Goal: Task Accomplishment & Management: Complete application form

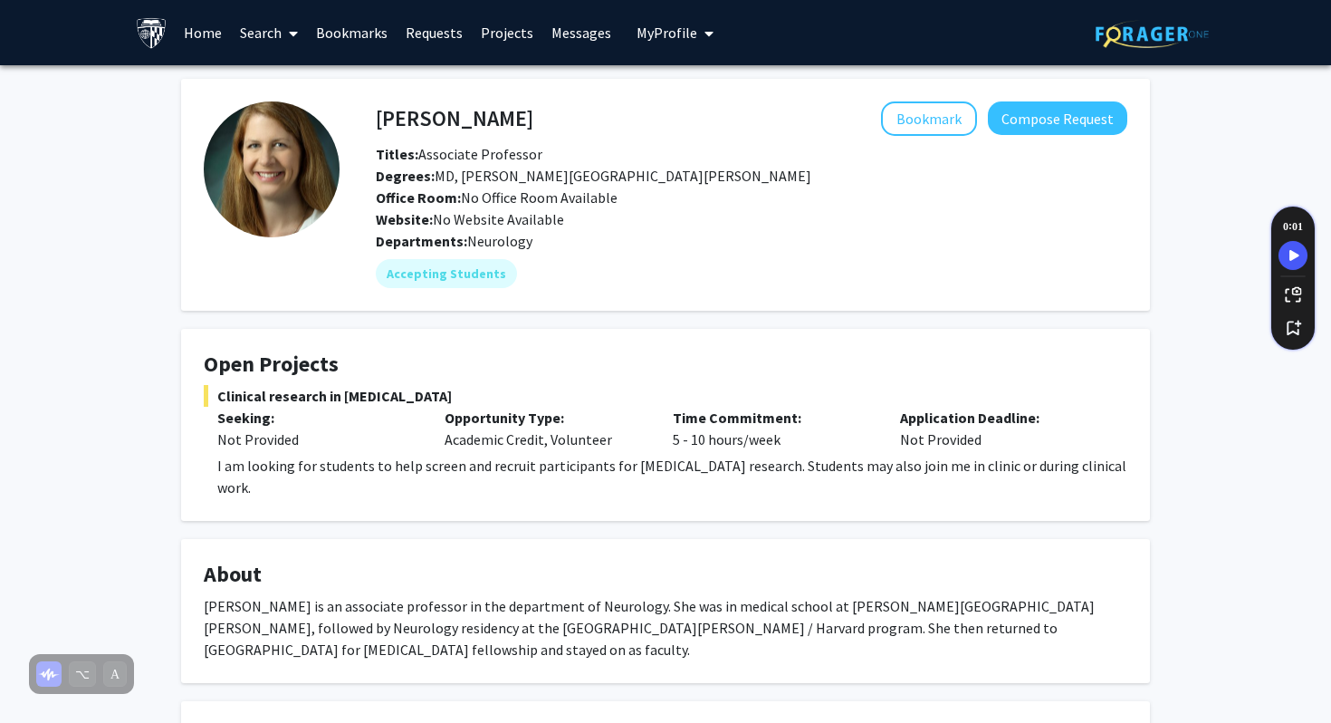
click at [254, 36] on link "Search" at bounding box center [269, 32] width 76 height 63
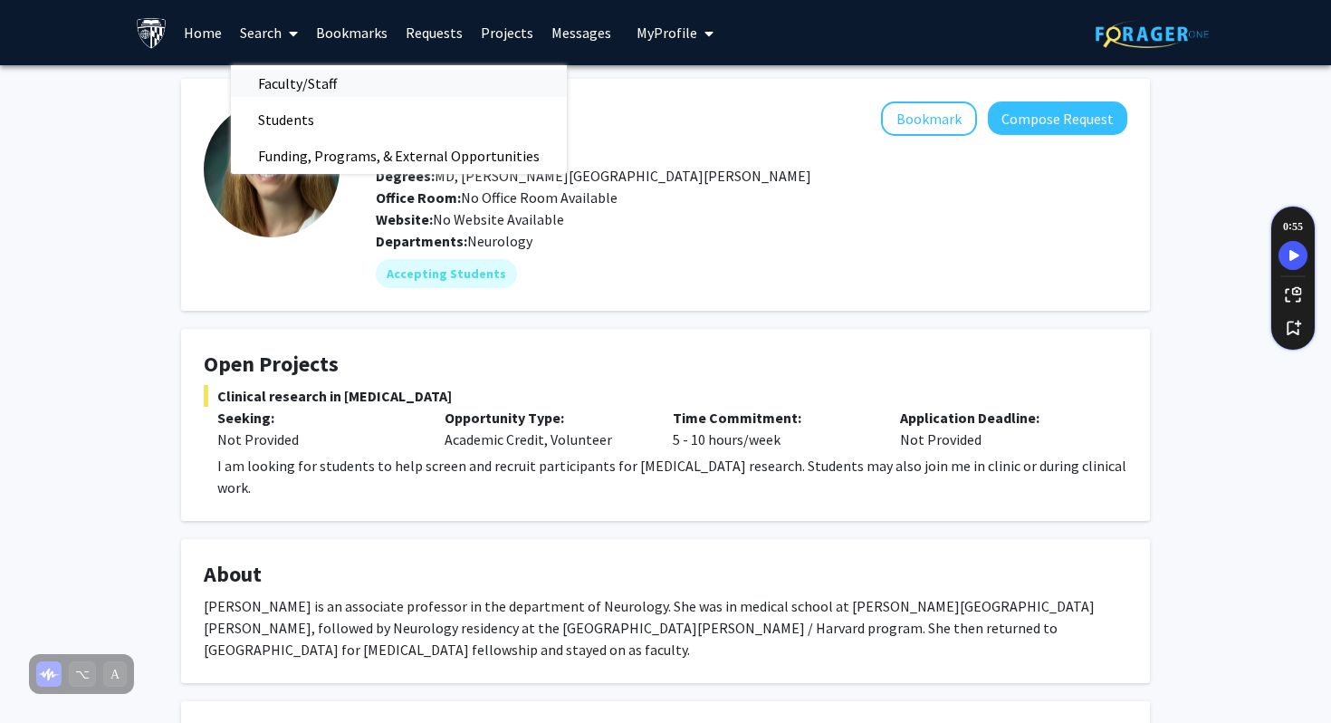
click at [301, 89] on span "Faculty/Staff" at bounding box center [297, 83] width 133 height 36
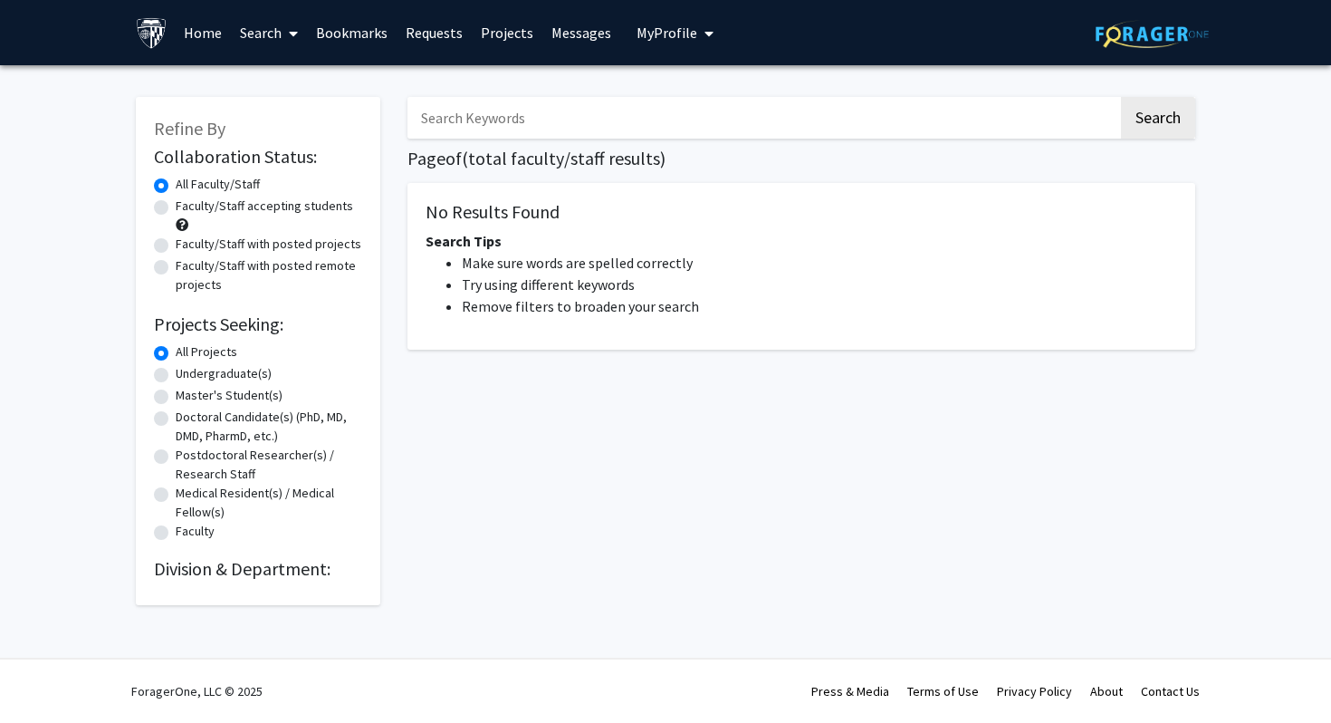
click at [503, 112] on input "Search Keywords" at bounding box center [762, 118] width 711 height 42
click at [1121, 97] on button "Search" at bounding box center [1158, 118] width 74 height 42
drag, startPoint x: 461, startPoint y: 120, endPoint x: 529, endPoint y: 119, distance: 67.9
click at [529, 119] on input "rachel sotsky" at bounding box center [762, 118] width 711 height 42
type input "[PERSON_NAME]"
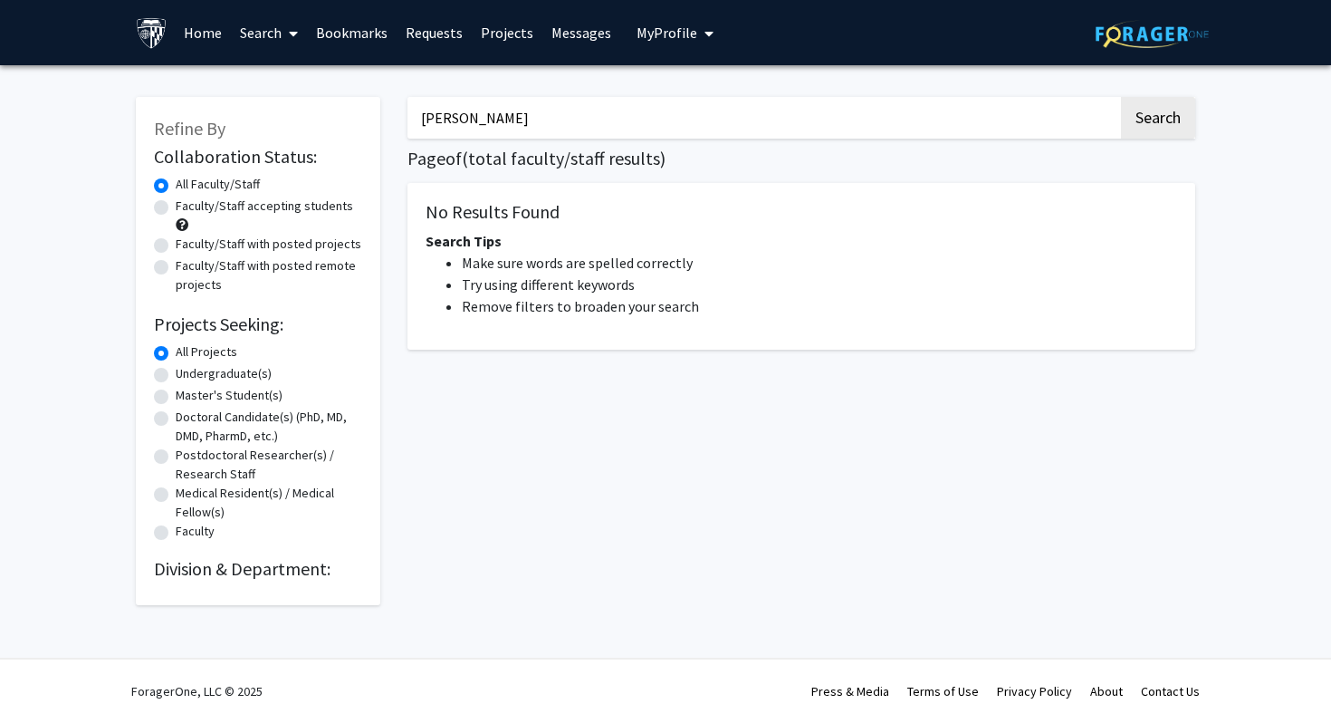
click at [1121, 97] on button "Search" at bounding box center [1158, 118] width 74 height 42
click at [1128, 118] on button "Search" at bounding box center [1158, 118] width 74 height 42
click at [290, 28] on icon at bounding box center [293, 33] width 9 height 14
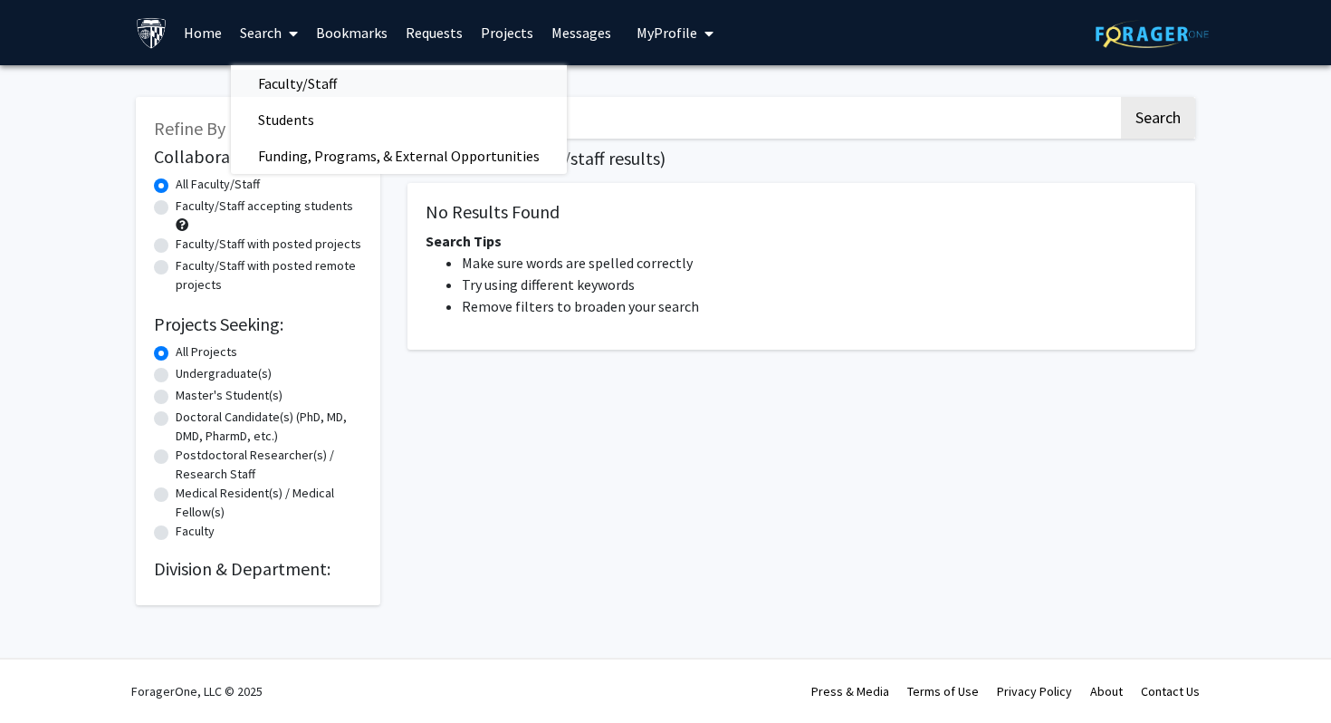
click at [269, 81] on span "Faculty/Staff" at bounding box center [297, 83] width 133 height 36
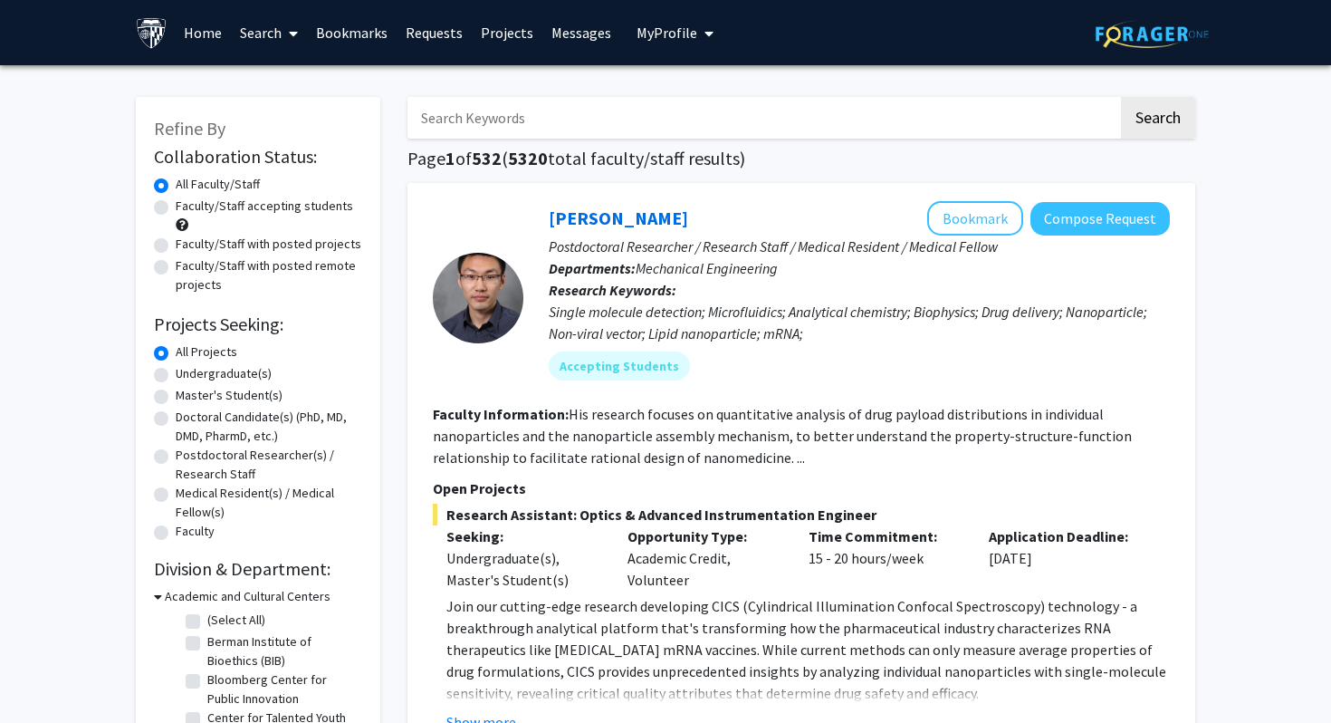
click at [444, 99] on input "Search Keywords" at bounding box center [762, 118] width 711 height 42
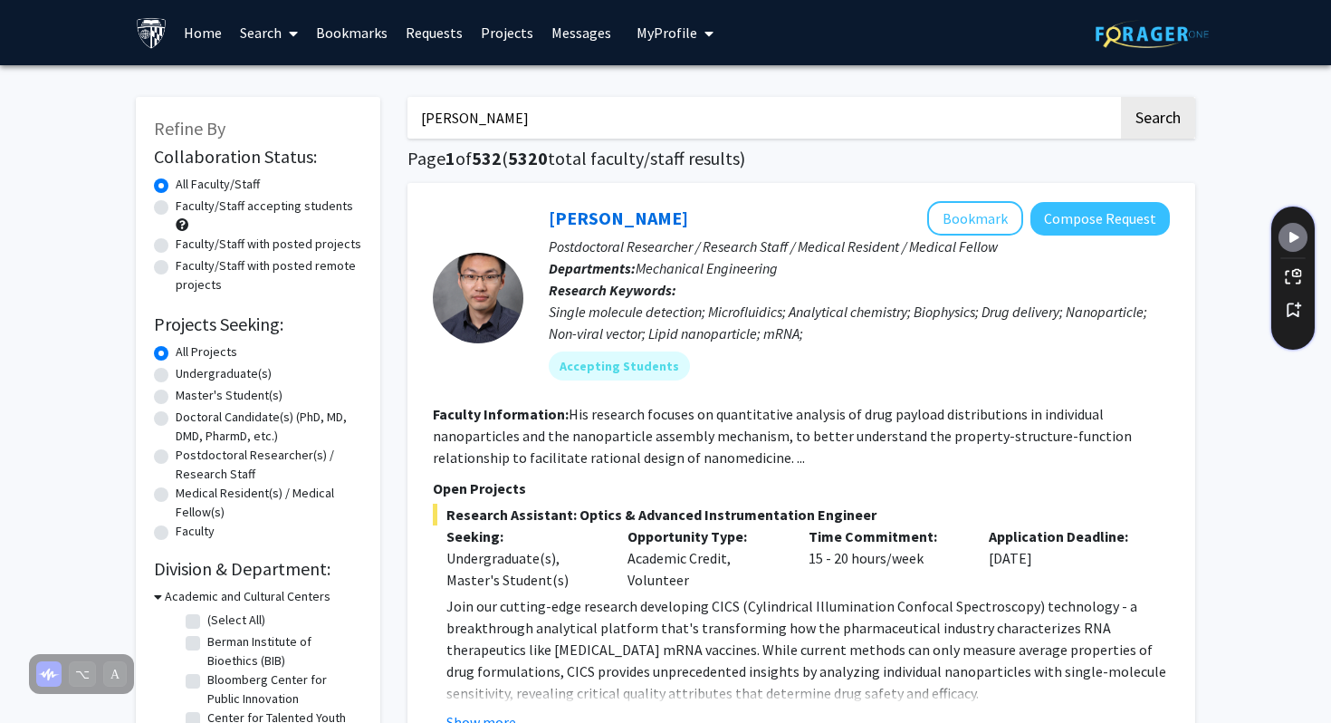
type input "[PERSON_NAME]"
click at [1121, 97] on button "Search" at bounding box center [1158, 118] width 74 height 42
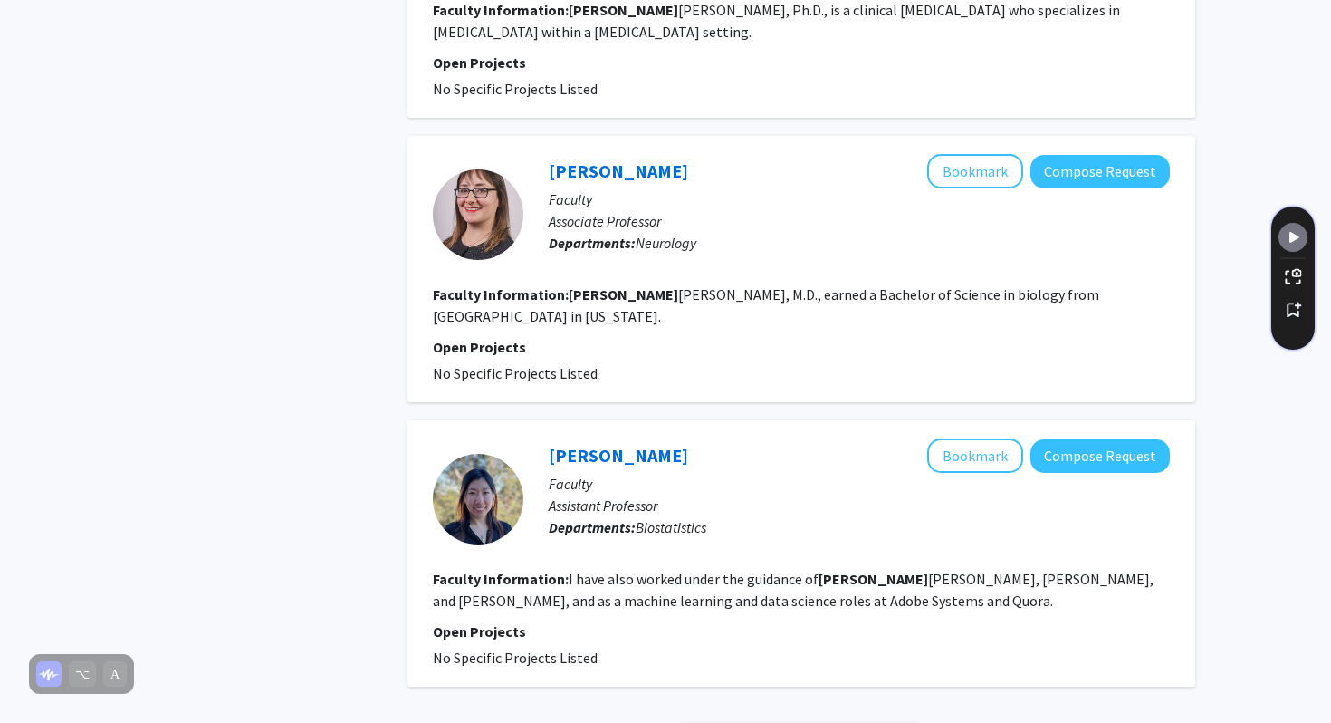
scroll to position [2718, 0]
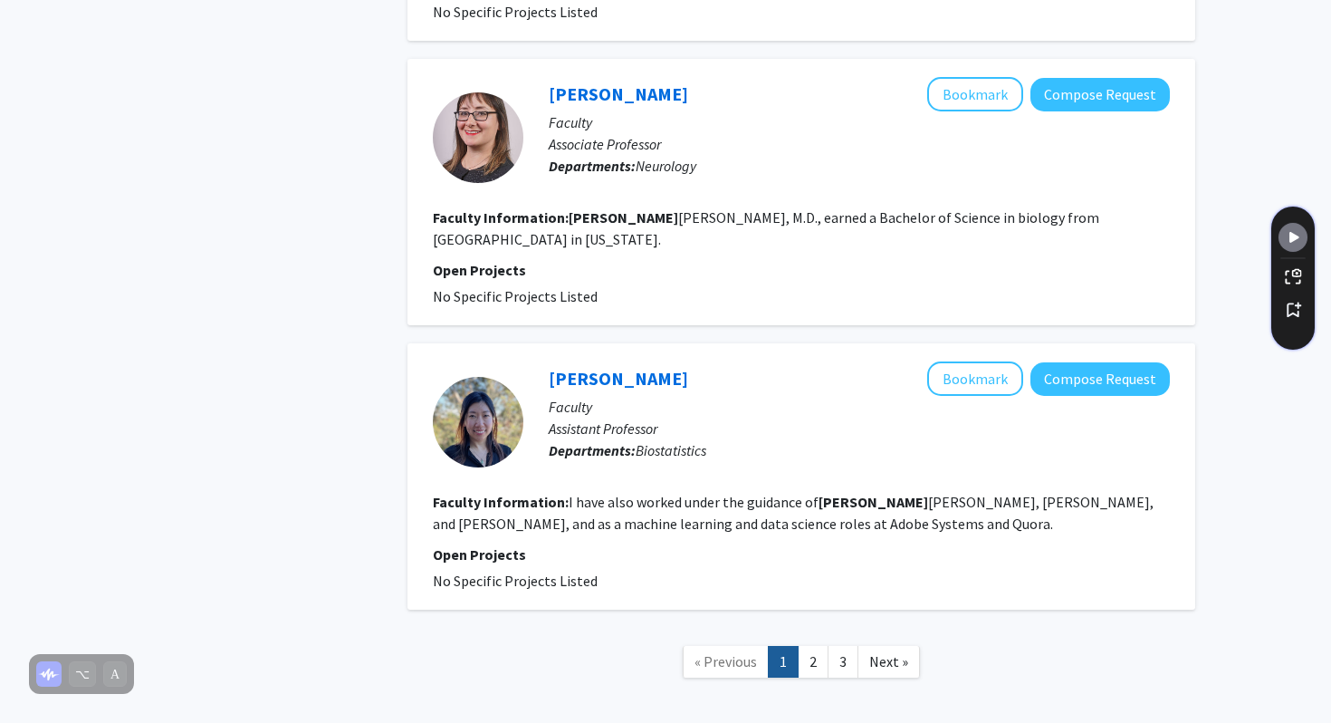
click at [810, 646] on link "2" at bounding box center [813, 662] width 31 height 32
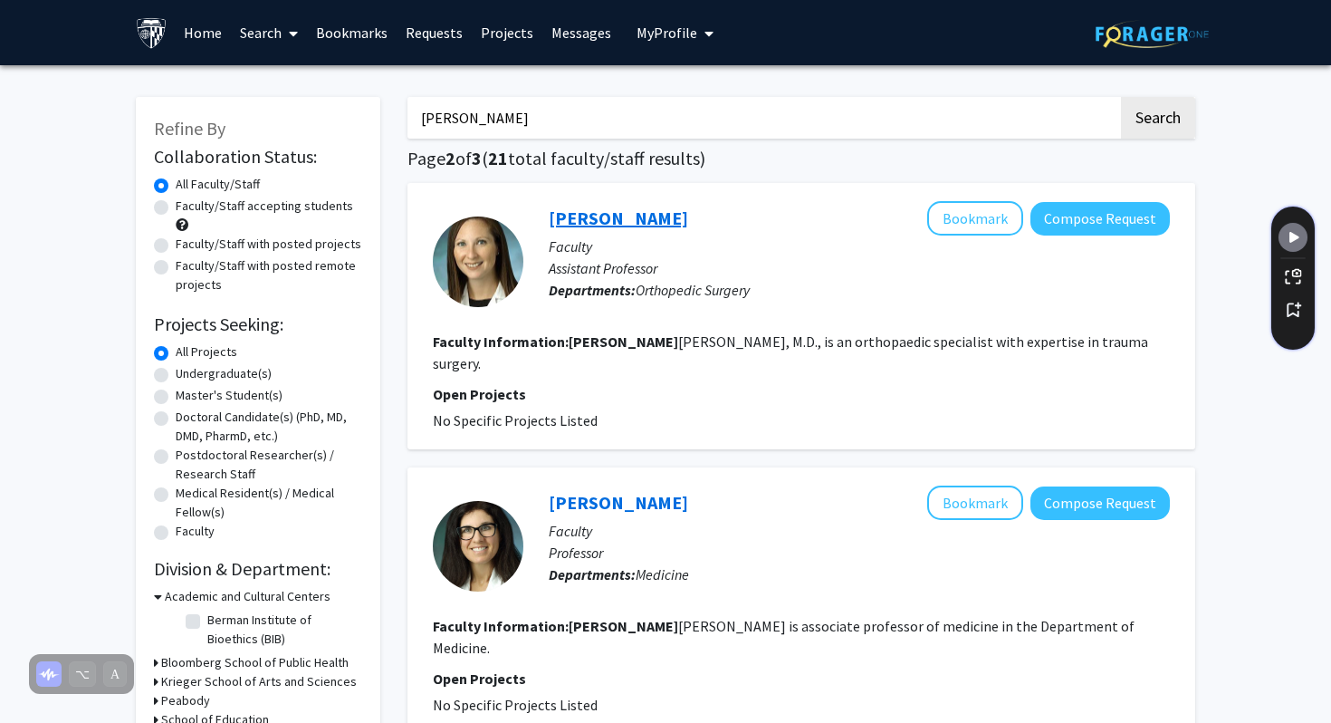
click at [580, 216] on link "[PERSON_NAME]" at bounding box center [618, 217] width 139 height 23
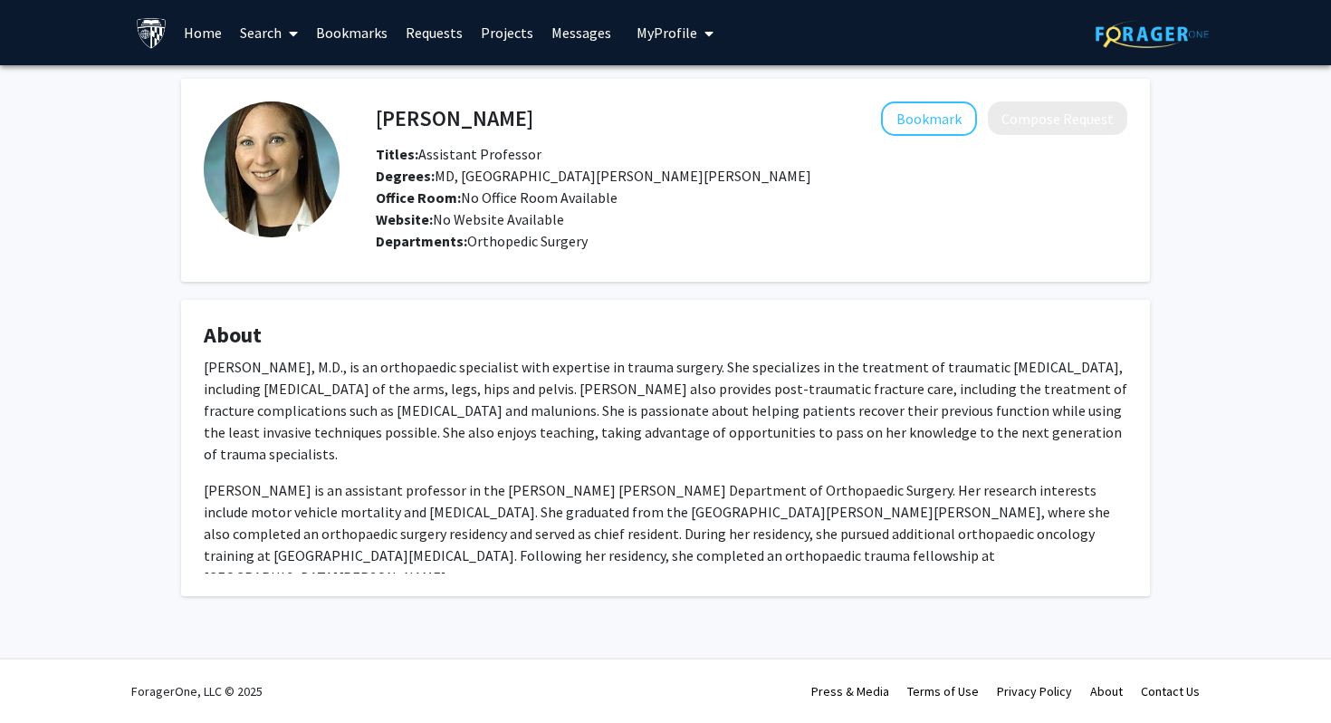
drag, startPoint x: 505, startPoint y: 118, endPoint x: 356, endPoint y: 108, distance: 149.7
click at [356, 108] on div "[PERSON_NAME] Bookmark Compose Request Titles: Assistant Professor Degrees: MD,…" at bounding box center [734, 180] width 788 height 158
click at [407, 106] on h4 "[PERSON_NAME]" at bounding box center [455, 118] width 158 height 34
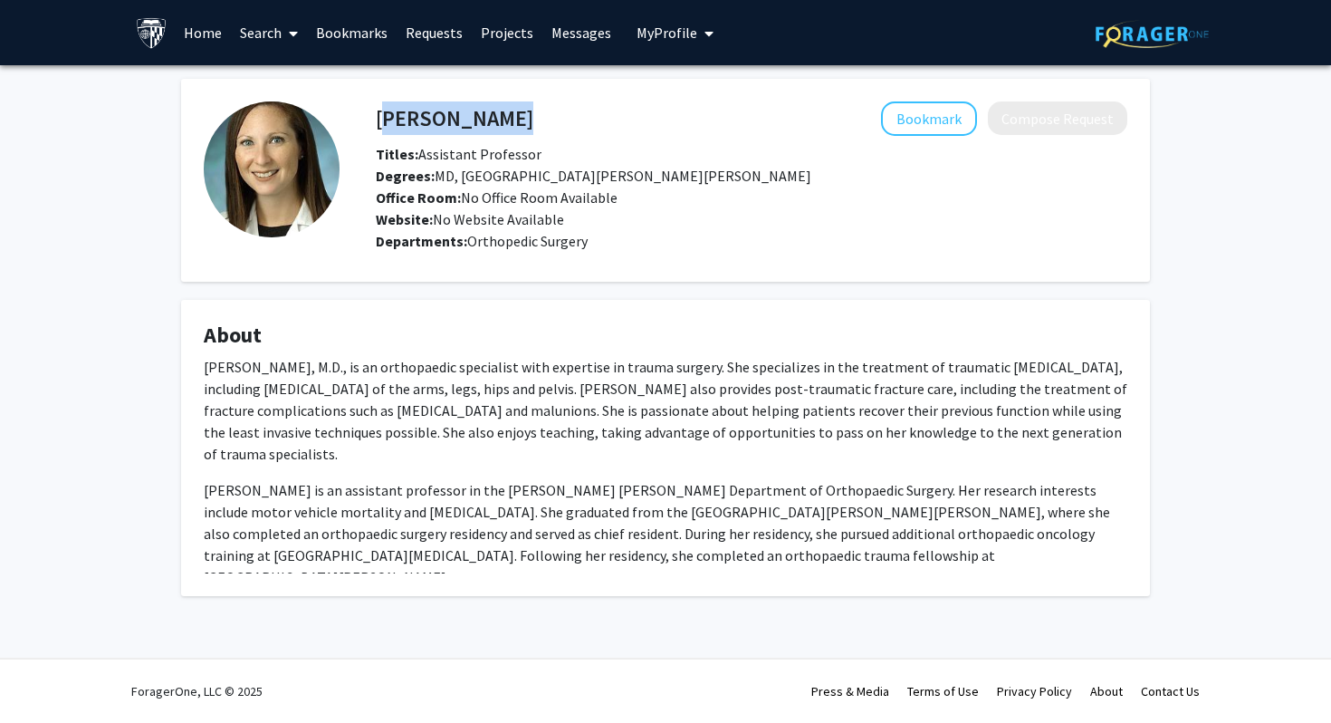
copy h4 "[PERSON_NAME]"
click at [504, 305] on fg-card "About [PERSON_NAME], M.D., is an orthopaedic specialist with expertise in traum…" at bounding box center [665, 448] width 969 height 296
click at [497, 380] on p "[PERSON_NAME], M.D., is an orthopaedic specialist with expertise in trauma surg…" at bounding box center [666, 410] width 924 height 109
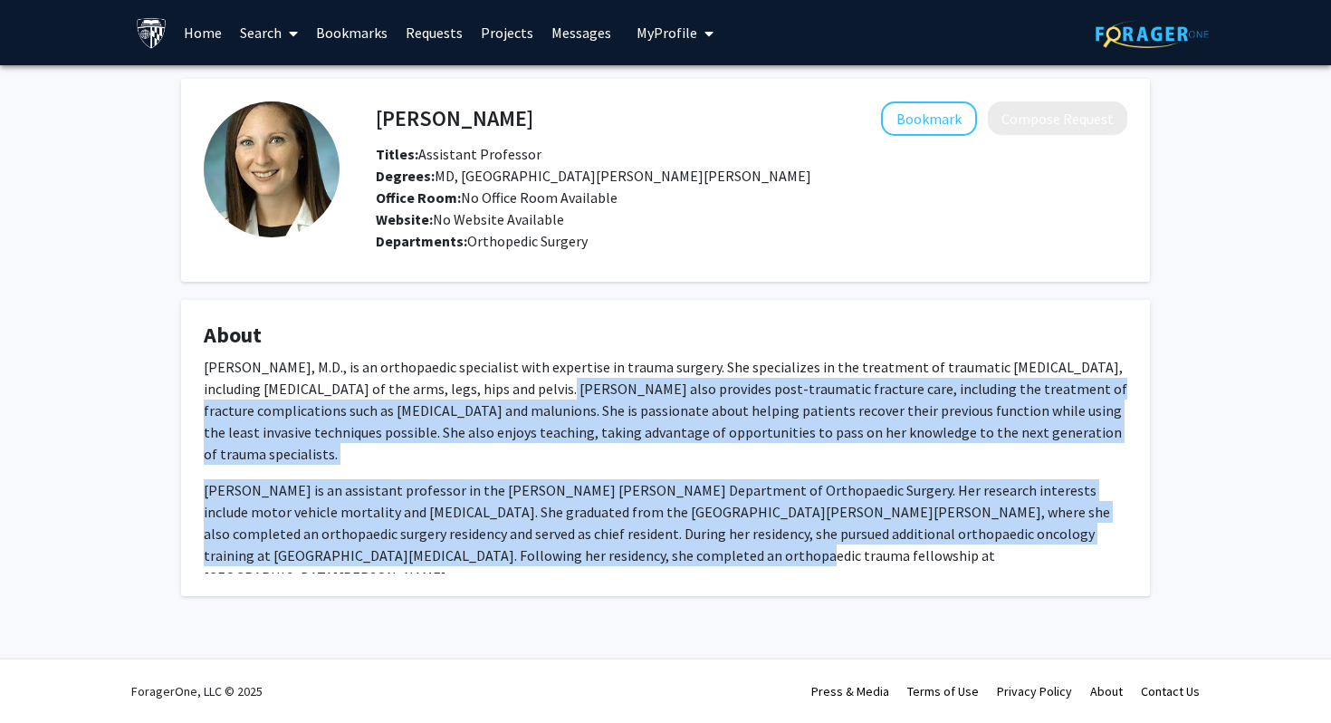
drag, startPoint x: 497, startPoint y: 380, endPoint x: 576, endPoint y: 527, distance: 166.5
click at [576, 527] on div "[PERSON_NAME], M.D., is an orthopaedic specialist with expertise in trauma surg…" at bounding box center [666, 472] width 924 height 232
click at [576, 527] on p "[PERSON_NAME] is an assistant professor in the [PERSON_NAME] [PERSON_NAME] Depa…" at bounding box center [666, 533] width 924 height 109
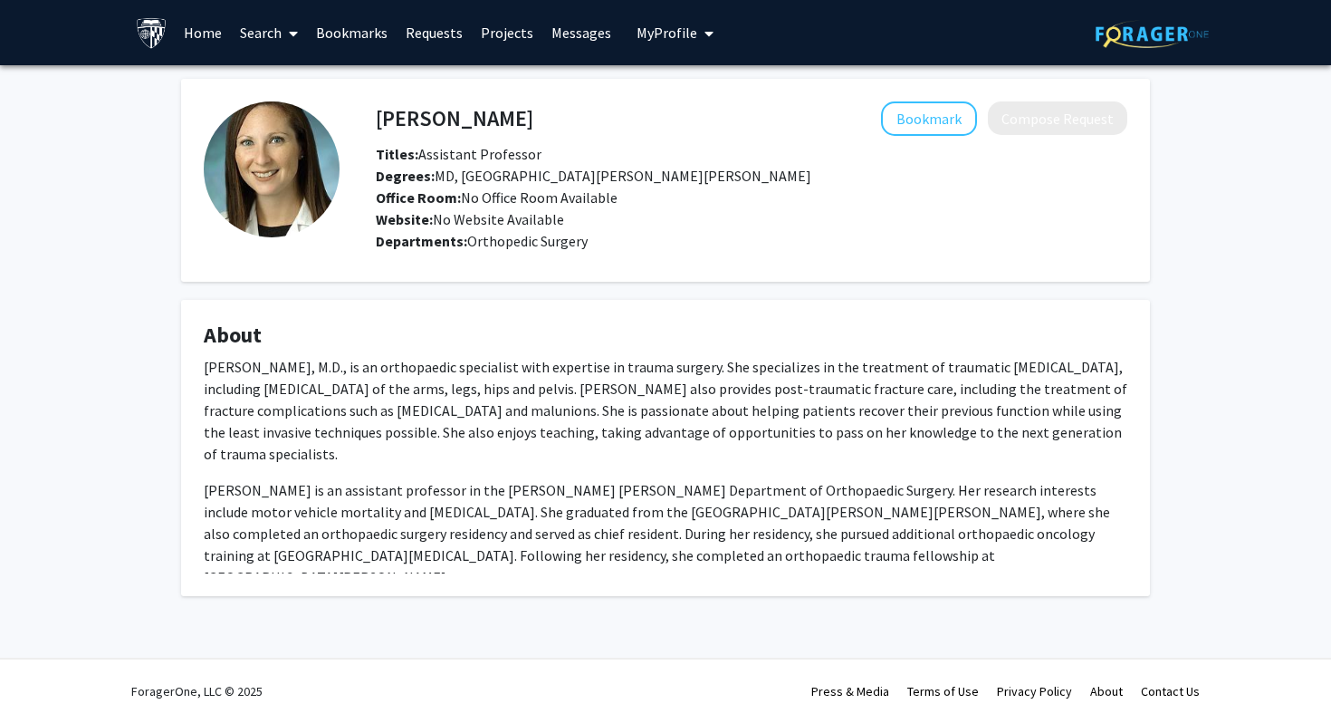
click at [606, 537] on p "[PERSON_NAME] is an assistant professor in the [PERSON_NAME] [PERSON_NAME] Depa…" at bounding box center [666, 533] width 924 height 109
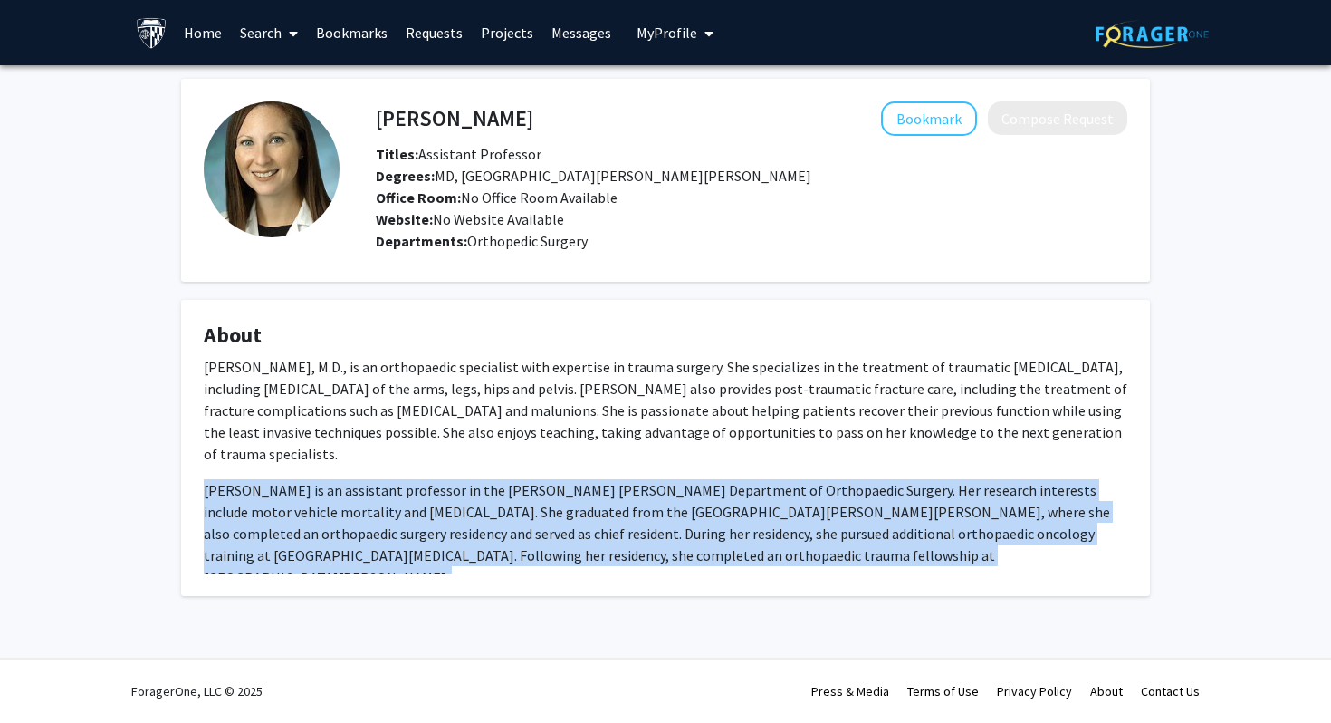
click at [606, 537] on p "[PERSON_NAME] is an assistant professor in the [PERSON_NAME] [PERSON_NAME] Depa…" at bounding box center [666, 533] width 924 height 109
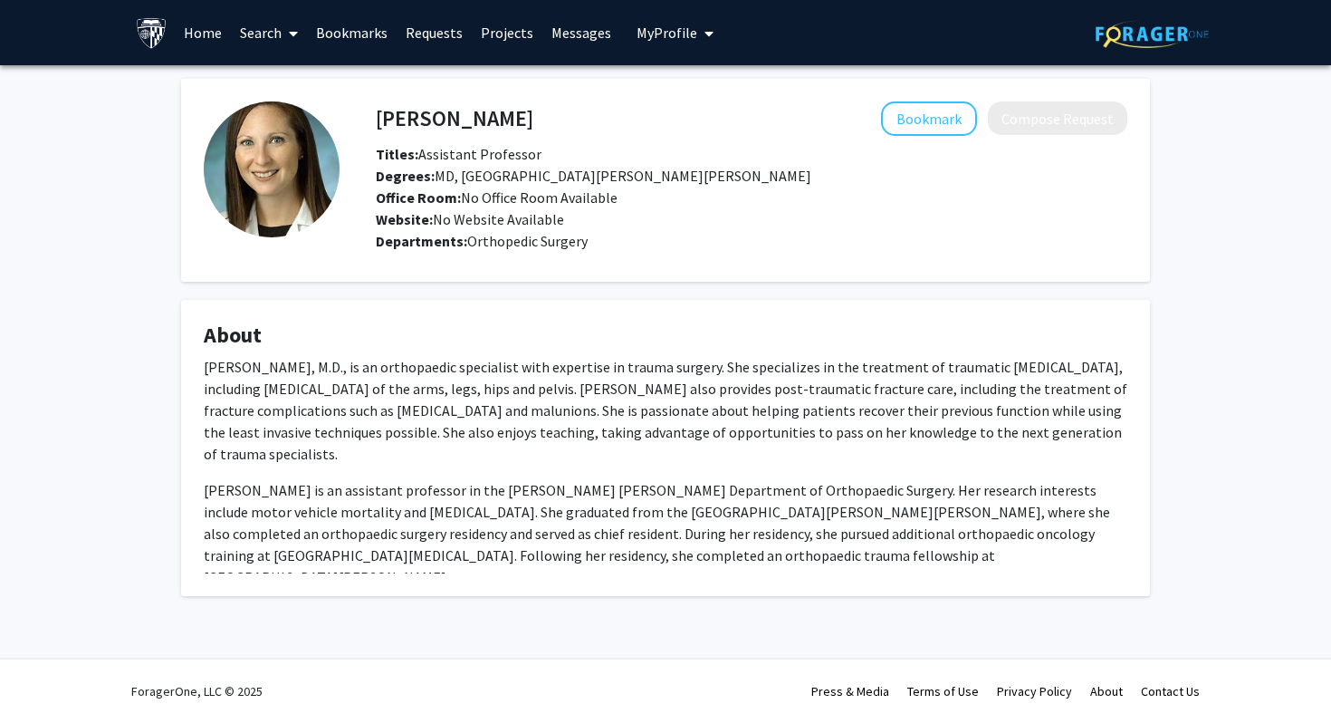
click at [242, 46] on link "Search" at bounding box center [269, 32] width 76 height 63
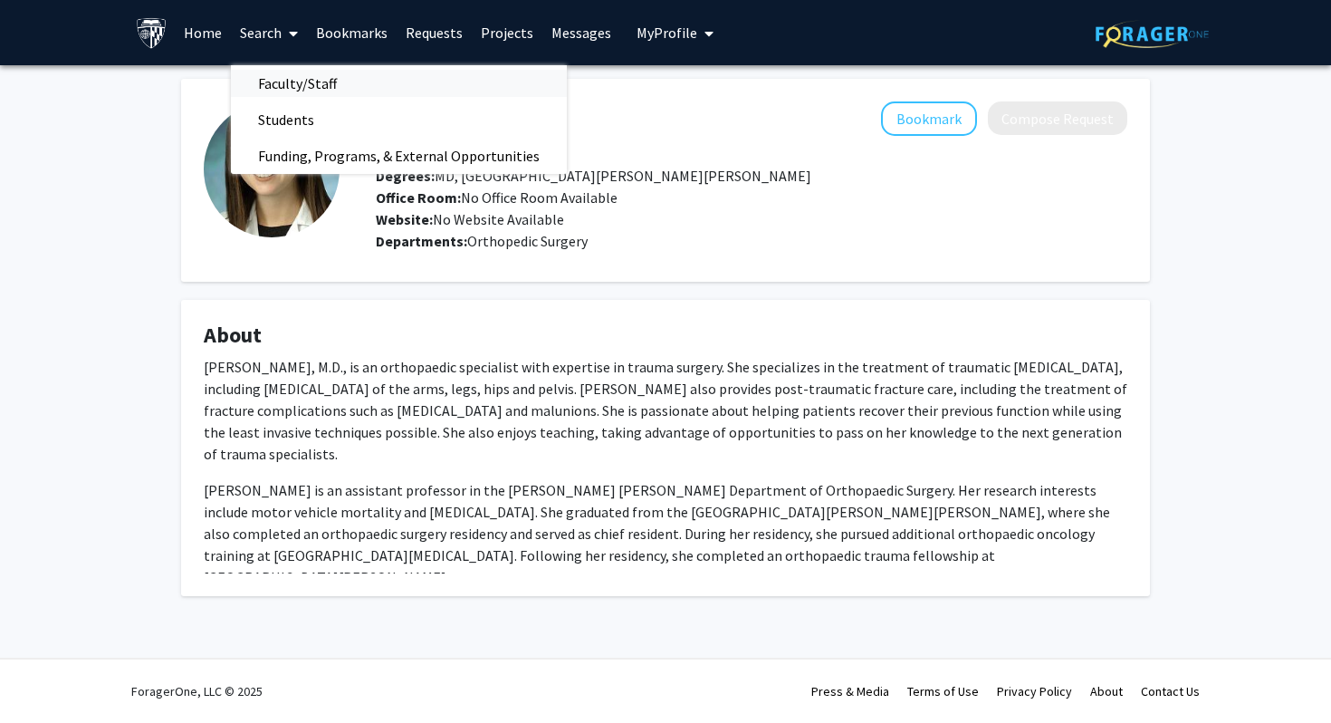
click at [283, 83] on span "Faculty/Staff" at bounding box center [297, 83] width 133 height 36
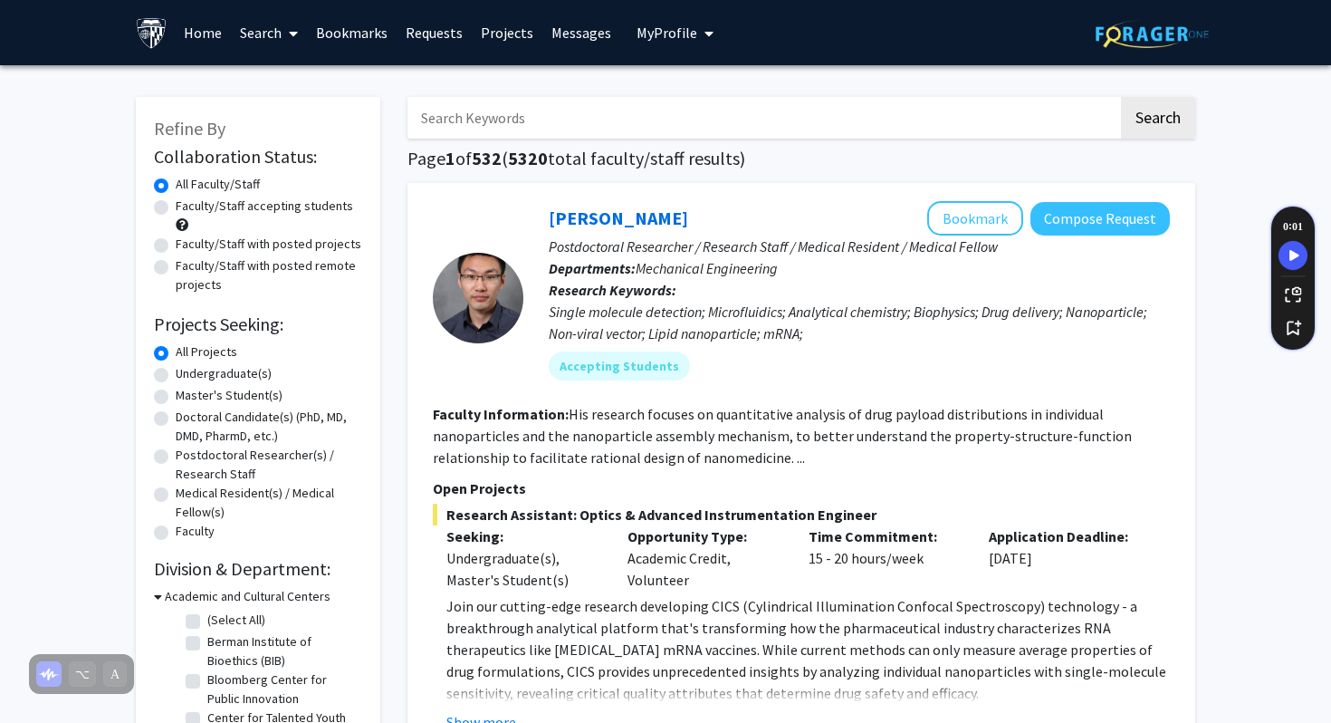
click at [484, 126] on input "Search Keywords" at bounding box center [762, 118] width 711 height 42
type input "[PERSON_NAME]"
click at [1121, 97] on button "Search" at bounding box center [1158, 118] width 74 height 42
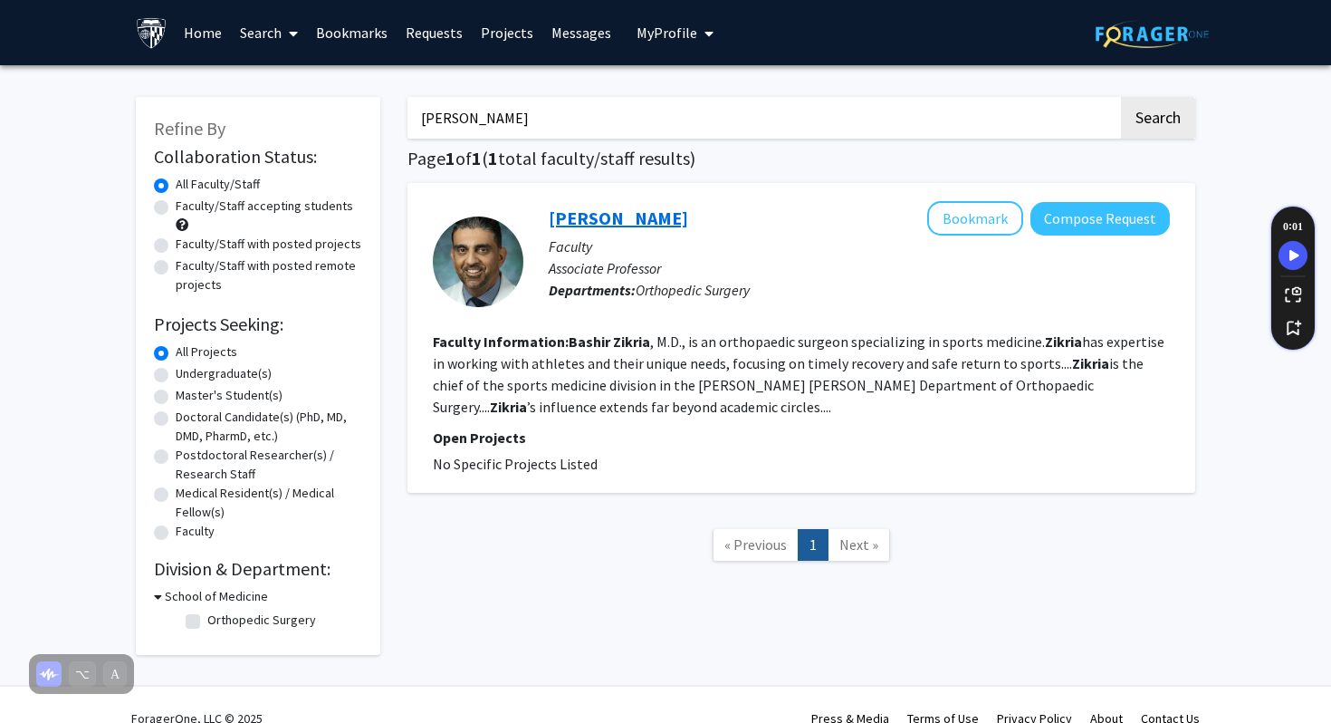
click at [629, 213] on link "[PERSON_NAME]" at bounding box center [618, 217] width 139 height 23
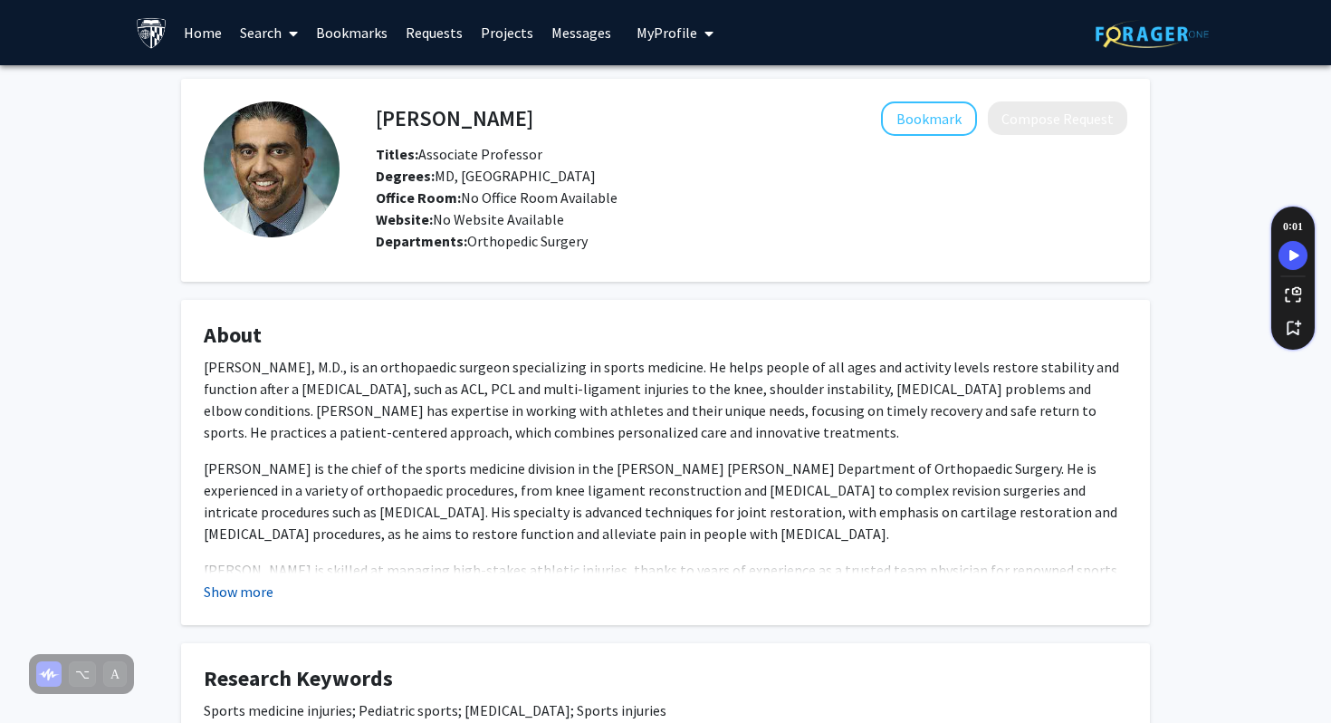
click at [221, 587] on button "Show more" at bounding box center [239, 591] width 70 height 22
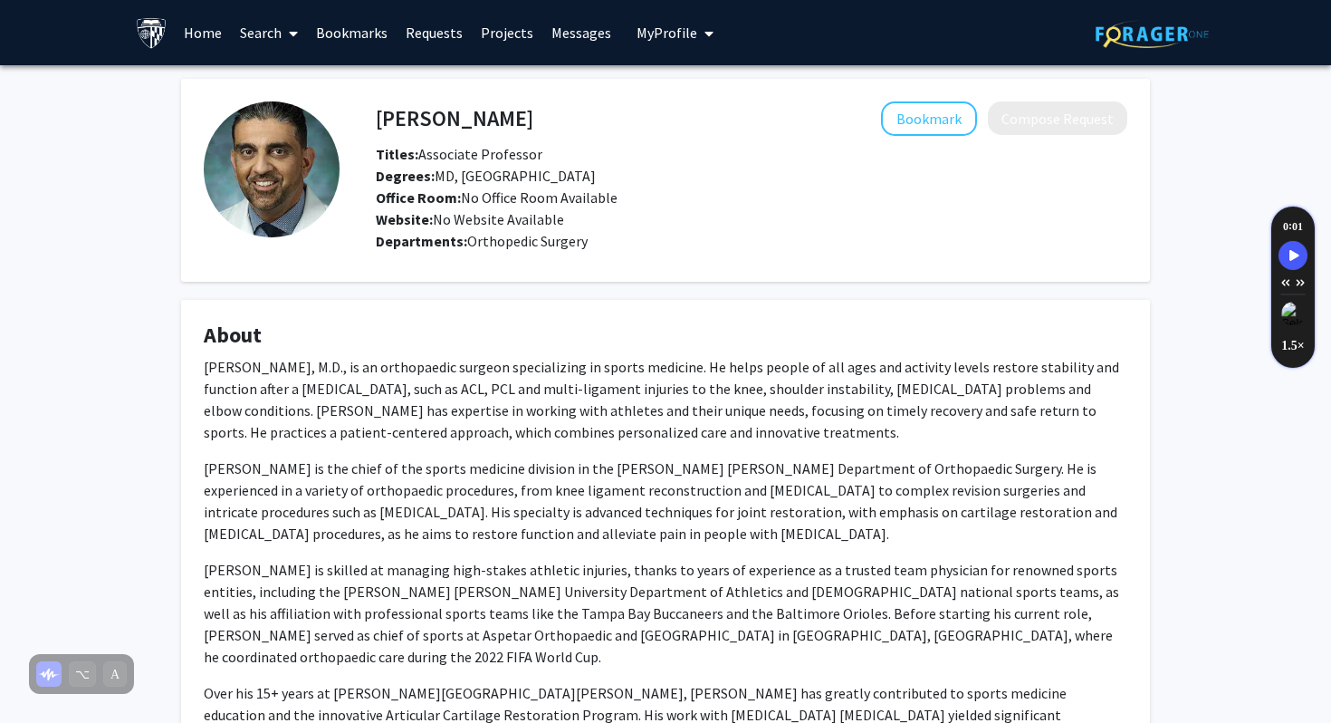
click at [454, 116] on h4 "[PERSON_NAME]" at bounding box center [455, 118] width 158 height 34
click at [413, 133] on h4 "[PERSON_NAME]" at bounding box center [455, 118] width 158 height 34
click at [413, 124] on h4 "[PERSON_NAME]" at bounding box center [455, 118] width 158 height 34
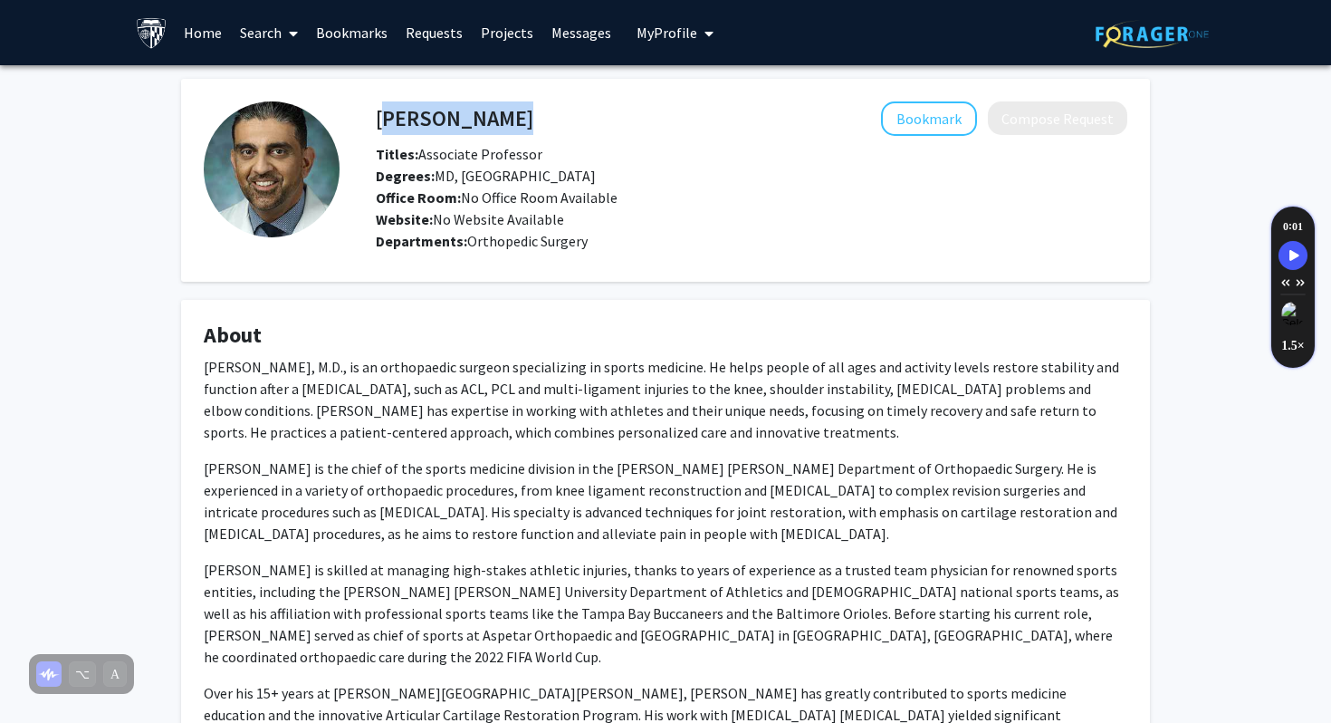
click at [413, 124] on h4 "[PERSON_NAME]" at bounding box center [455, 118] width 158 height 34
copy h4 "[PERSON_NAME]"
click at [553, 172] on span "Degrees: MD, [GEOGRAPHIC_DATA]" at bounding box center [486, 176] width 220 height 18
click at [268, 33] on link "Search" at bounding box center [269, 32] width 76 height 63
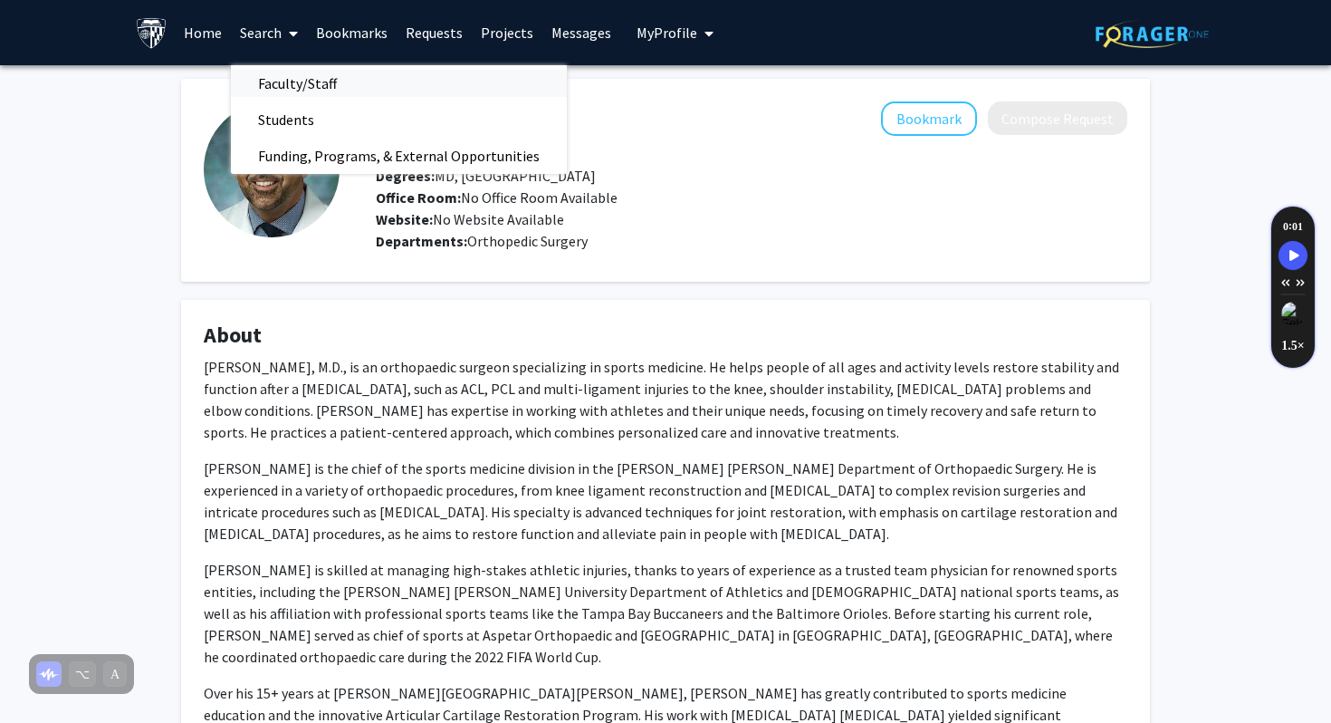
click at [290, 81] on span "Faculty/Staff" at bounding box center [297, 83] width 133 height 36
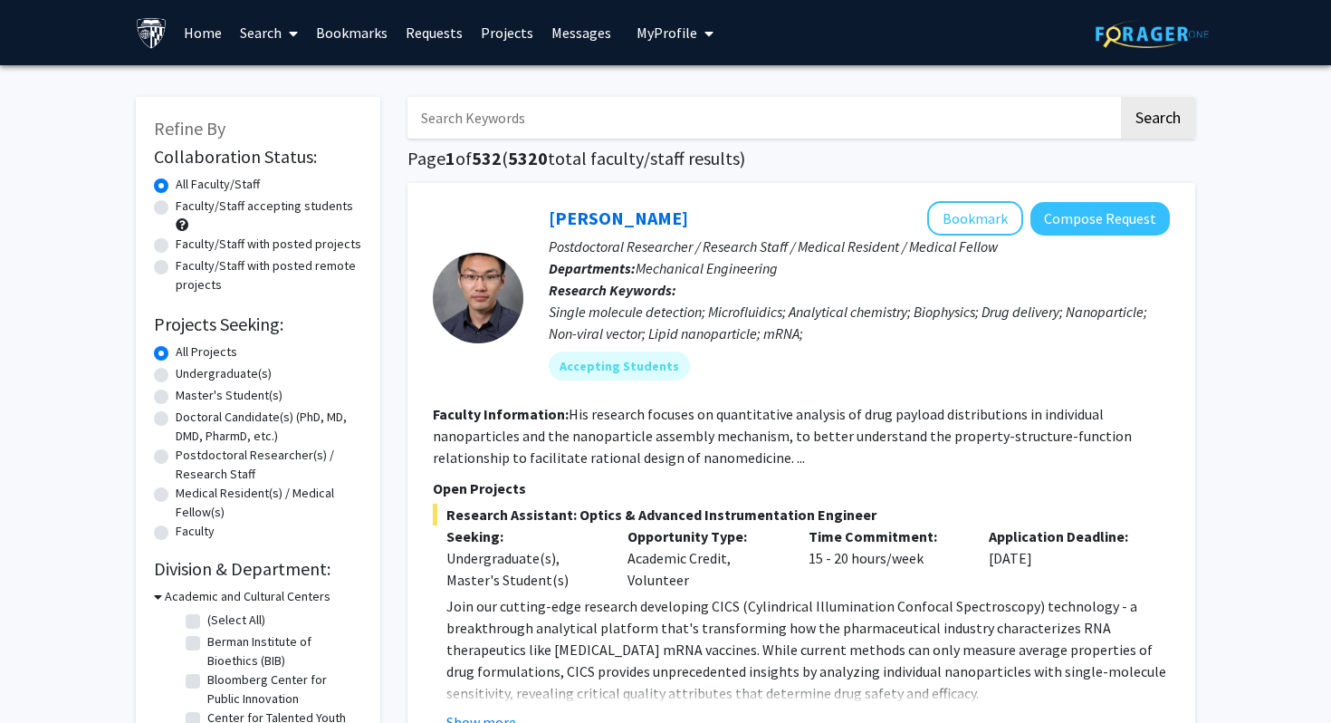
click at [499, 136] on input "Search Keywords" at bounding box center [762, 118] width 711 height 42
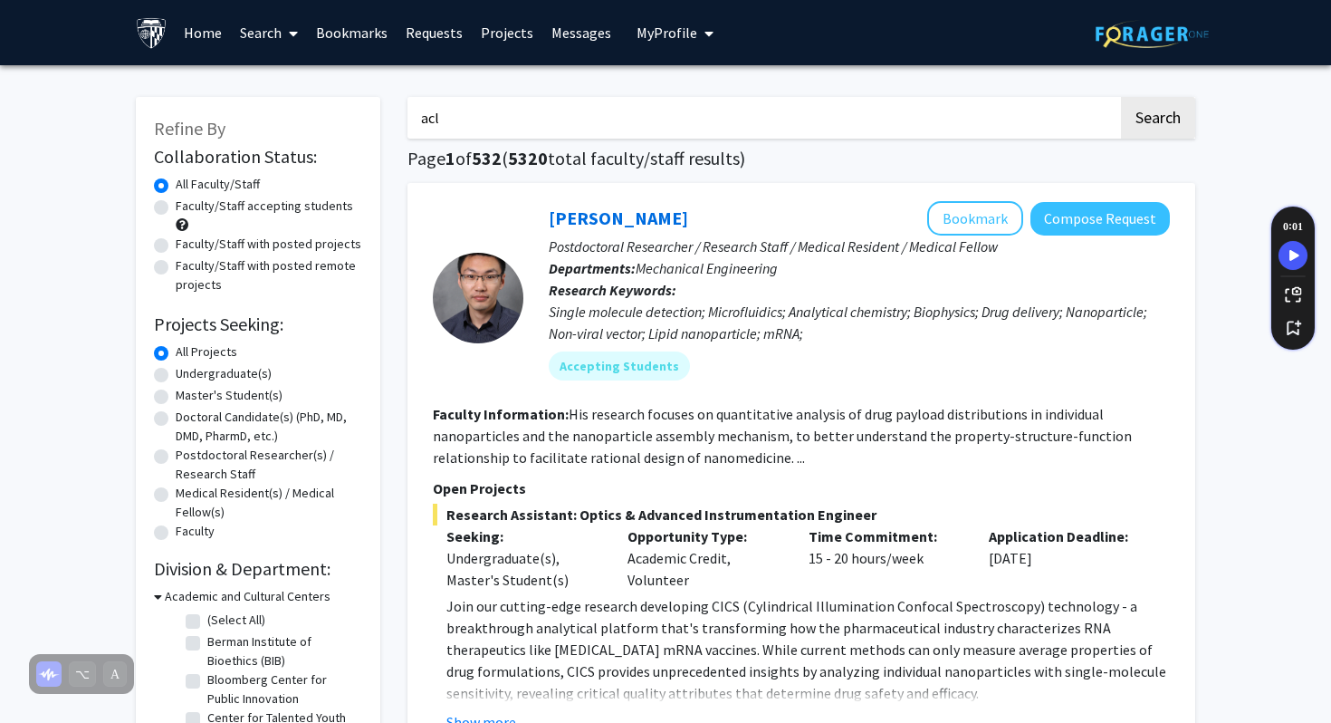
type input "acl"
click at [1121, 97] on button "Search" at bounding box center [1158, 118] width 74 height 42
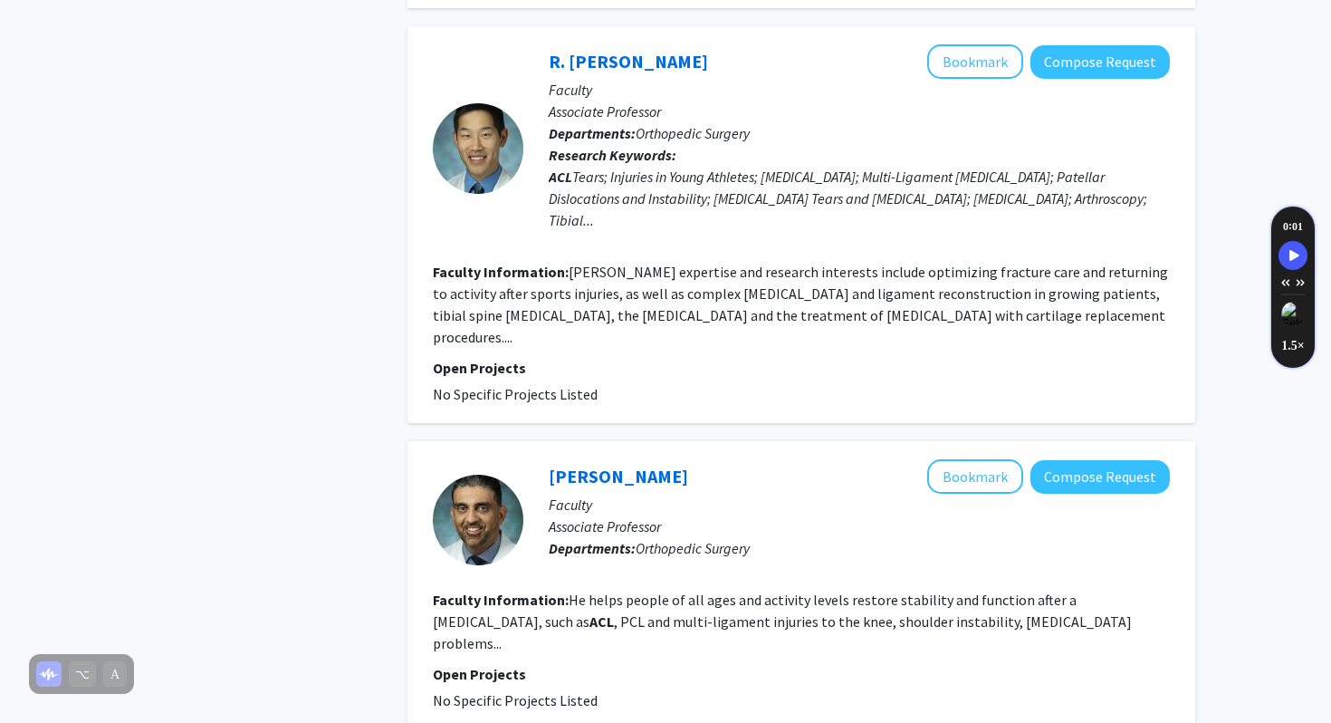
scroll to position [1161, 0]
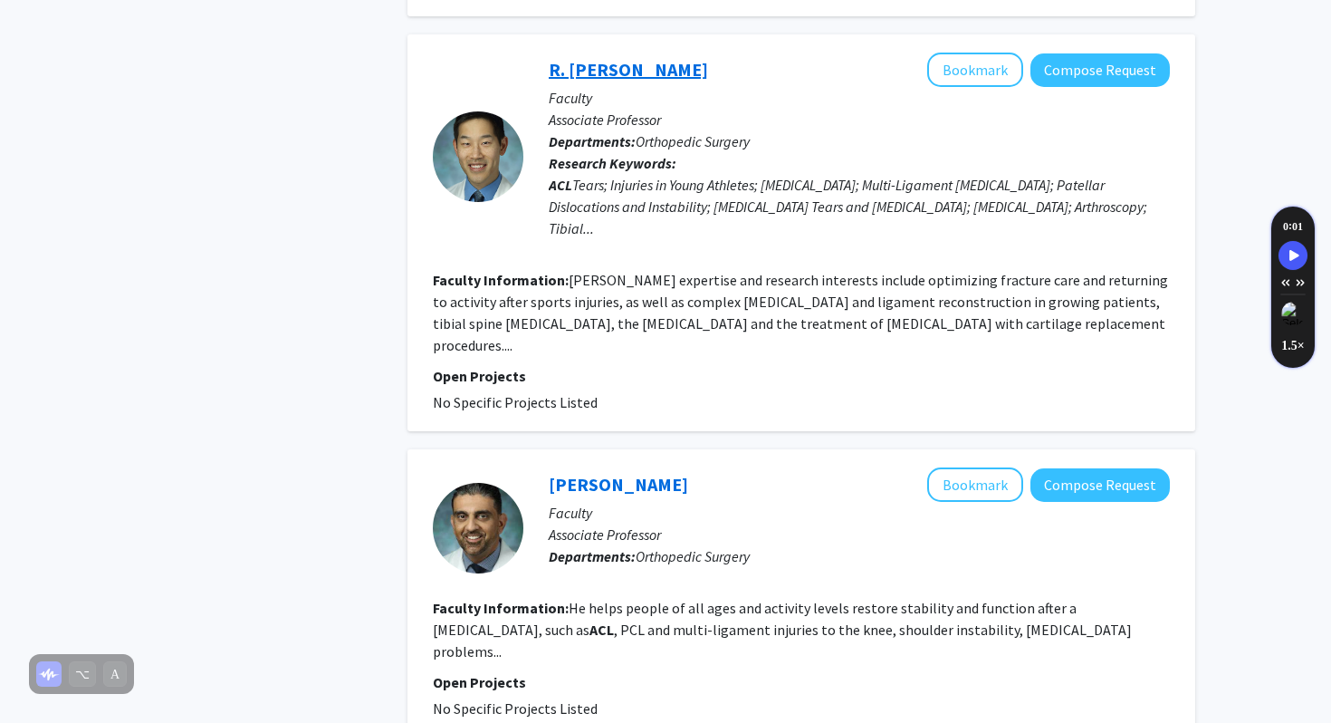
click at [605, 58] on link "R. [PERSON_NAME]" at bounding box center [628, 69] width 159 height 23
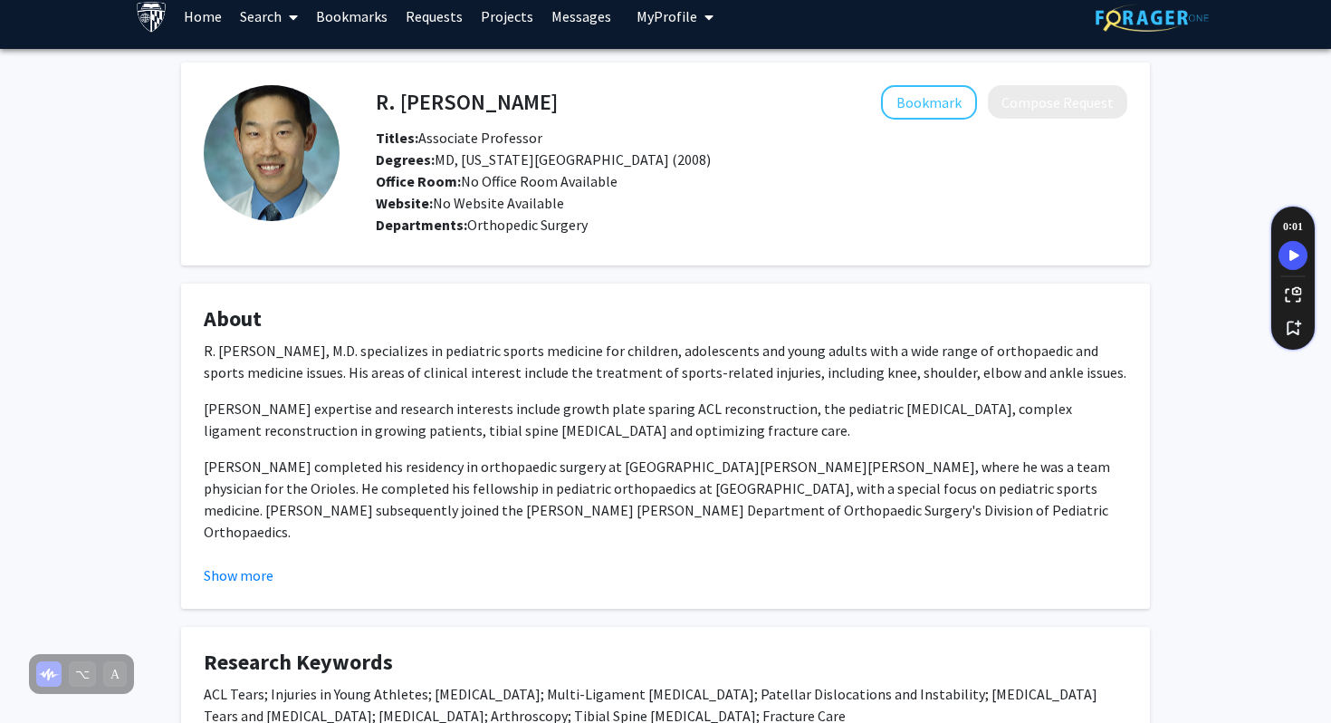
scroll to position [23, 0]
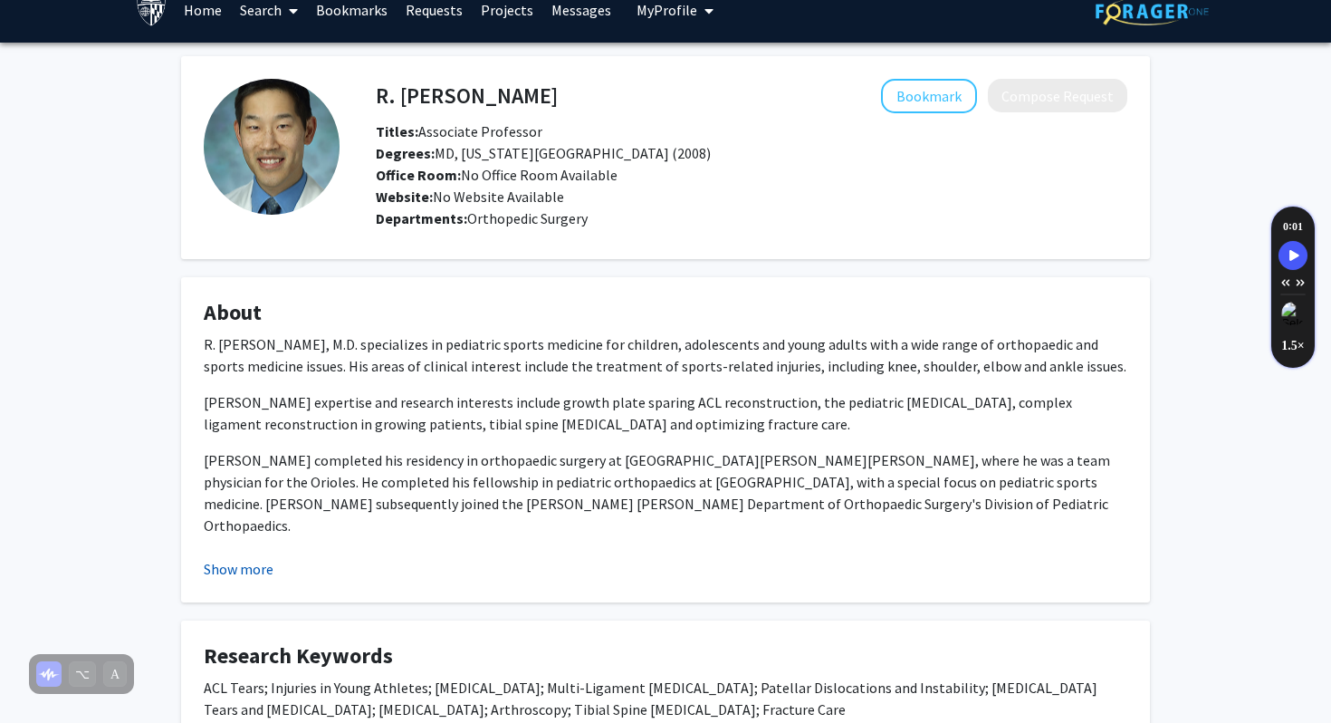
click at [249, 572] on button "Show more" at bounding box center [239, 569] width 70 height 22
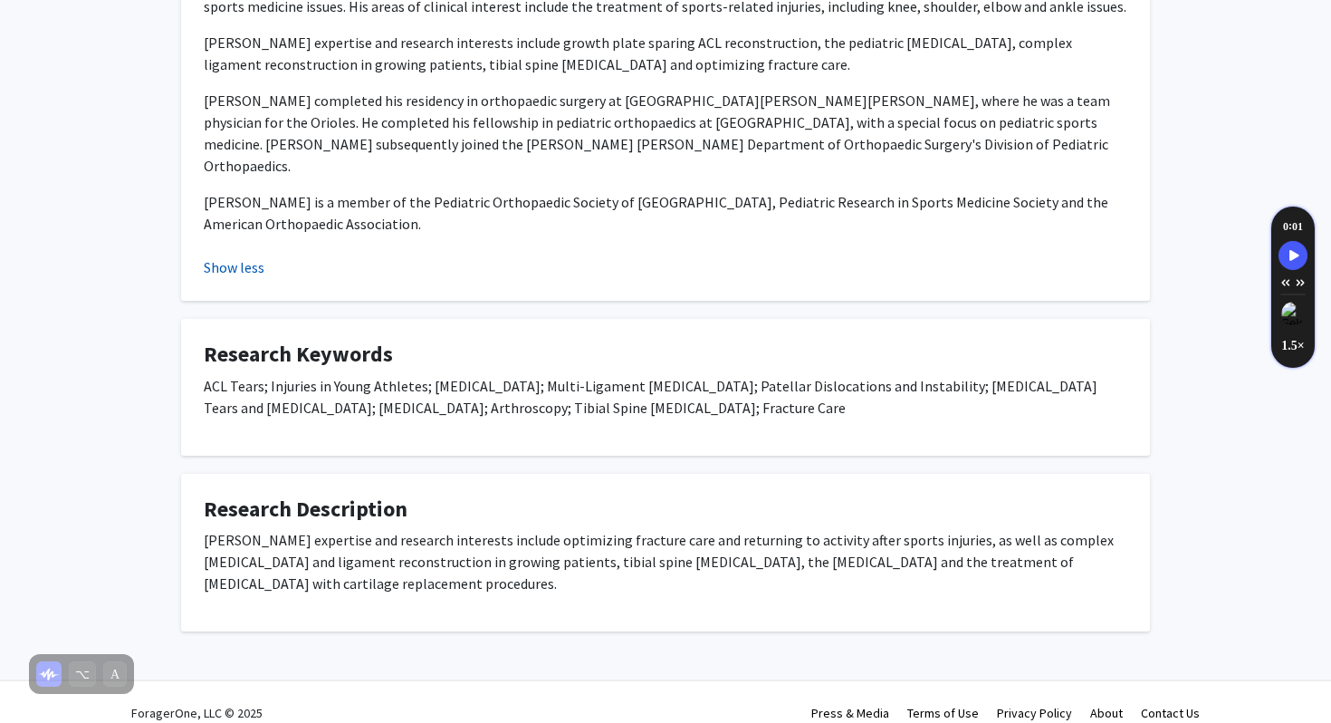
scroll to position [0, 0]
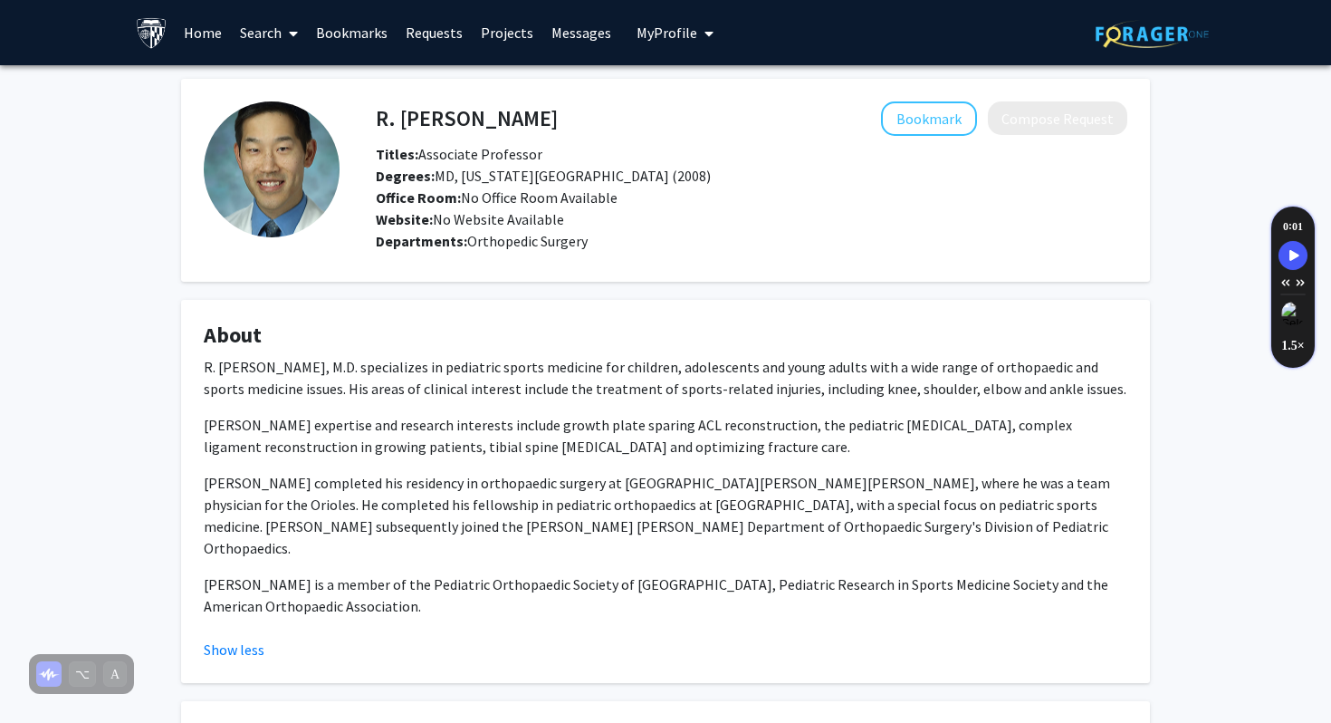
click at [463, 117] on h4 "R. [PERSON_NAME]" at bounding box center [467, 118] width 182 height 34
drag, startPoint x: 465, startPoint y: 113, endPoint x: 362, endPoint y: 111, distance: 103.2
click at [362, 111] on div "R. [PERSON_NAME] Bookmark Compose Request" at bounding box center [751, 118] width 779 height 34
click at [374, 116] on div "R. [PERSON_NAME] Bookmark Compose Request" at bounding box center [751, 118] width 779 height 34
click at [377, 119] on div "R. [PERSON_NAME] Bookmark Compose Request" at bounding box center [751, 118] width 779 height 34
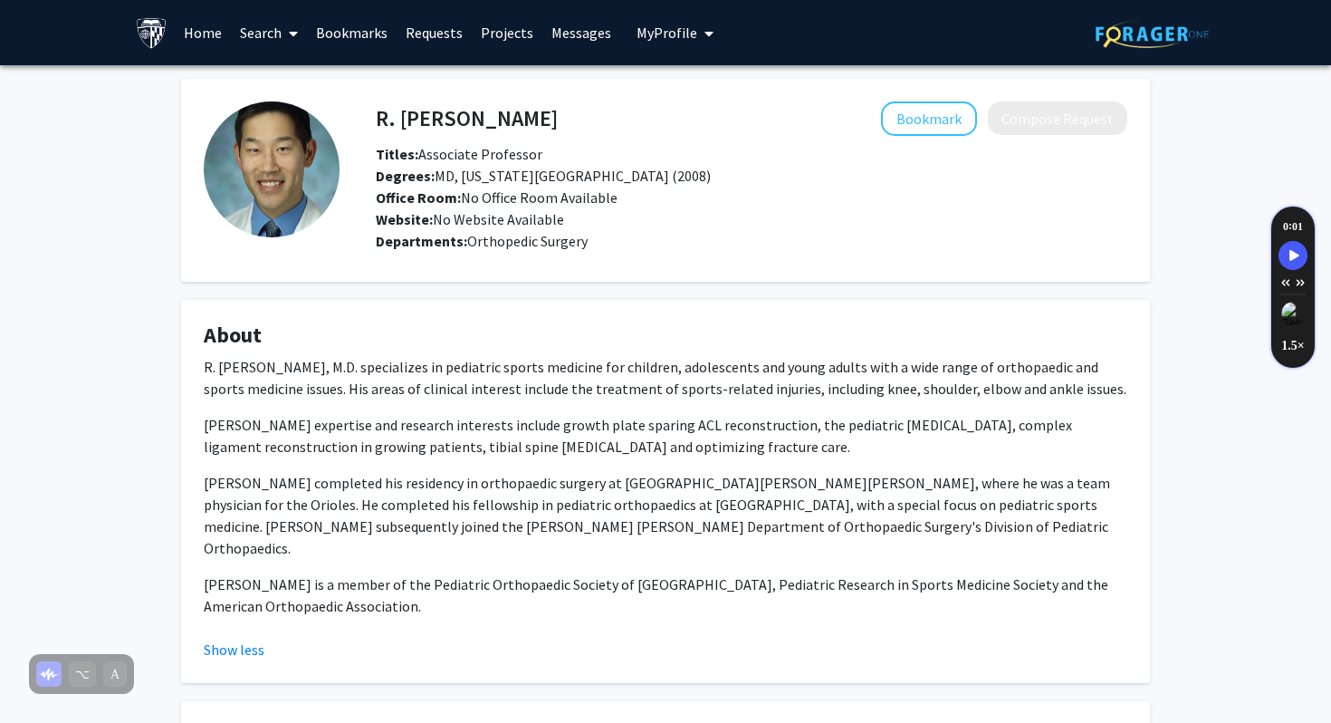
copy div "R. [PERSON_NAME]"
click at [277, 25] on link "Search" at bounding box center [269, 32] width 76 height 63
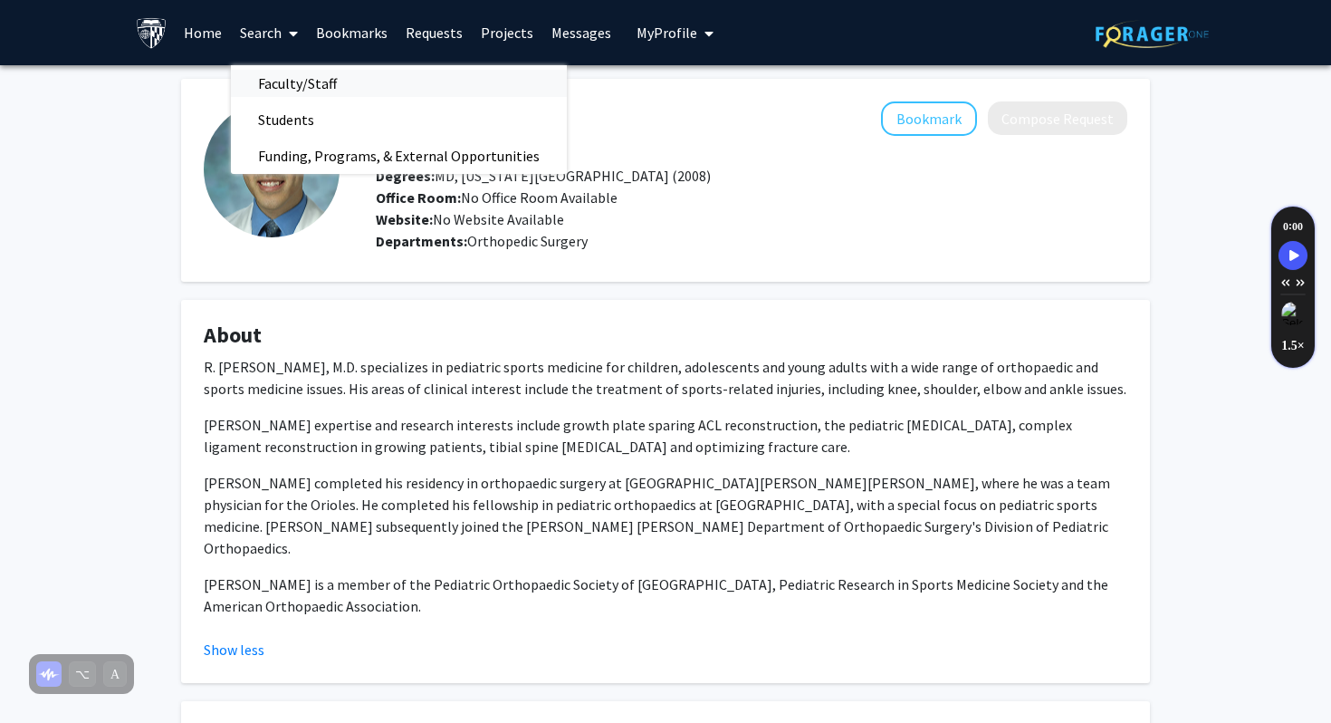
click at [270, 79] on span "Faculty/Staff" at bounding box center [297, 83] width 133 height 36
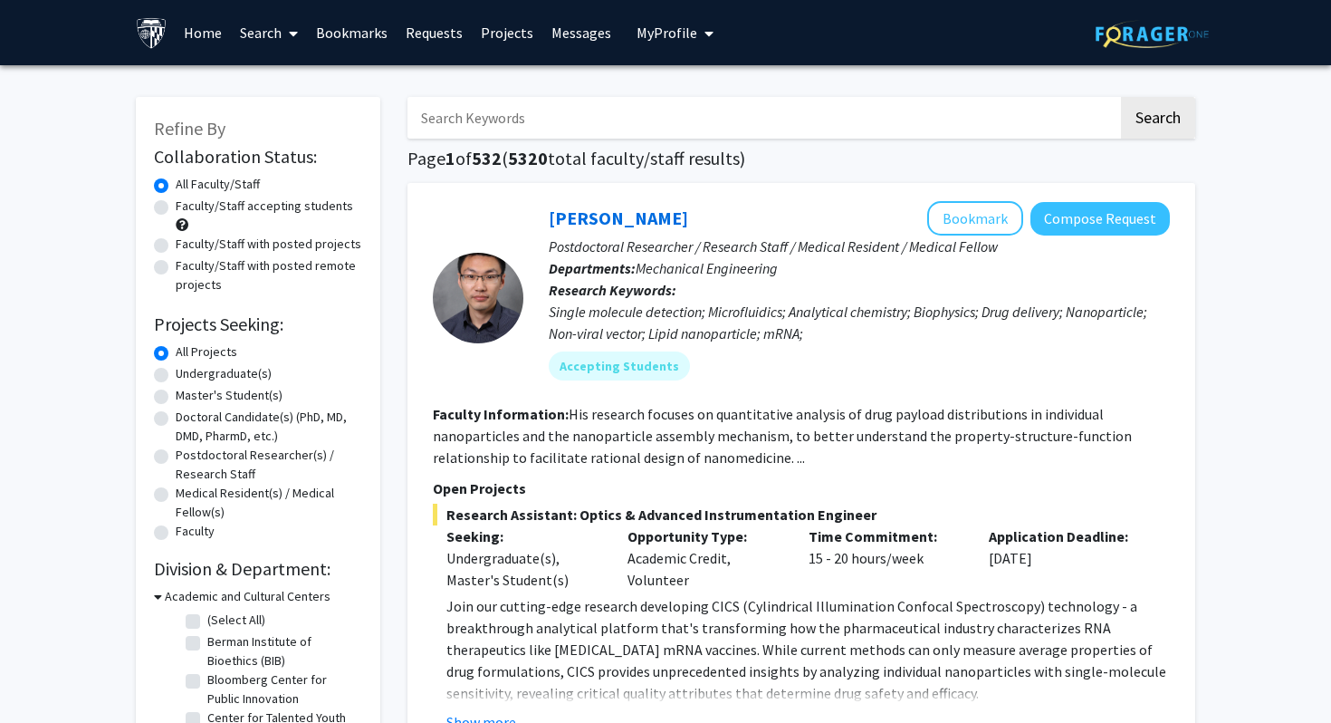
click at [577, 110] on input "Search Keywords" at bounding box center [762, 118] width 711 height 42
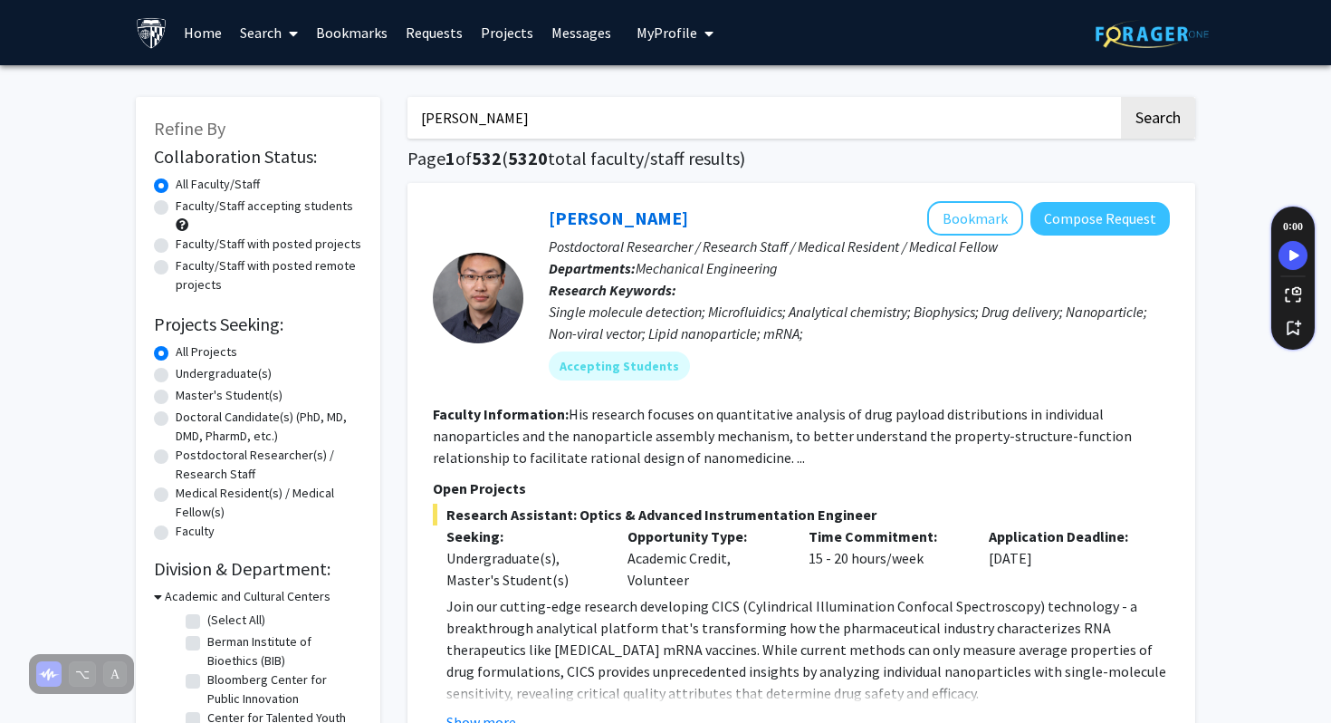
type input "[PERSON_NAME]"
click at [1121, 97] on button "Search" at bounding box center [1158, 118] width 74 height 42
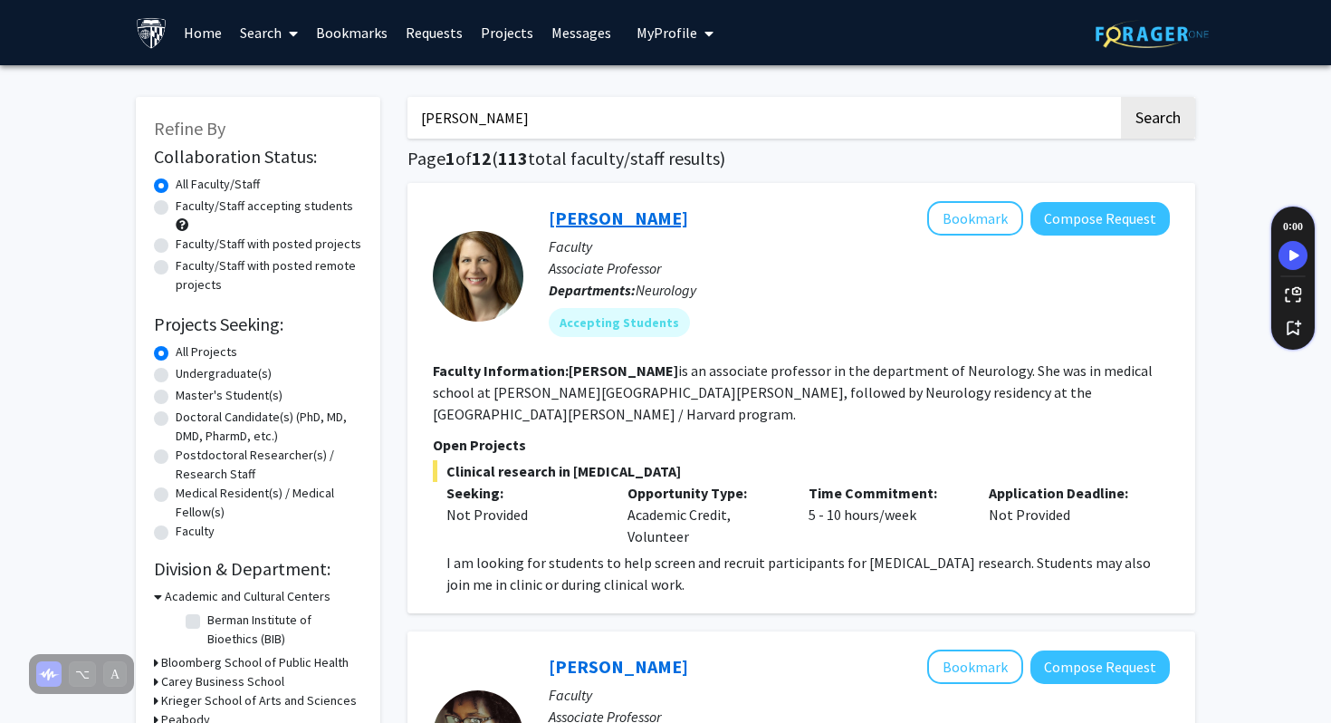
click at [604, 221] on link "[PERSON_NAME]" at bounding box center [618, 217] width 139 height 23
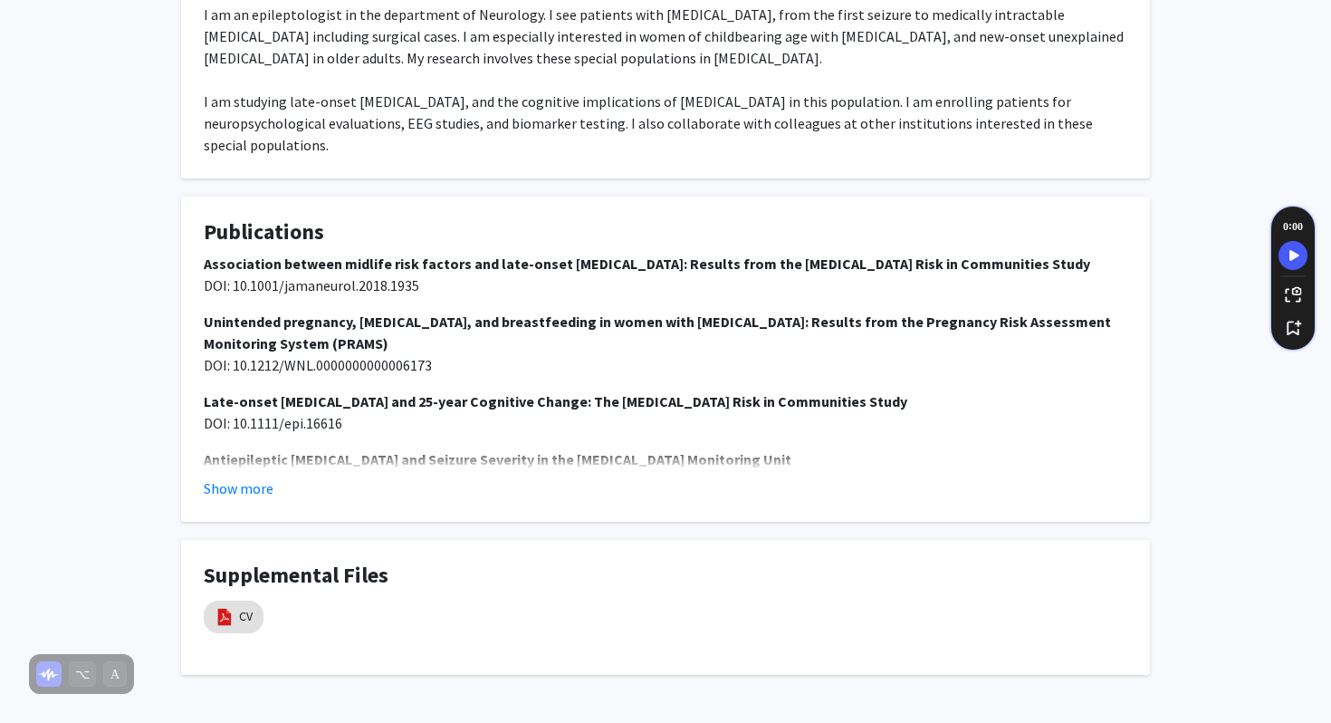
scroll to position [844, 0]
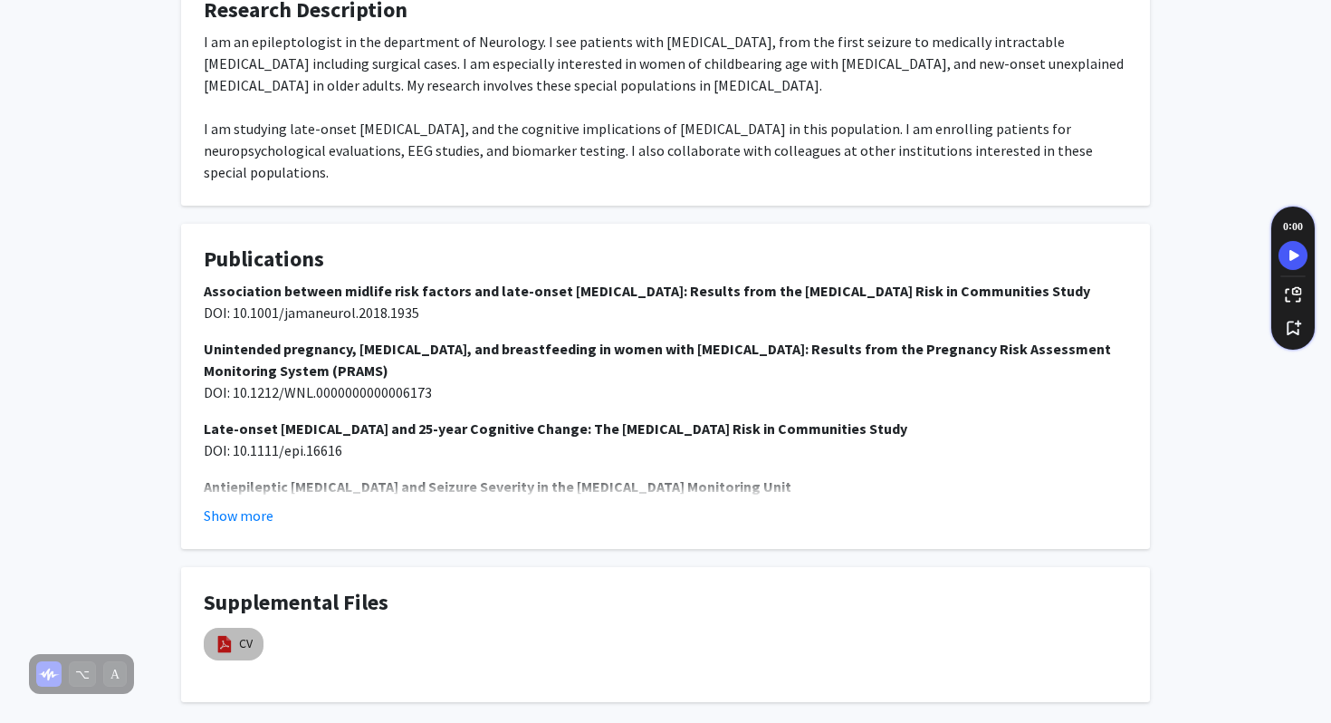
click at [261, 628] on mat-chip "CV" at bounding box center [234, 644] width 60 height 33
click at [254, 628] on mat-chip "CV" at bounding box center [234, 644] width 60 height 33
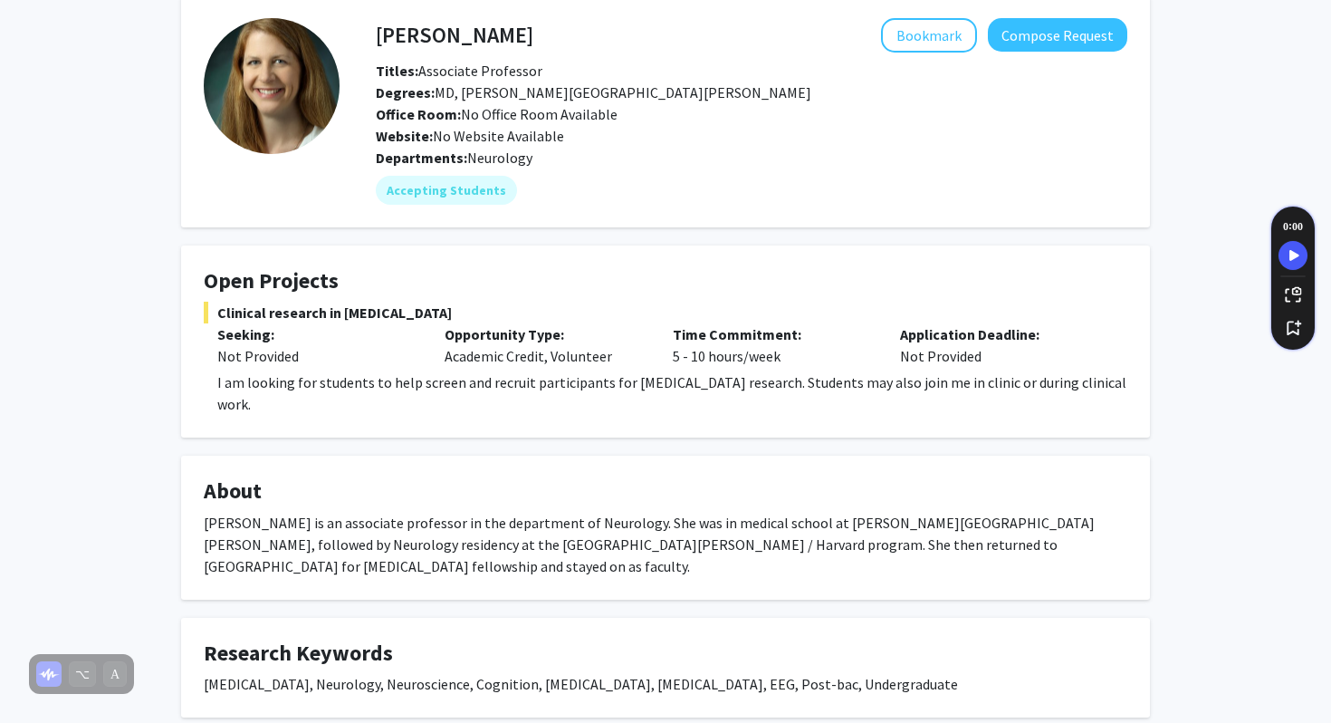
scroll to position [81, 0]
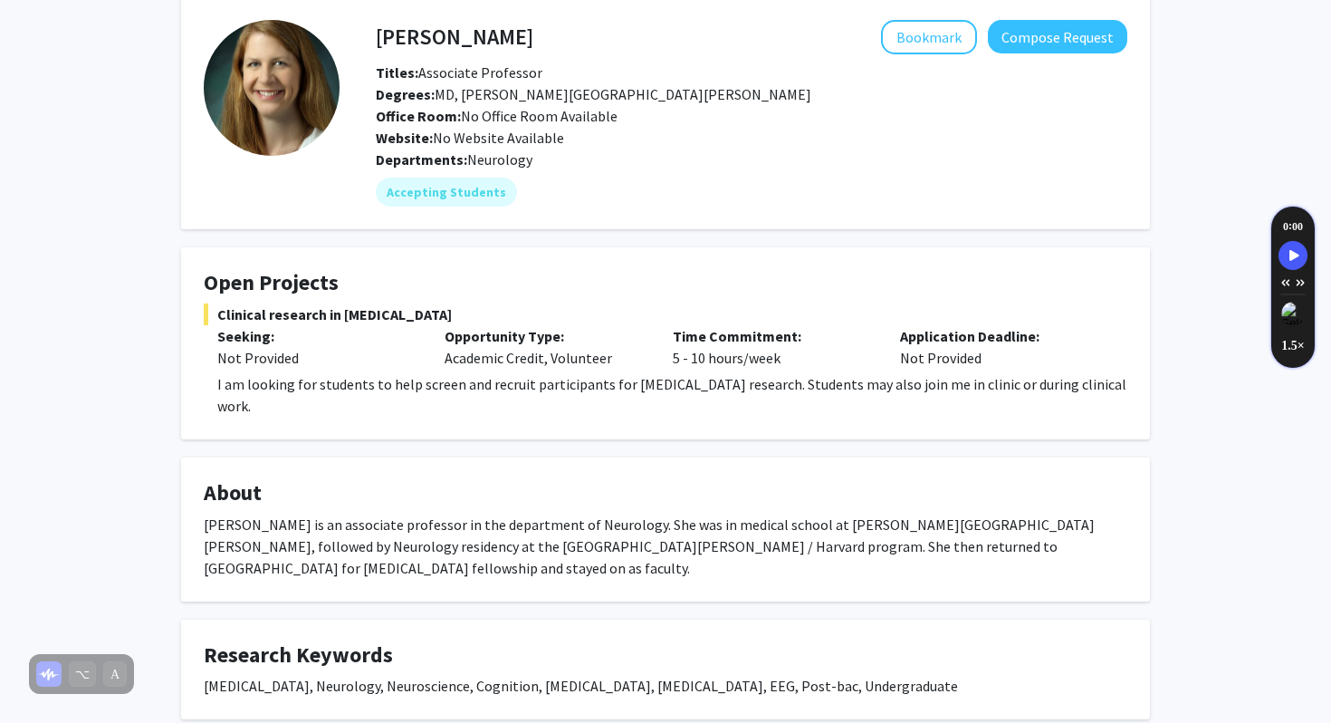
click at [380, 30] on h4 "[PERSON_NAME]" at bounding box center [455, 37] width 158 height 34
drag, startPoint x: 380, startPoint y: 30, endPoint x: 601, endPoint y: 32, distance: 221.0
click at [601, 32] on div "[PERSON_NAME] Bookmark Compose Request" at bounding box center [751, 37] width 779 height 34
copy div "[PERSON_NAME] Bookmark"
click at [473, 50] on h4 "[PERSON_NAME]" at bounding box center [455, 37] width 158 height 34
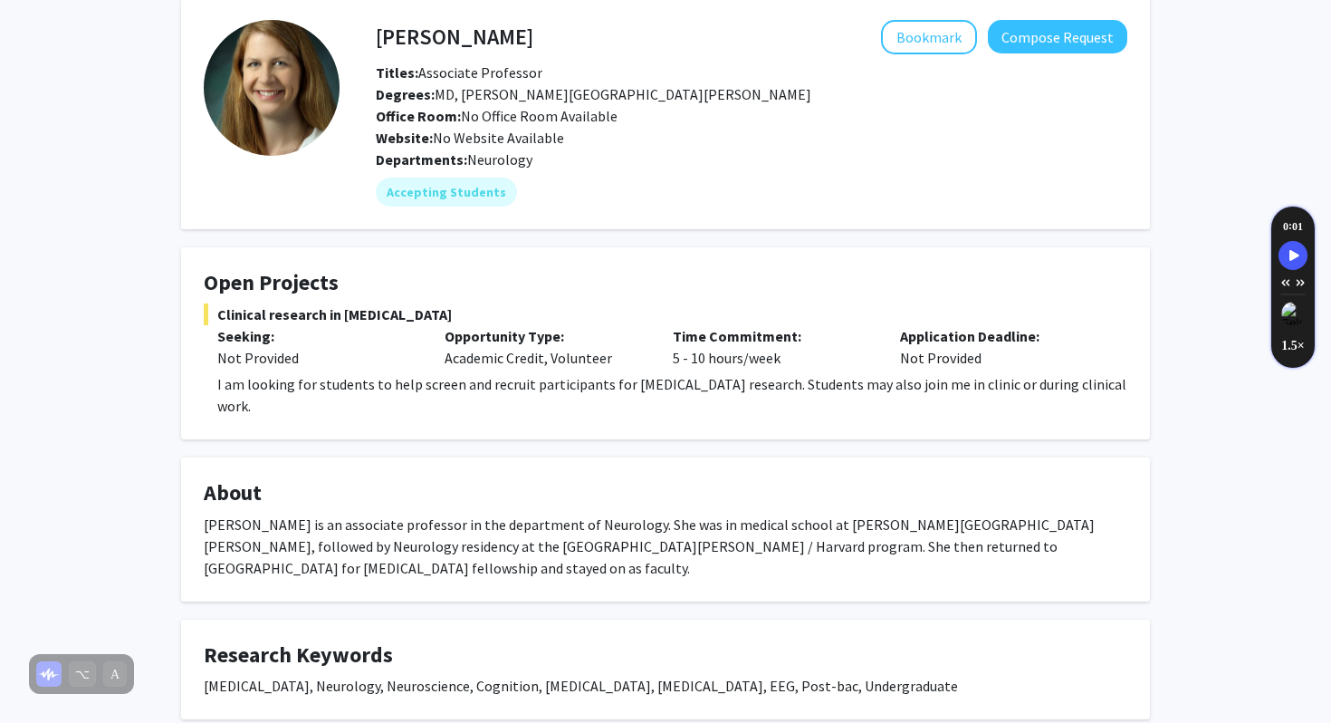
click at [473, 34] on h4 "[PERSON_NAME]" at bounding box center [455, 37] width 158 height 34
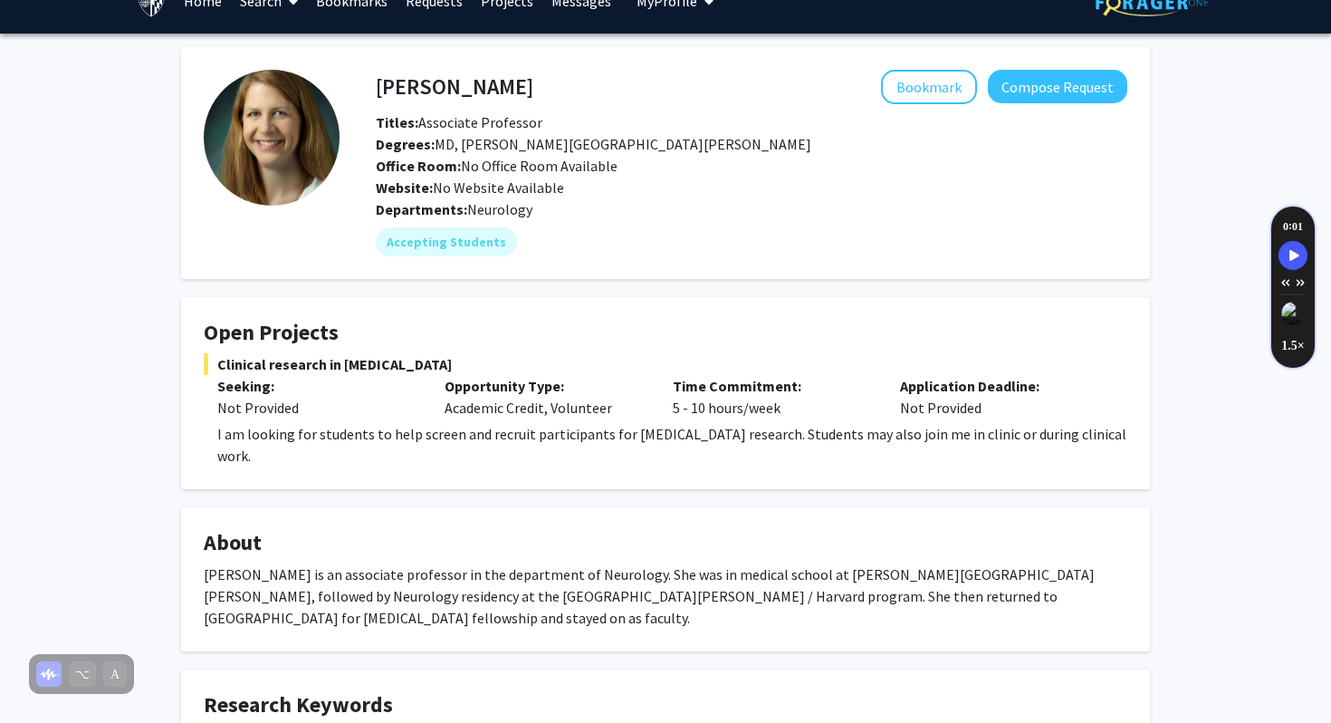
scroll to position [0, 0]
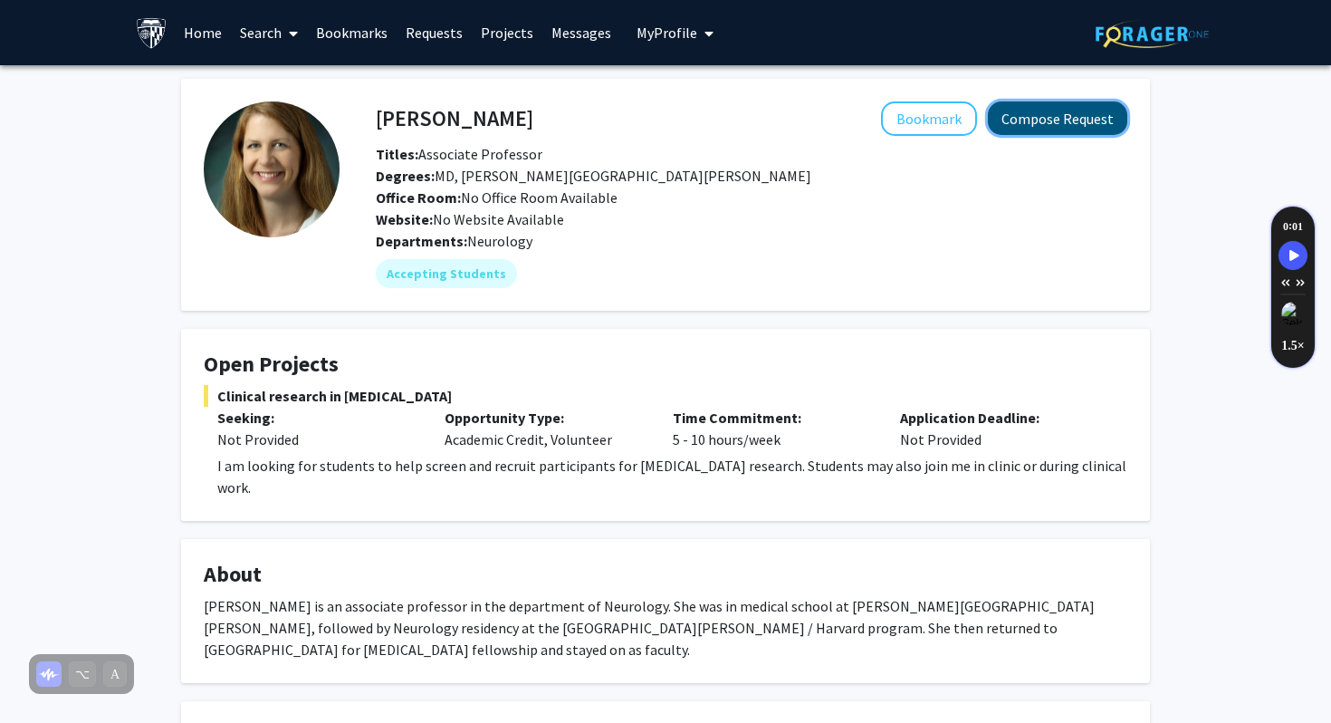
click at [1038, 110] on button "Compose Request" at bounding box center [1057, 118] width 139 height 34
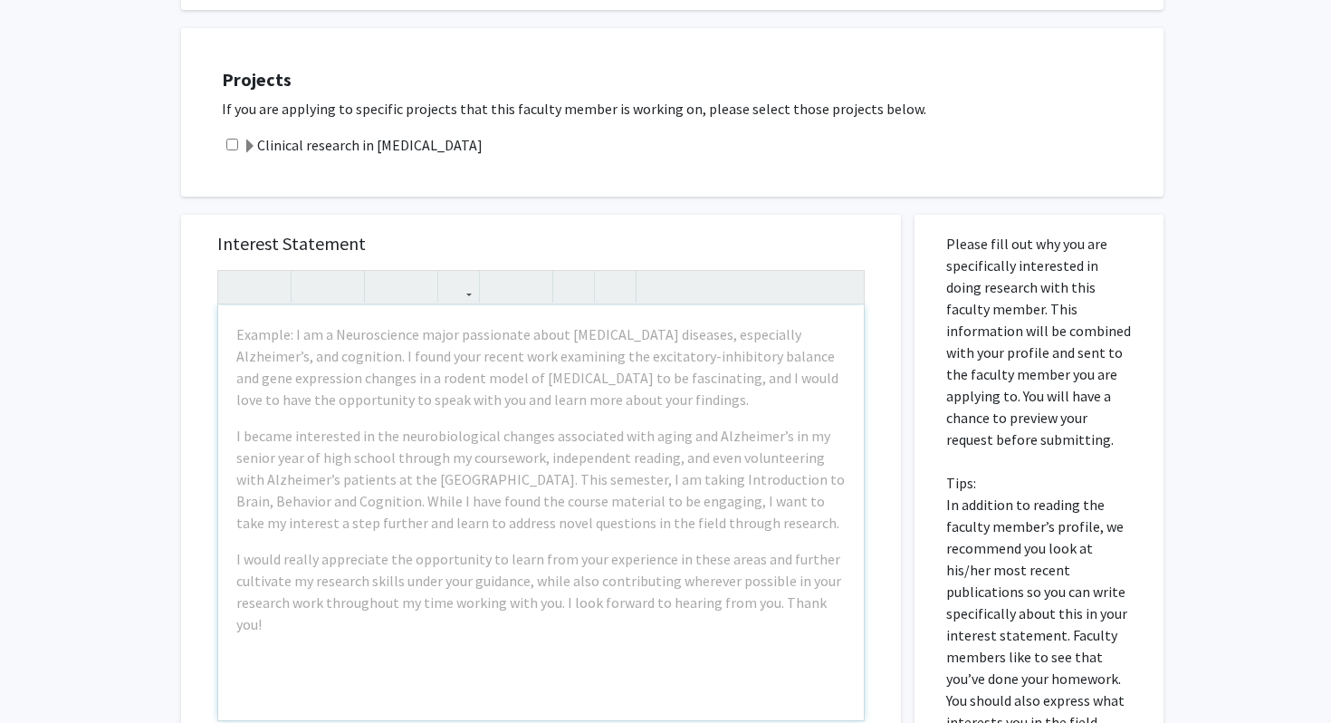
scroll to position [750, 0]
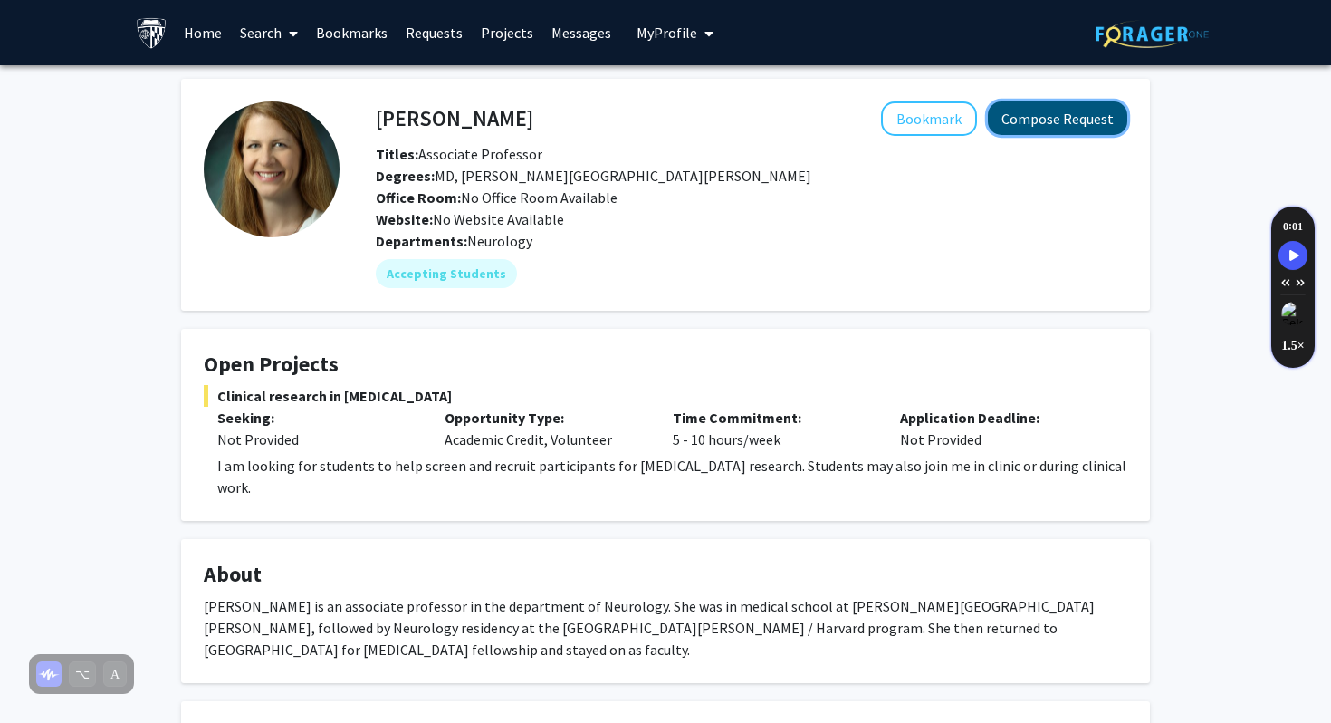
click at [1021, 120] on button "Compose Request" at bounding box center [1057, 118] width 139 height 34
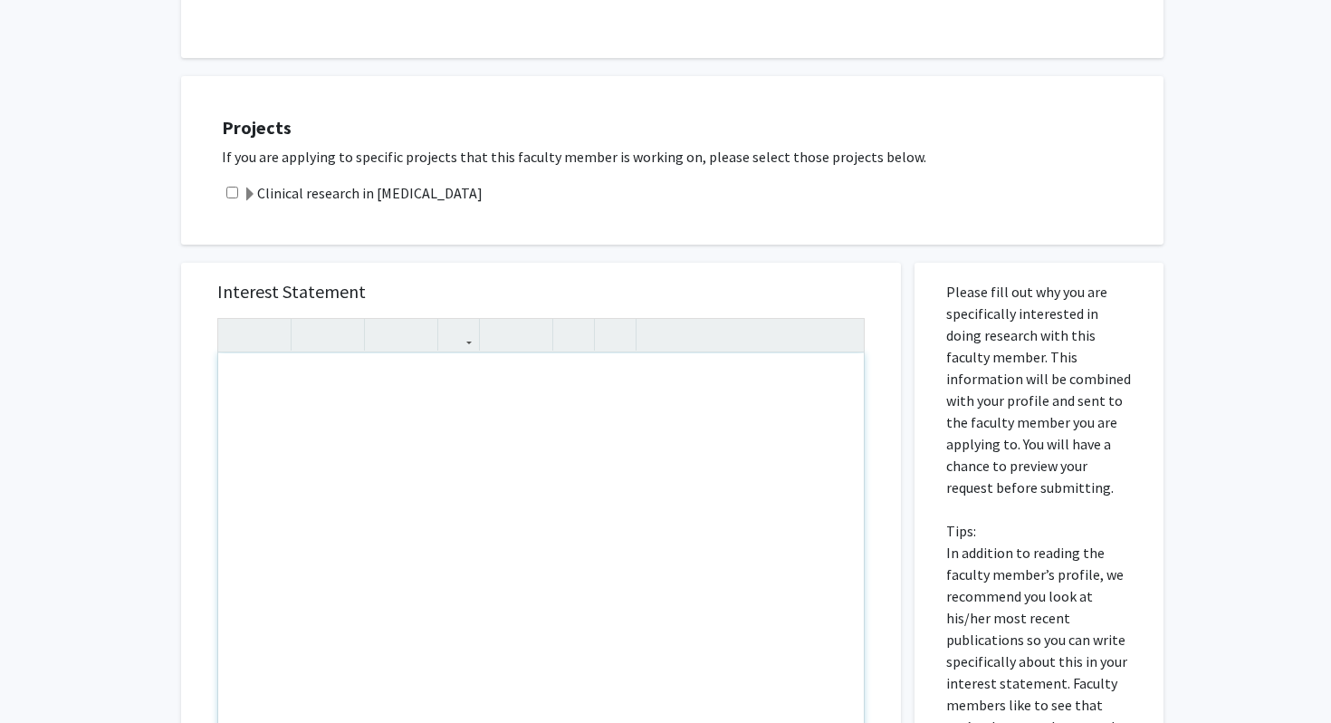
scroll to position [449, 0]
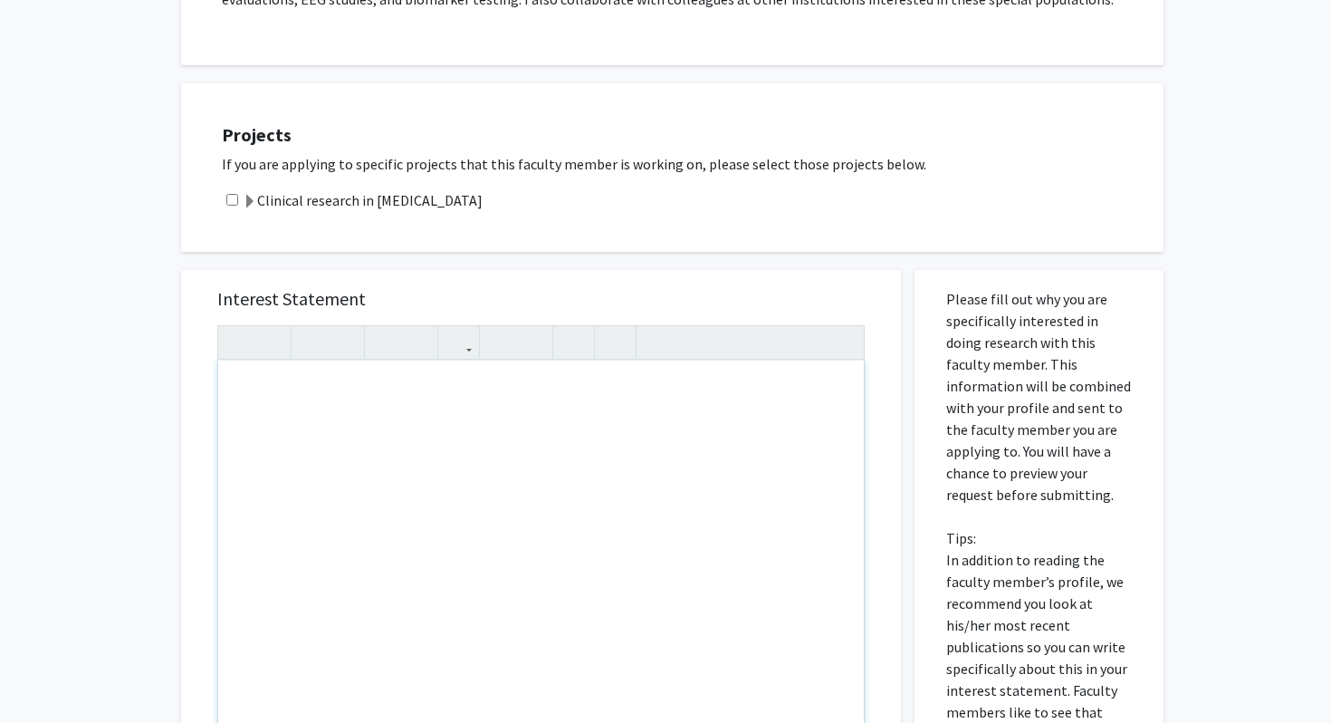
click at [405, 256] on div "Interest Statement Insert link Remove link Supplemental Files File Name Uploade…" at bounding box center [541, 661] width 747 height 819
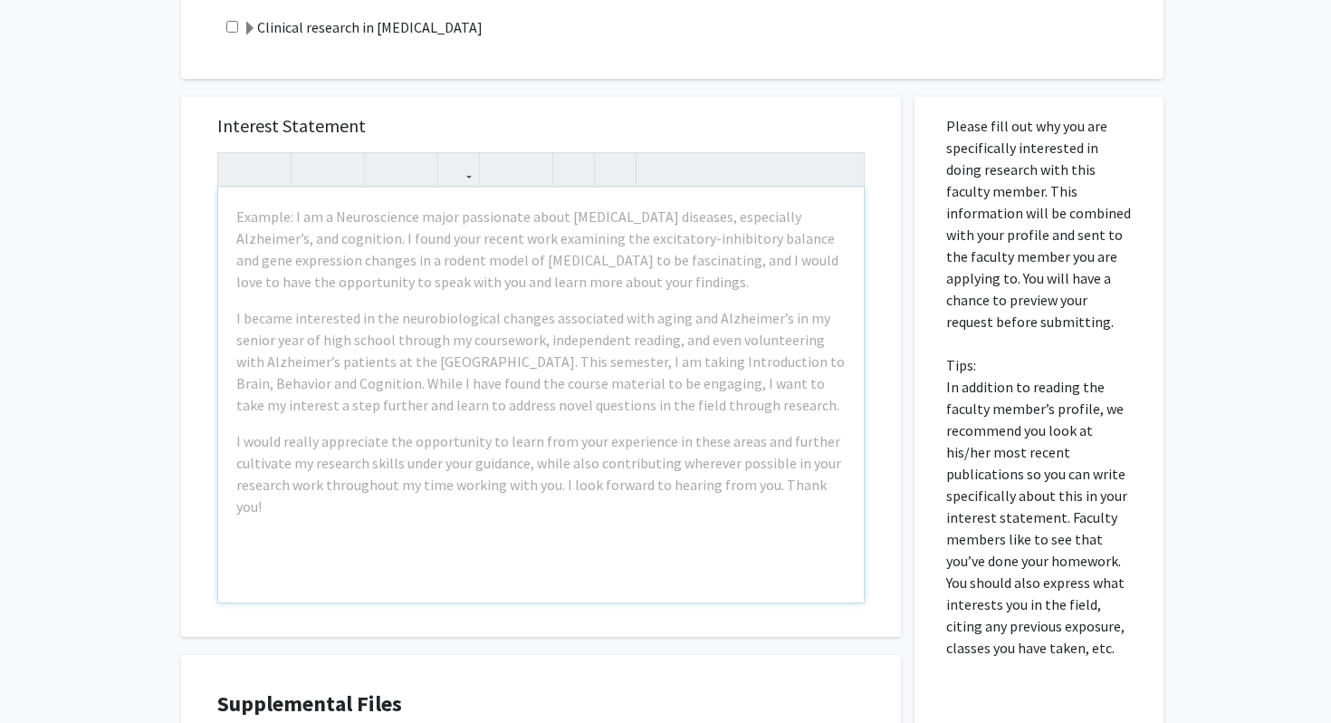
scroll to position [628, 0]
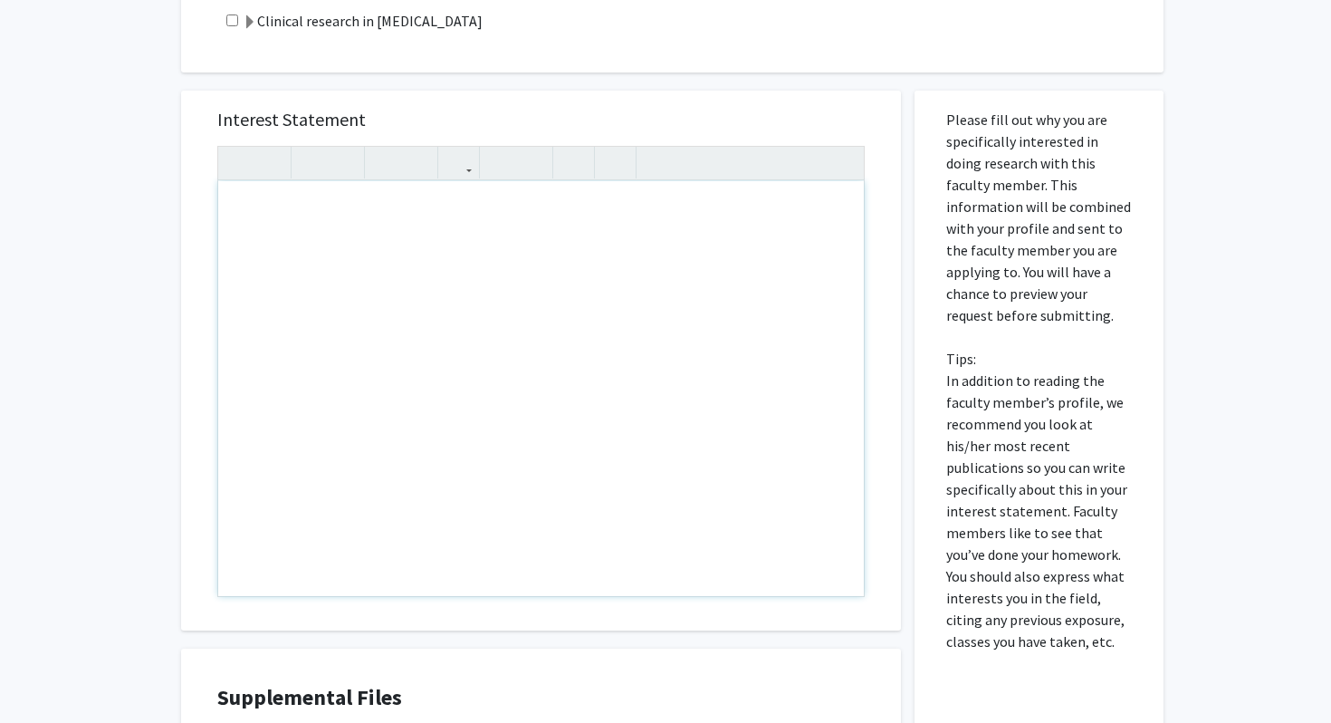
click at [422, 254] on div "Note to users with screen readers: Please press Alt+0 or Option+0 to deactivate…" at bounding box center [541, 388] width 646 height 415
paste div "Note to users with screen readers: Please press Alt+0 or Option+0 to deactivate…"
type textarea "<p>[PERSON_NAME]</p><p>Bookmark</p>"
click at [84, 204] on div "All Requests Request for [PERSON_NAME] Request for [PERSON_NAME] Departments: N…" at bounding box center [665, 184] width 1331 height 1495
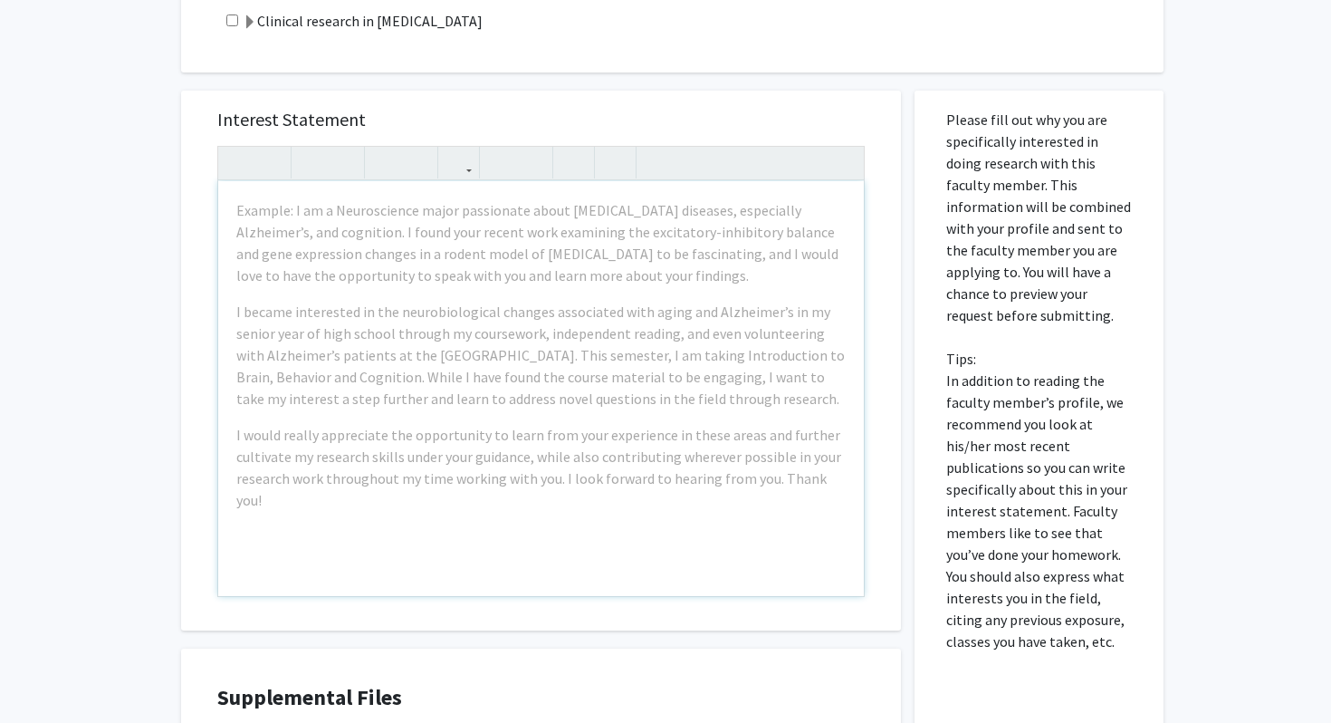
click at [235, 211] on div "Example: I am a Neuroscience major passionate about [MEDICAL_DATA] diseases, es…" at bounding box center [541, 388] width 646 height 415
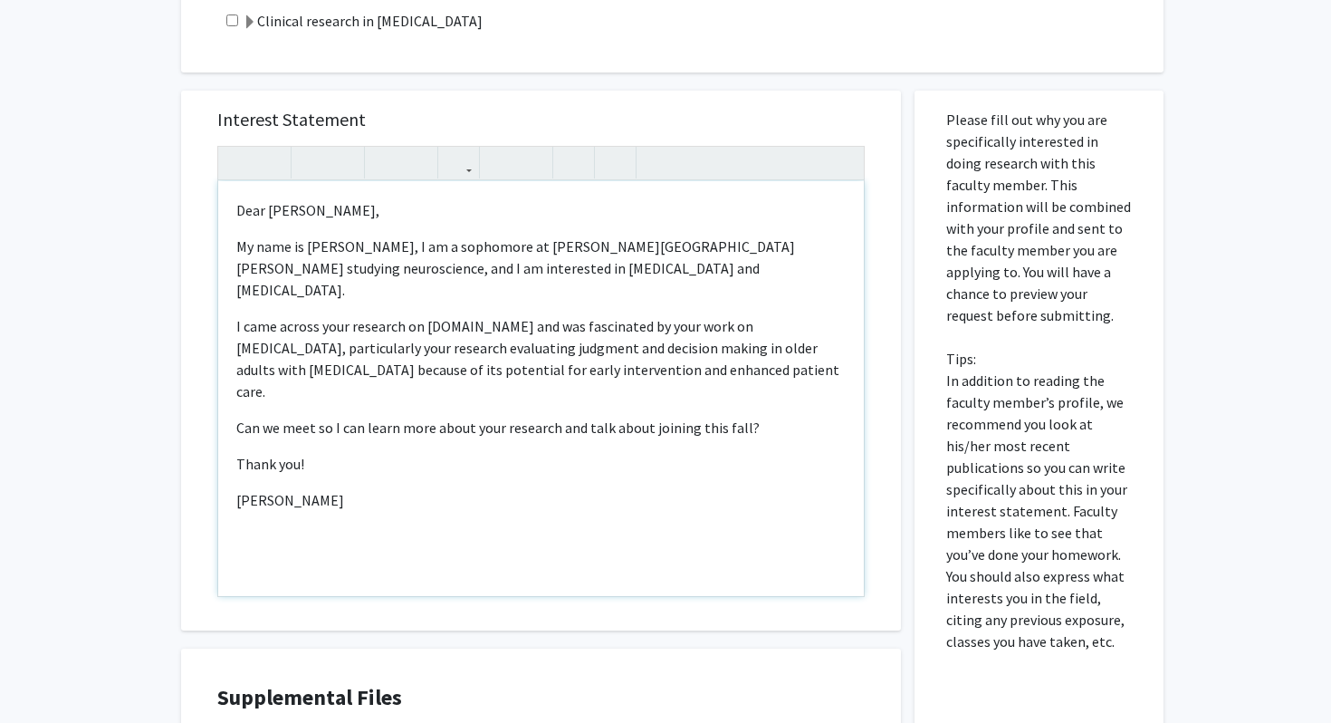
click at [692, 347] on p "I came across your research on [DOMAIN_NAME] and was fascinated by your work on…" at bounding box center [540, 358] width 609 height 87
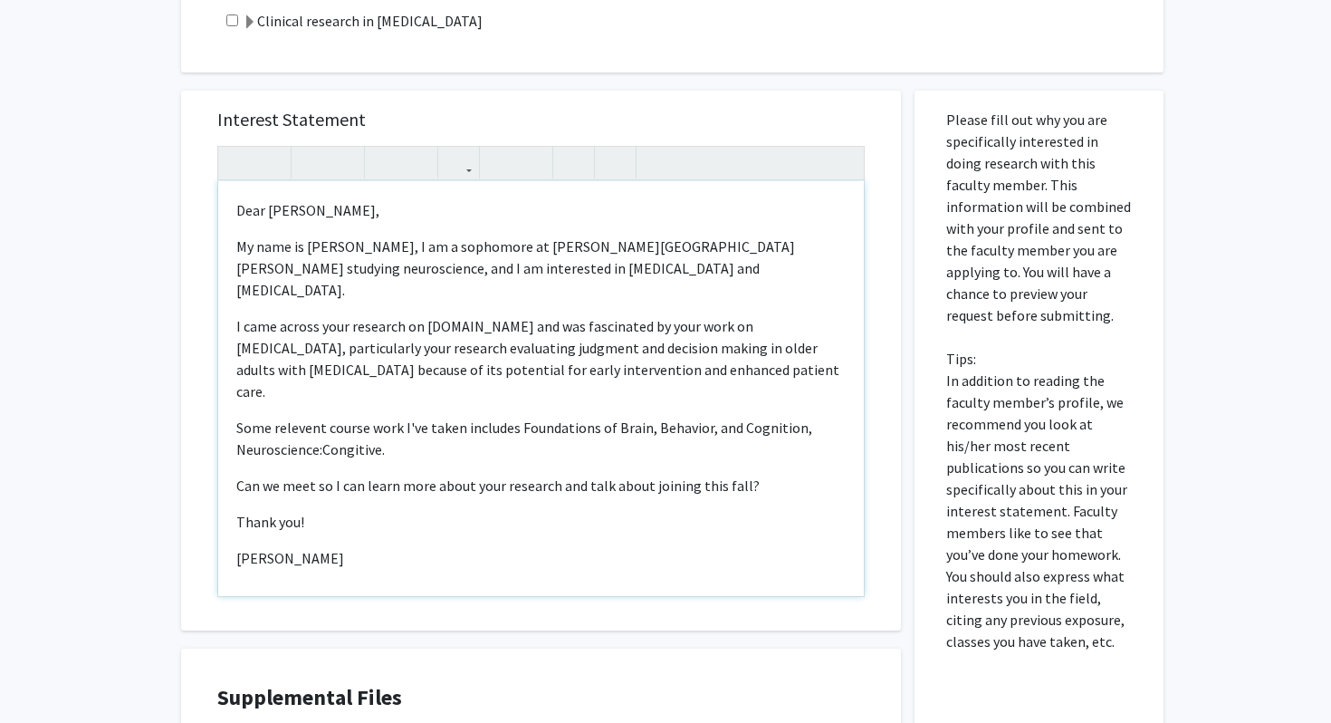
click at [324, 417] on p "Some relevent course work I've taken includes Foundations of Brain, Behavior, a…" at bounding box center [540, 438] width 609 height 43
click at [229, 413] on div "Dear [PERSON_NAME],  My name is [PERSON_NAME], I am a sophomore at [PERSON_NA…" at bounding box center [541, 388] width 646 height 415
click at [820, 417] on p "Some relevent course work I've taken includes Foundations of Brain, Behavior, a…" at bounding box center [540, 438] width 609 height 43
click at [549, 417] on p "Some relevent course work I've taken includes Foundations of Brain, Behavior, a…" at bounding box center [540, 438] width 609 height 43
click at [546, 417] on p "Some relevent course work I've taken includes Foundations of Brain, Behavior, a…" at bounding box center [540, 438] width 609 height 43
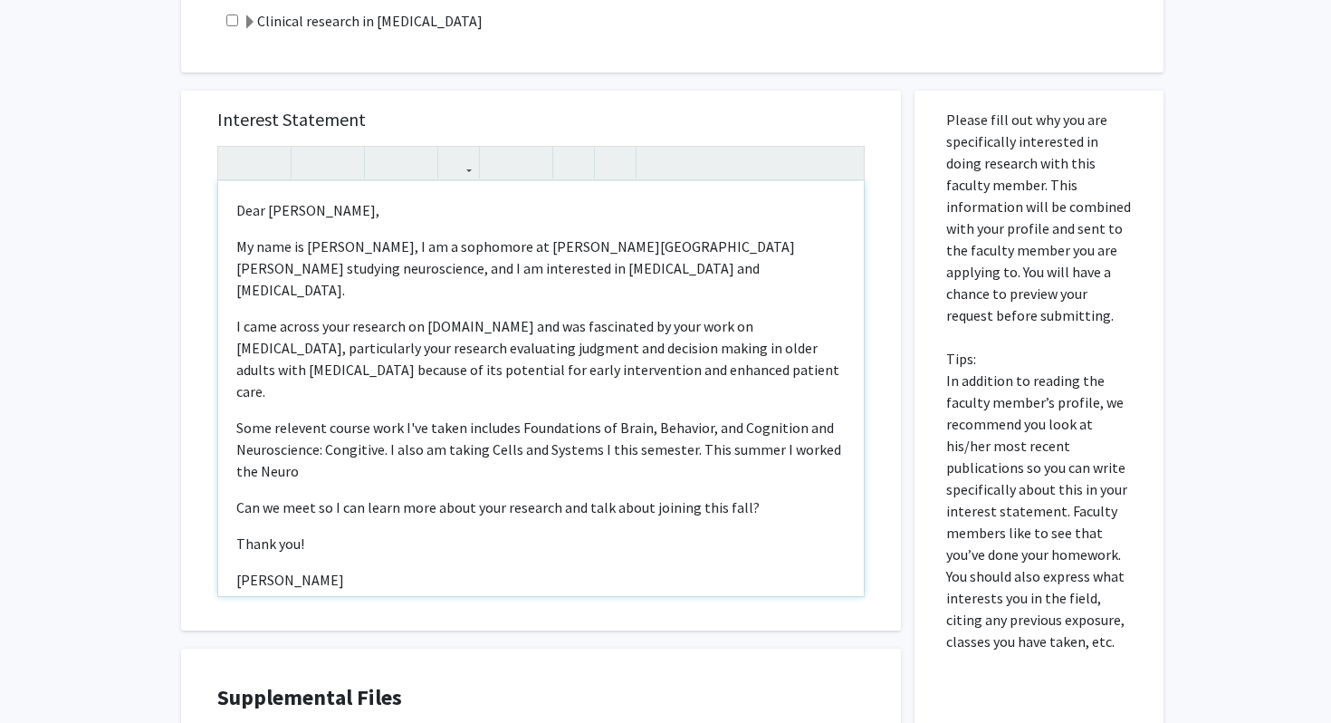
type textarea "<p>Dear [PERSON_NAME], </p> <p>My name is [PERSON_NAME], I am a sophomore at [P…"
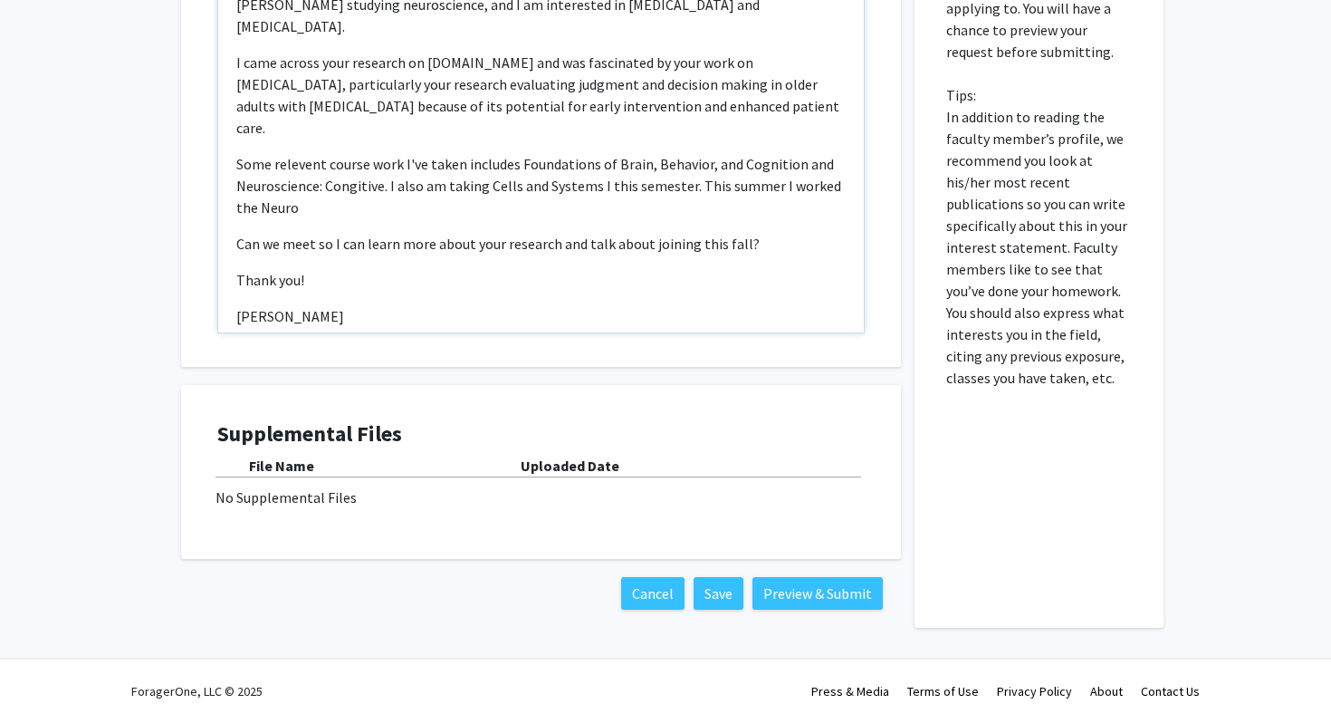
click at [381, 175] on div "Dear [PERSON_NAME],  My name is [PERSON_NAME], I am a sophomore at [PERSON_NA…" at bounding box center [541, 125] width 646 height 415
click at [285, 167] on p "Some relevent course work I've taken includes Foundations of Brain, Behavior, a…" at bounding box center [540, 185] width 609 height 65
click at [263, 165] on p "Some relevent course work I've taken includes Foundations of Brain, Behavior, a…" at bounding box center [540, 185] width 609 height 65
click at [322, 167] on p "Some relevent course work I've taken includes Foundations of Brain, Behavior, a…" at bounding box center [540, 185] width 609 height 65
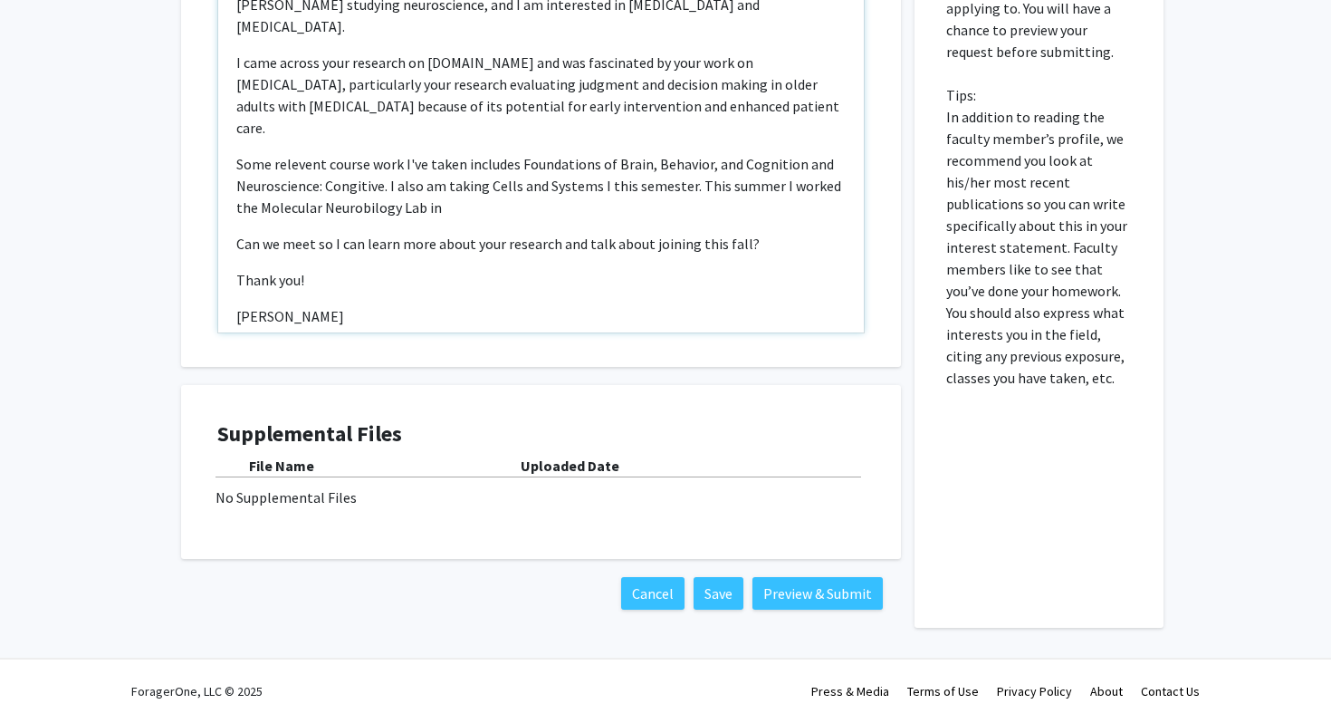
click at [323, 174] on p "Some relevent course work I've taken includes Foundations of Brain, Behavior, a…" at bounding box center [540, 185] width 609 height 65
click at [367, 163] on p "Some relevent course work I've taken includes Foundations of Brain, Behavior, a…" at bounding box center [540, 185] width 609 height 65
click at [448, 163] on p "Some relevent course work I've taken includes Foundations of Brain, Behavior, a…" at bounding box center [540, 185] width 609 height 65
click at [837, 153] on p "Some relevent course work I've taken includes Foundations of Brain, Behavior, a…" at bounding box center [540, 185] width 609 height 65
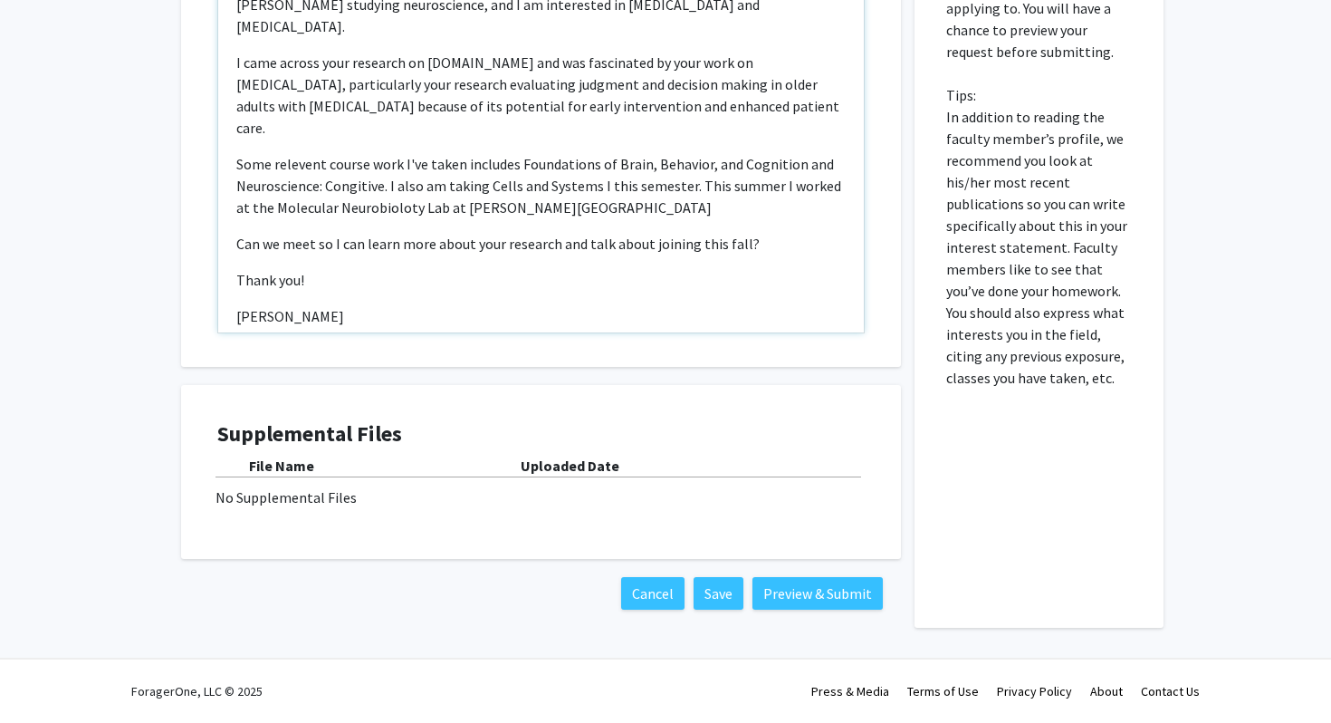
click at [785, 158] on p "Some relevent course work I've taken includes Foundations of Brain, Behavior, a…" at bounding box center [540, 185] width 609 height 65
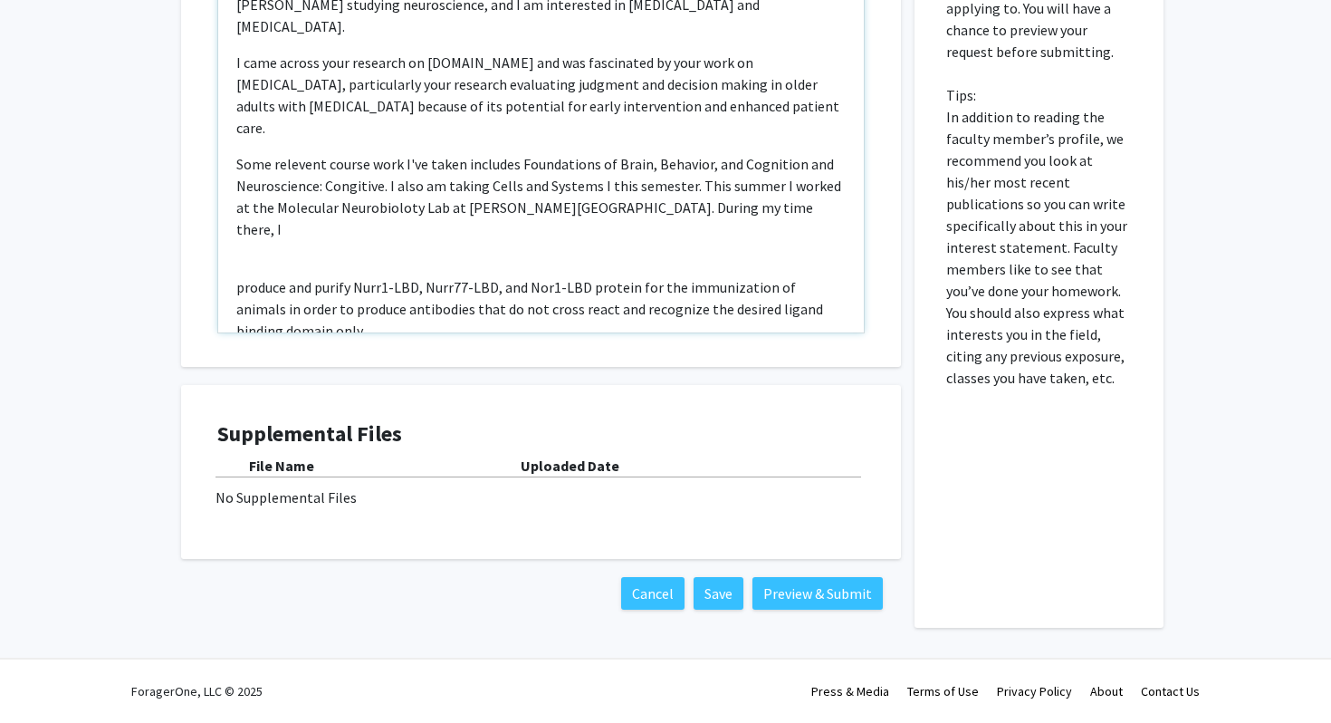
click at [762, 163] on p "Some relevent course work I've taken includes Foundations of Brain, Behavior, a…" at bounding box center [540, 196] width 609 height 87
drag, startPoint x: 834, startPoint y: 161, endPoint x: 660, endPoint y: 166, distance: 173.9
click at [660, 166] on p "Some relevent course work I've taken includes Foundations of Brain, Behavior, a…" at bounding box center [540, 196] width 609 height 87
drag, startPoint x: 798, startPoint y: 165, endPoint x: 753, endPoint y: 170, distance: 44.7
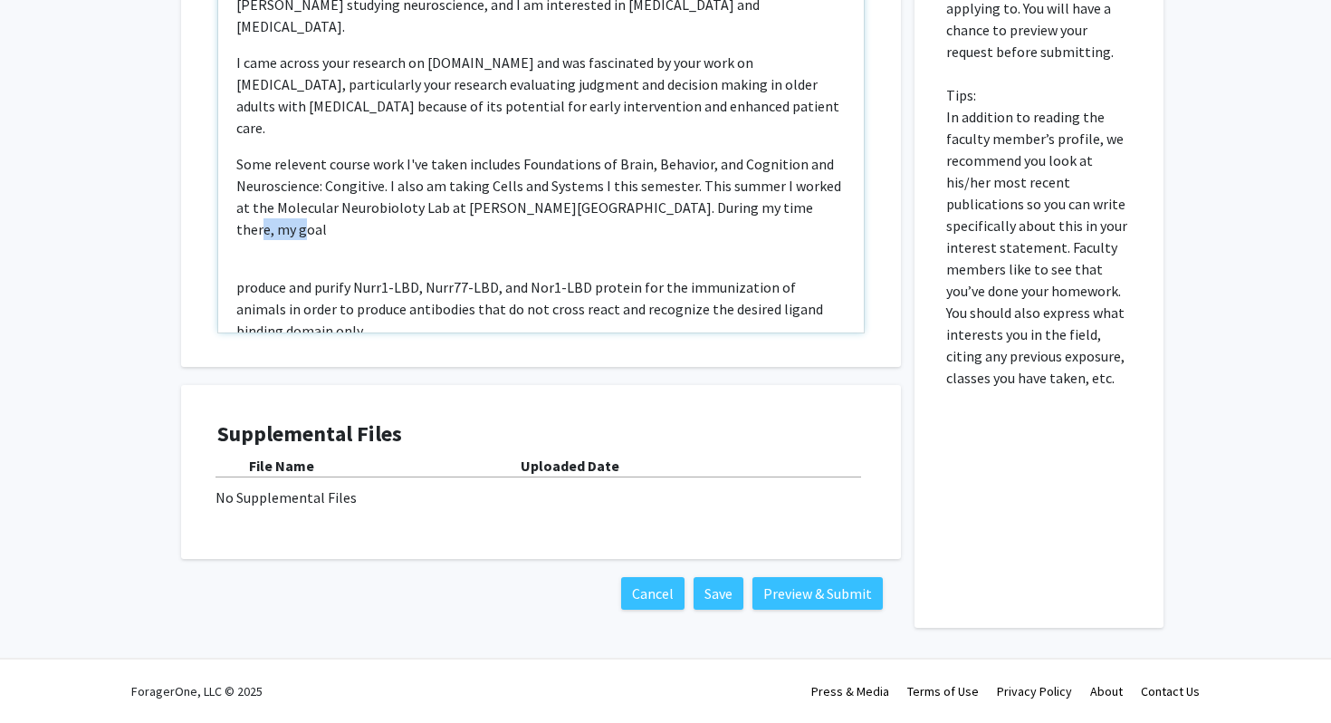
click at [753, 170] on p "Some relevent course work I've taken includes Foundations of Brain, Behavior, a…" at bounding box center [540, 196] width 609 height 87
drag, startPoint x: 828, startPoint y: 219, endPoint x: 765, endPoint y: 219, distance: 62.5
click at [764, 276] on p "produce and purify Nurr1-LBD, Nurr77-LBD, and Nor1-LBD protein for the immuniza…" at bounding box center [540, 308] width 609 height 65
click at [242, 276] on p "produce and purify Nurr1-LBD, Nurr77-LBD, and Nor1-LBD protein for the immuniza…" at bounding box center [540, 308] width 609 height 65
click at [231, 222] on div "Dear [PERSON_NAME],  My name is [PERSON_NAME], I am a sophomore at [PERSON_NA…" at bounding box center [541, 125] width 646 height 415
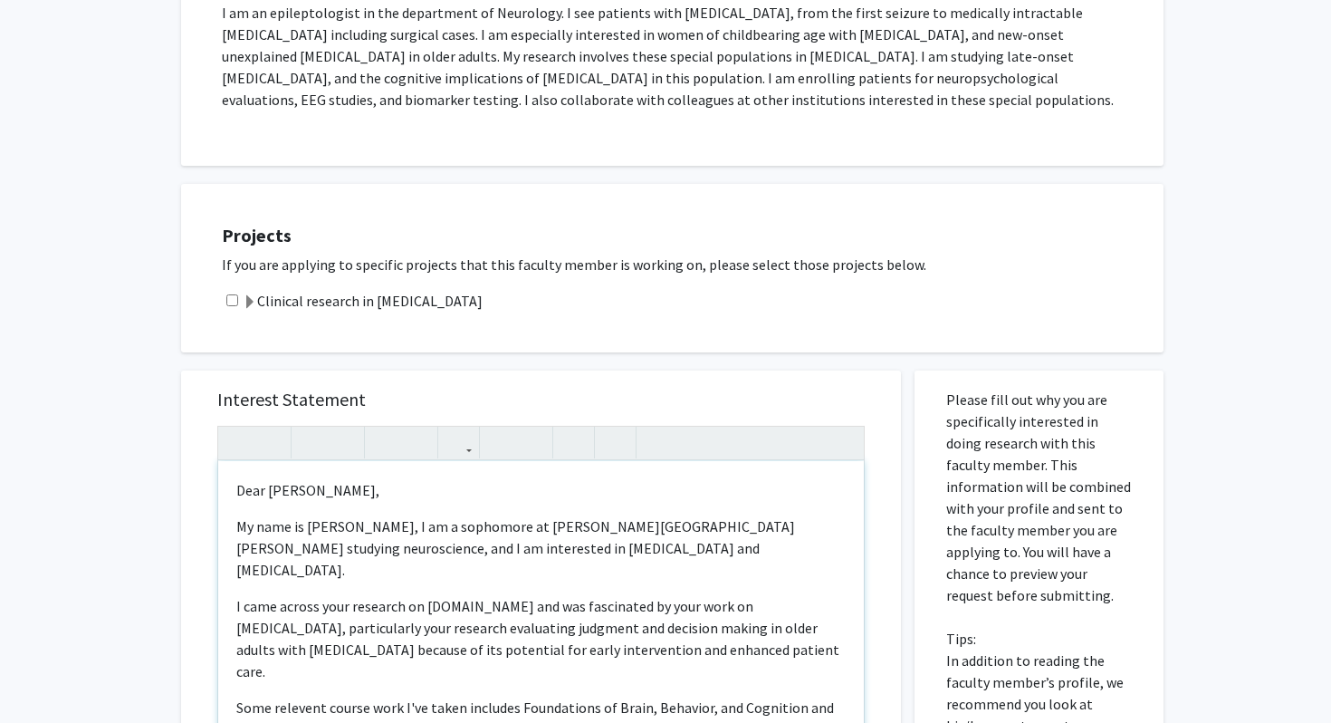
scroll to position [533, 0]
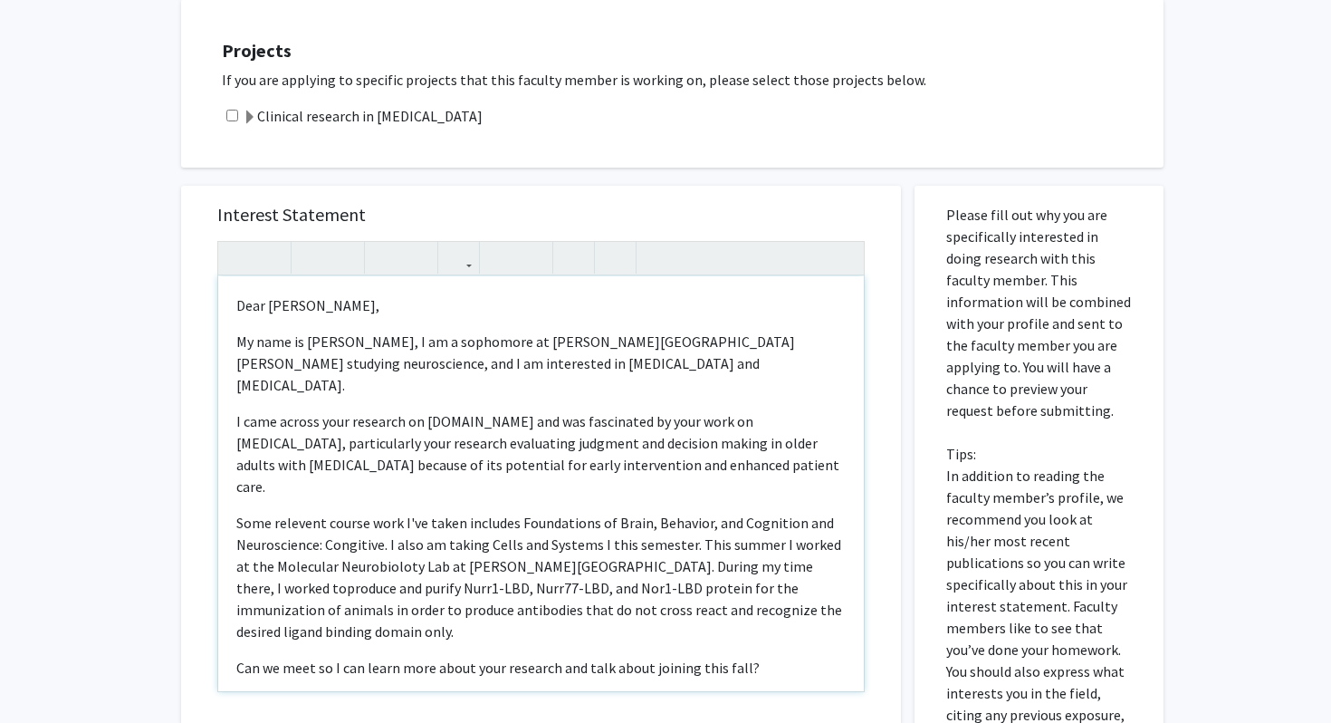
click at [694, 433] on p "I came across your research on [DOMAIN_NAME] and was fascinated by your work on…" at bounding box center [540, 453] width 609 height 87
drag, startPoint x: 838, startPoint y: 442, endPoint x: 696, endPoint y: 443, distance: 141.3
click at [692, 443] on p "I came across your research on [DOMAIN_NAME] and was fascinated by your work on…" at bounding box center [540, 453] width 609 height 87
click at [731, 445] on p "I came across your research on [DOMAIN_NAME] and was fascinated by your work on…" at bounding box center [540, 453] width 609 height 87
drag, startPoint x: 854, startPoint y: 441, endPoint x: 681, endPoint y: 441, distance: 173.0
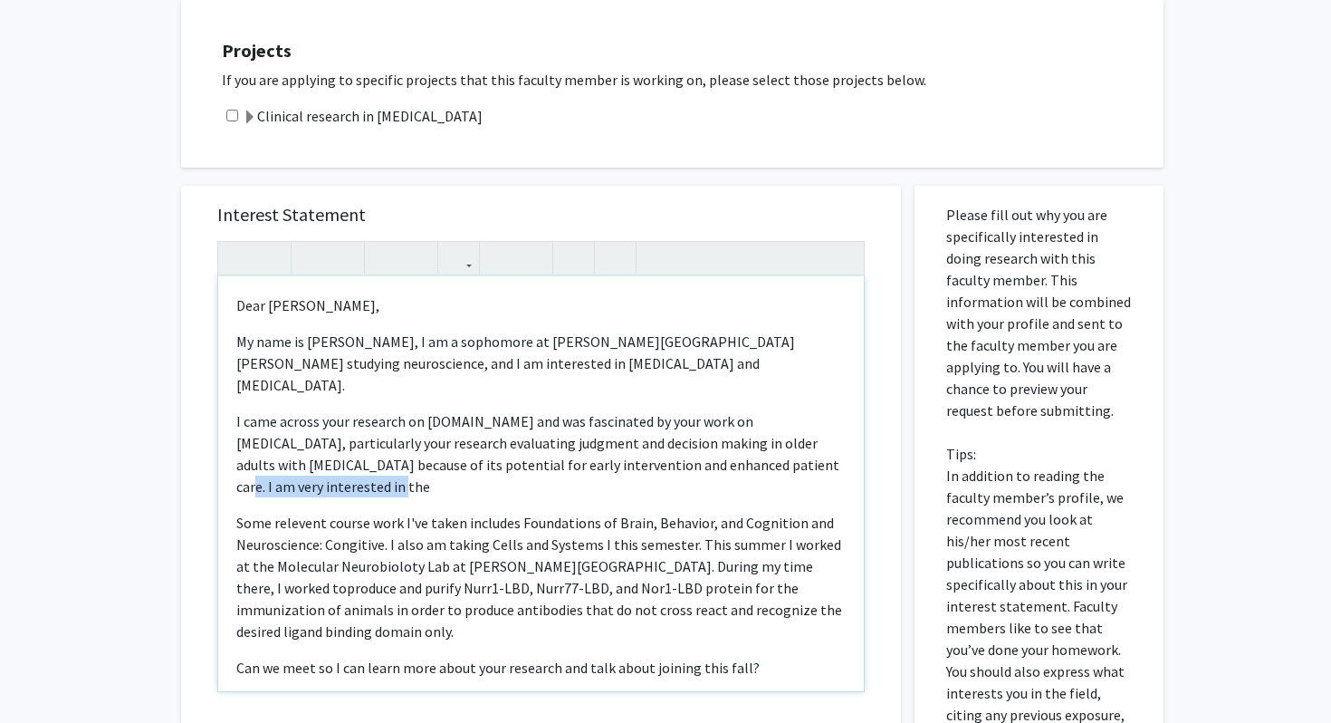
click at [681, 441] on div "Dear [PERSON_NAME],  My name is [PERSON_NAME], I am a sophomore at [PERSON_NA…" at bounding box center [541, 483] width 646 height 415
type textarea "<p>Dear [PERSON_NAME], </p> <p>My name is [PERSON_NAME], I am a sophomore at [P…"
click at [233, 116] on input "checkbox" at bounding box center [232, 116] width 12 height 12
checkbox input "true"
click at [367, 463] on p "I came across your research on [DOMAIN_NAME] and was fascinated by your work on…" at bounding box center [540, 453] width 609 height 87
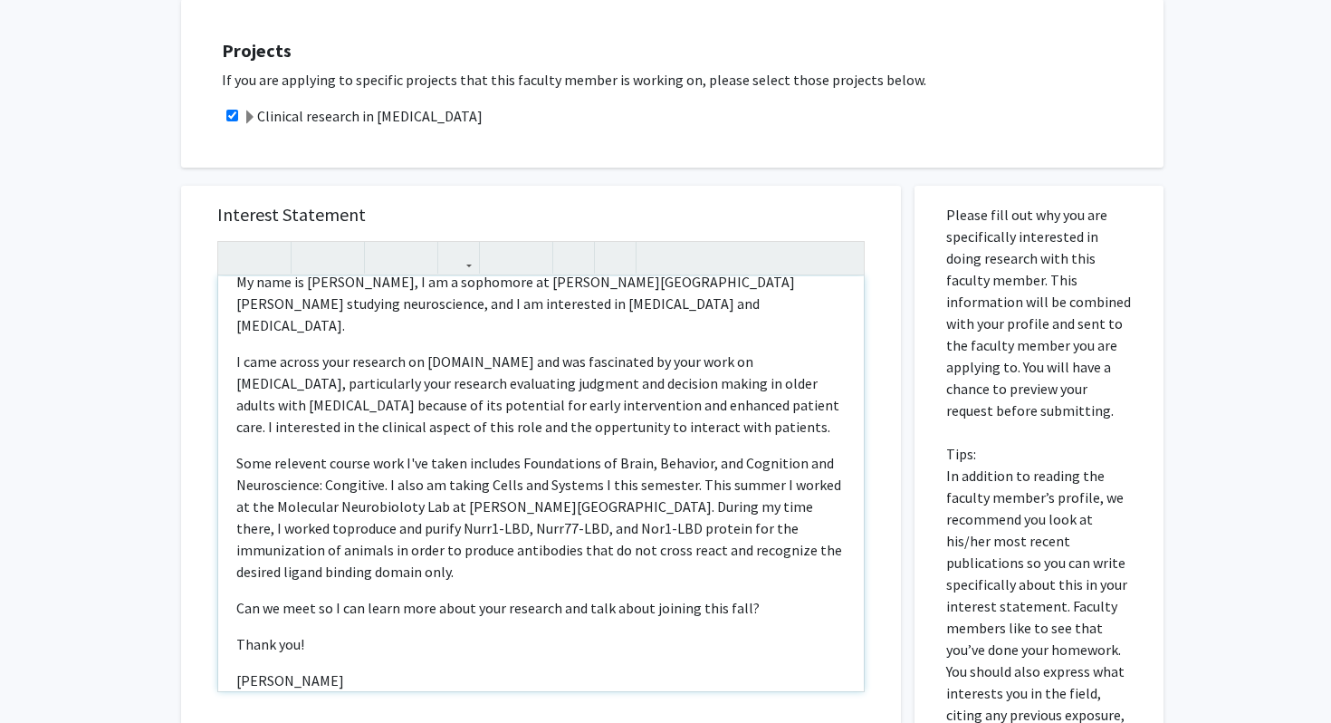
scroll to position [62, 0]
drag, startPoint x: 396, startPoint y: 365, endPoint x: 619, endPoint y: 365, distance: 223.7
click at [619, 365] on p "I came across your research on [DOMAIN_NAME] and was fascinated by your work on…" at bounding box center [540, 392] width 609 height 87
click at [683, 377] on p "I came across your research on [DOMAIN_NAME] and was fascinated by your work on…" at bounding box center [540, 392] width 609 height 87
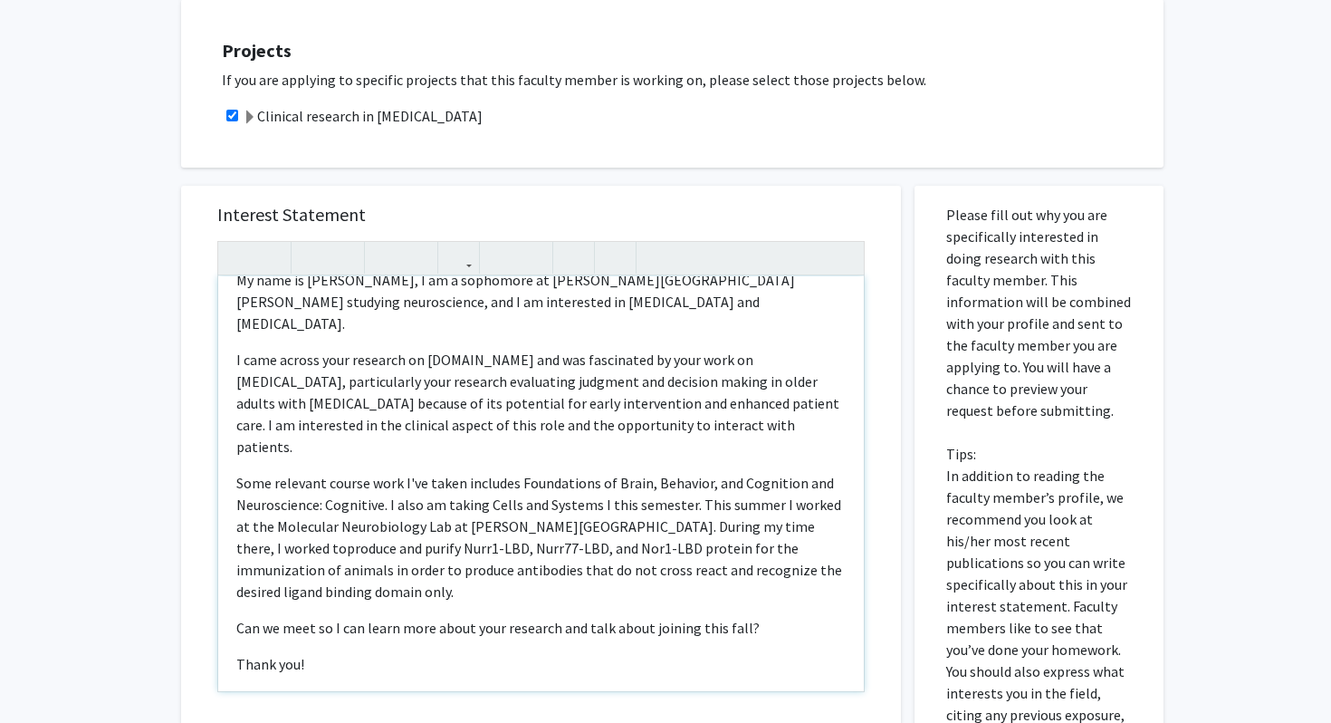
type textarea "<p>Dear [PERSON_NAME], </p> <p>My name is [PERSON_NAME], I am a sophomore at [P…"
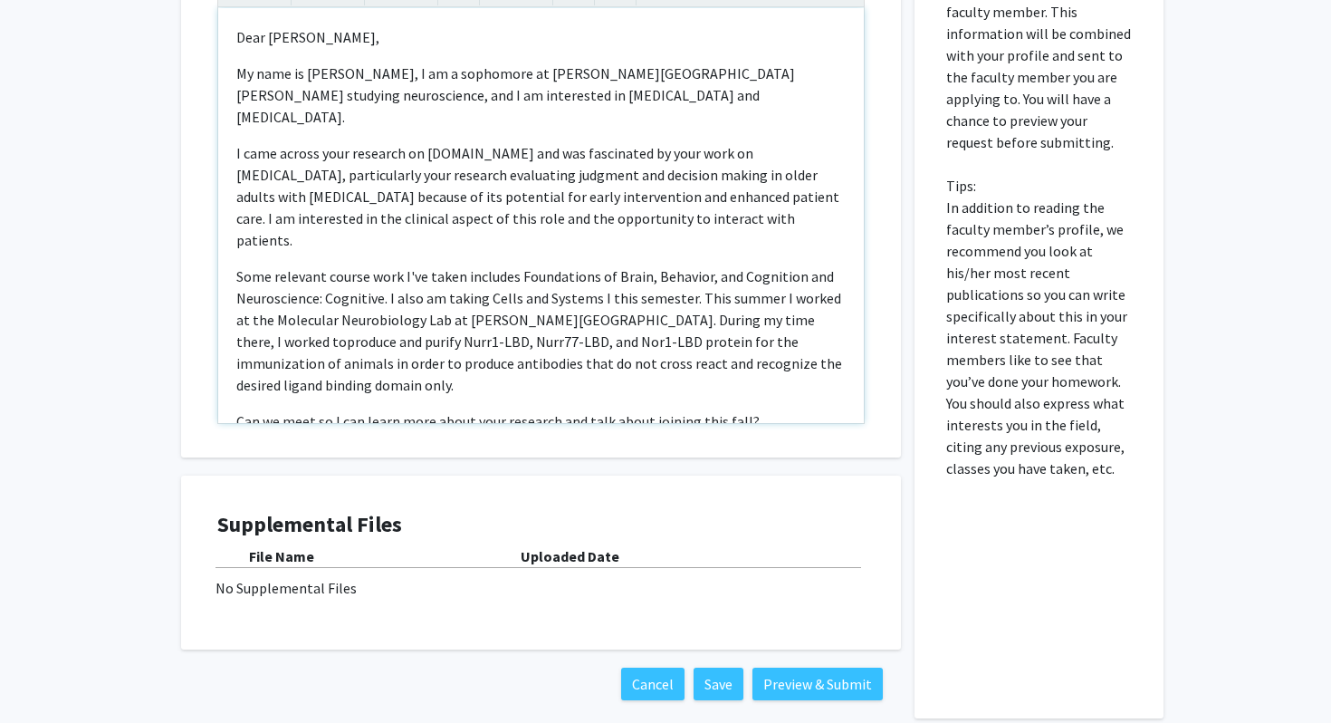
scroll to position [791, 0]
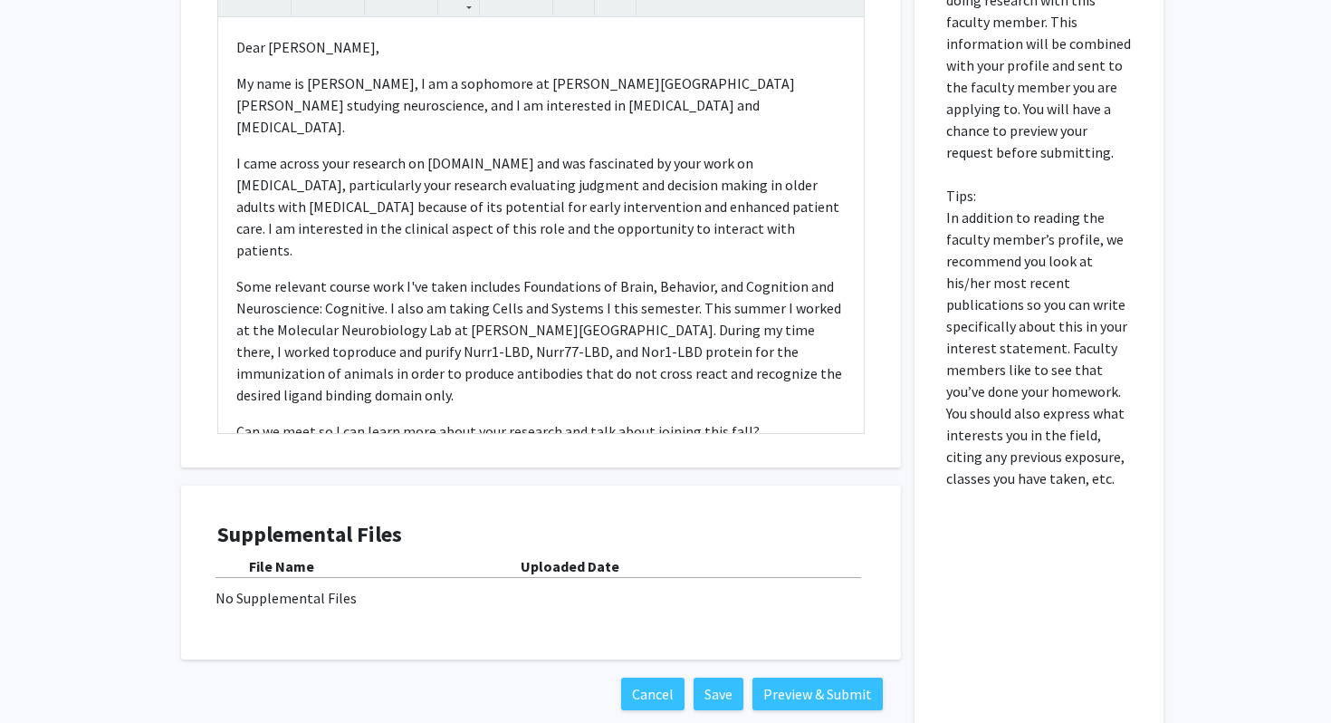
click at [599, 569] on b "Uploaded Date" at bounding box center [570, 566] width 99 height 18
click at [567, 567] on b "Uploaded Date" at bounding box center [570, 566] width 99 height 18
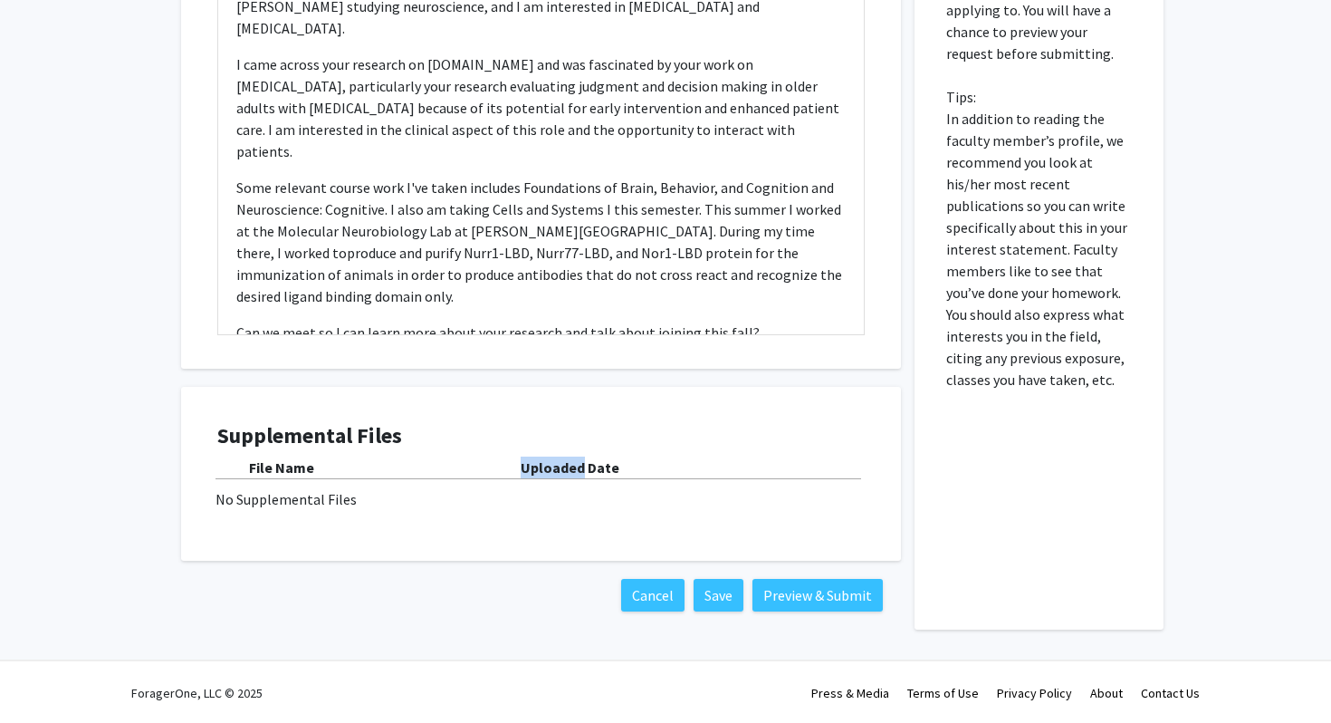
scroll to position [892, 0]
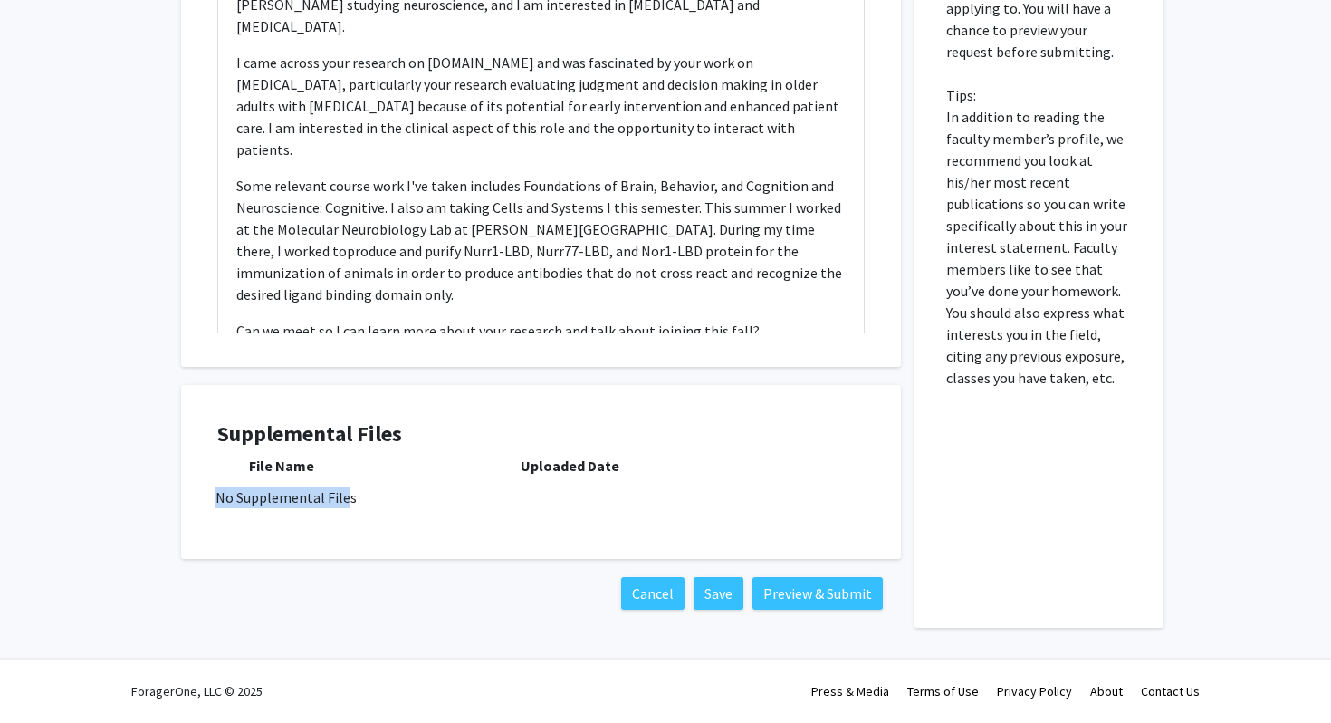
drag, startPoint x: 216, startPoint y: 477, endPoint x: 350, endPoint y: 486, distance: 134.3
click at [350, 487] on div "Supplemental Files File Name Uploaded Date No Supplemental Files" at bounding box center [541, 472] width 684 height 138
click at [789, 590] on button "Preview & Submit" at bounding box center [818, 593] width 130 height 33
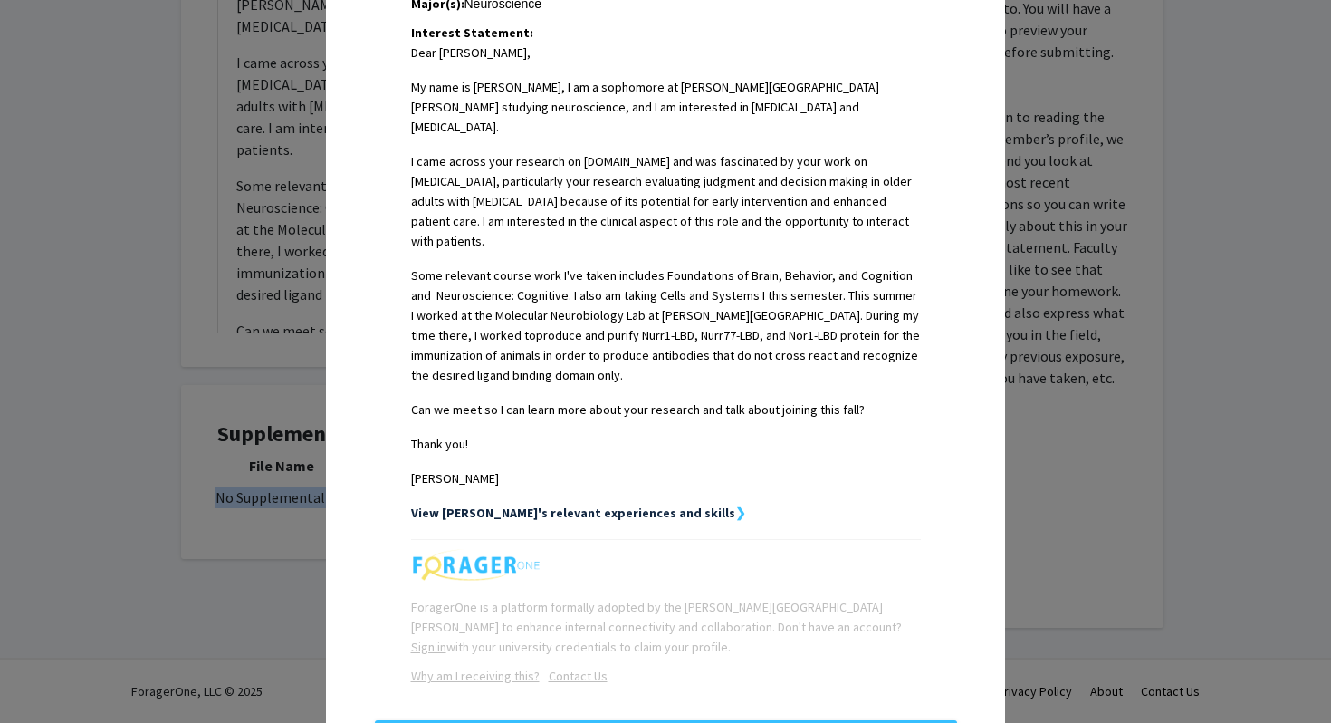
scroll to position [475, 0]
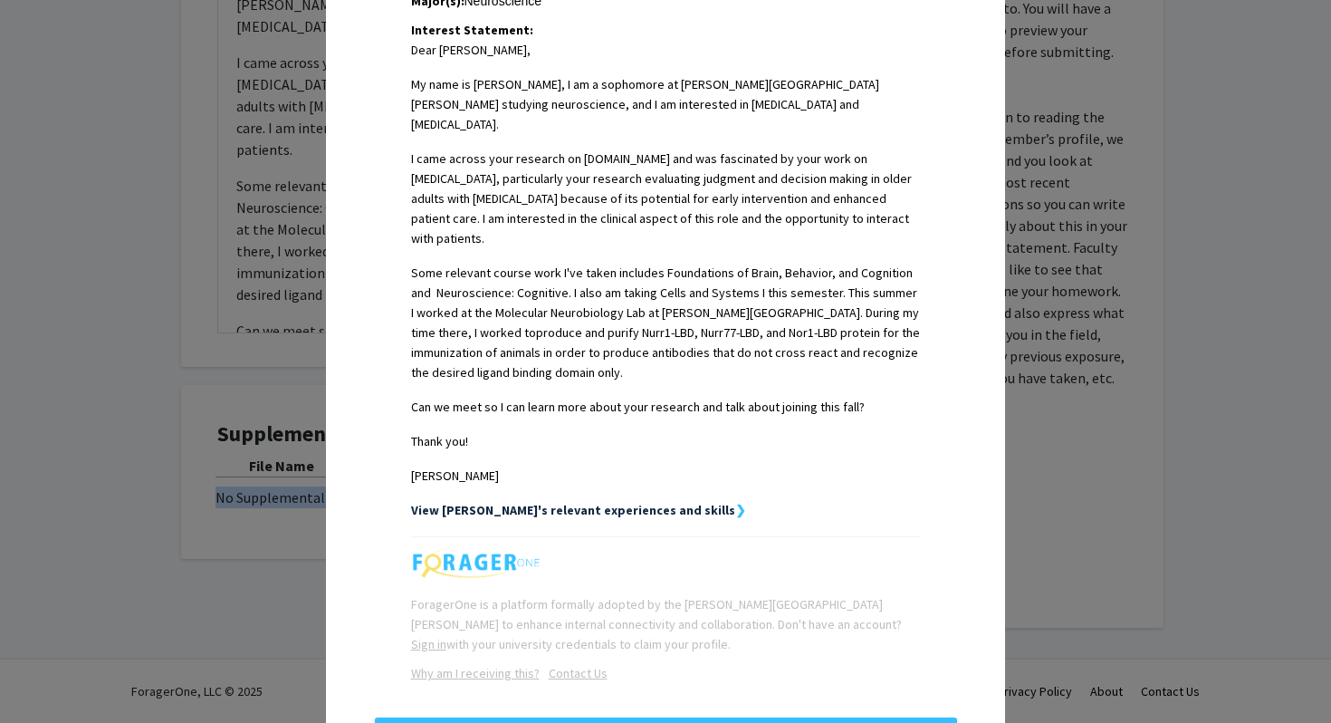
click at [574, 502] on strong "View [PERSON_NAME]'s relevant experiences and skills" at bounding box center [573, 510] width 324 height 16
click at [648, 502] on strong "View [PERSON_NAME]'s relevant experiences and skills" at bounding box center [573, 510] width 324 height 16
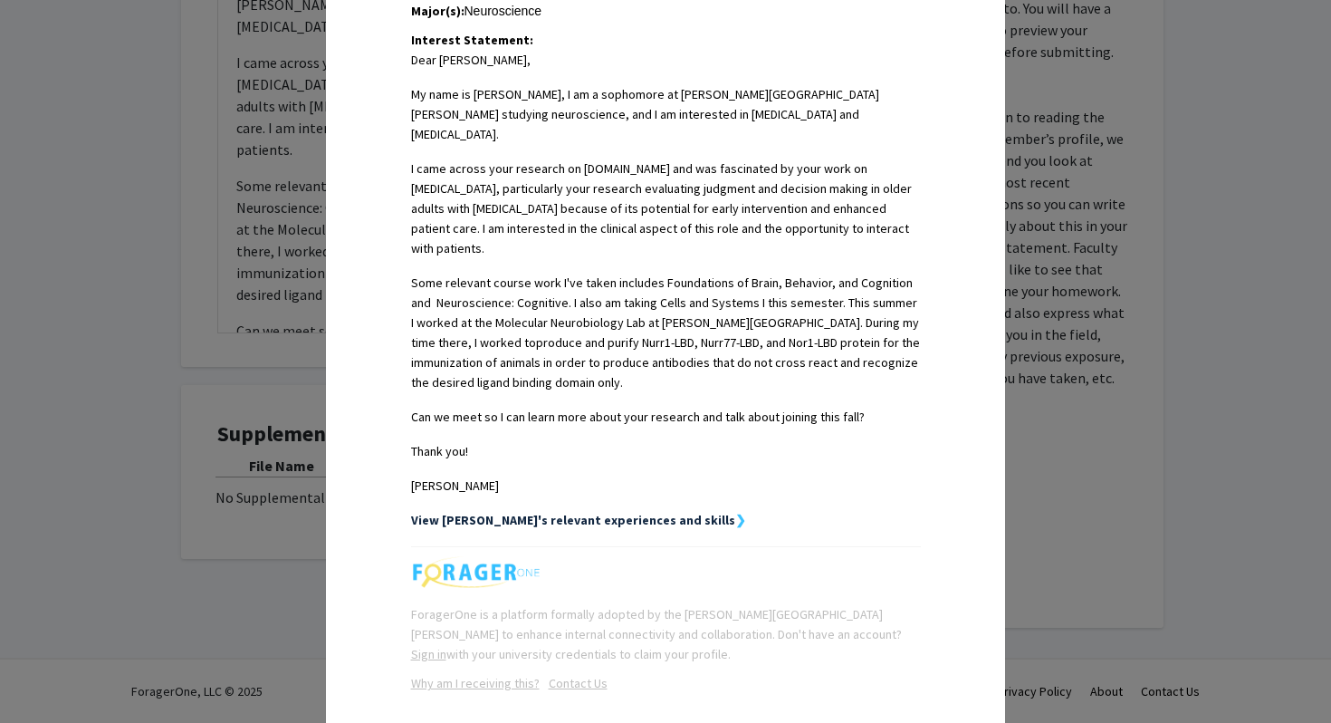
click at [630, 512] on strong "View [PERSON_NAME]'s relevant experiences and skills" at bounding box center [573, 520] width 324 height 16
click at [735, 512] on strong "❯" at bounding box center [740, 520] width 11 height 16
click at [659, 510] on div "View [PERSON_NAME]'s relevant experiences and skills ❯" at bounding box center [666, 520] width 510 height 20
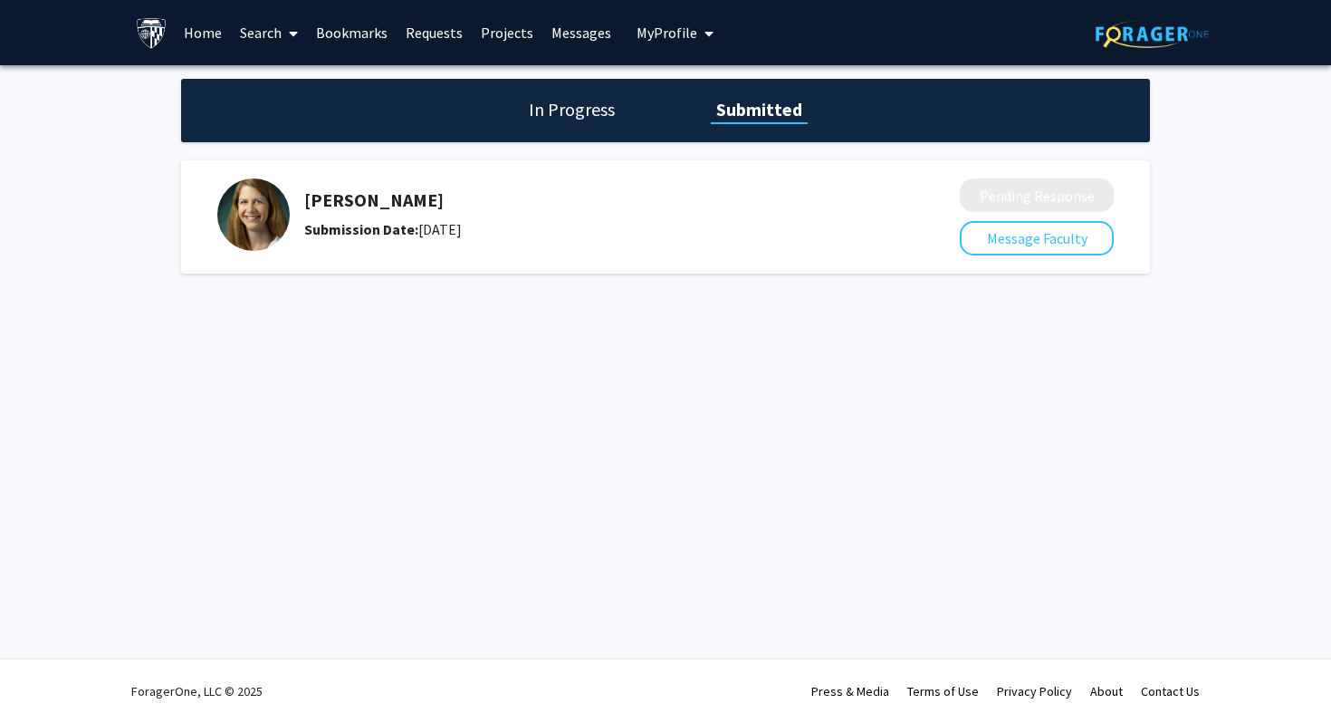
click at [647, 34] on span "My Profile" at bounding box center [667, 33] width 61 height 18
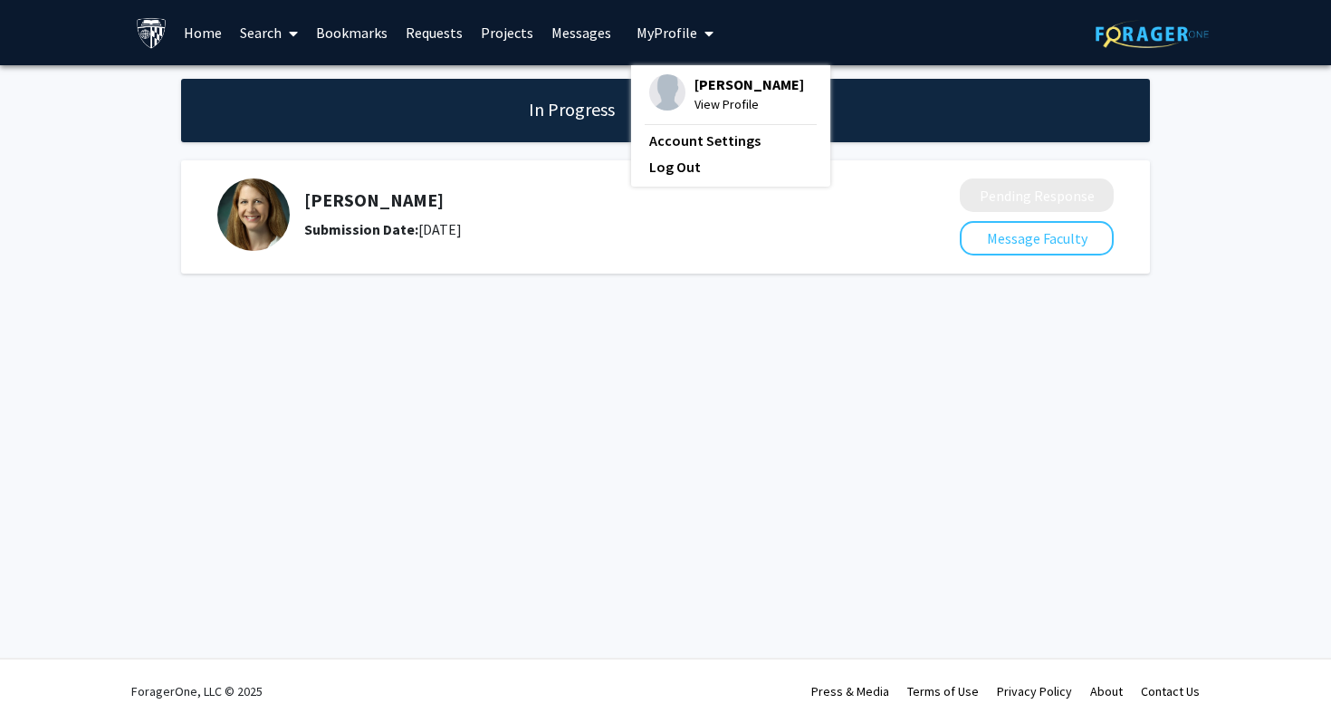
click at [709, 109] on span "View Profile" at bounding box center [750, 104] width 110 height 20
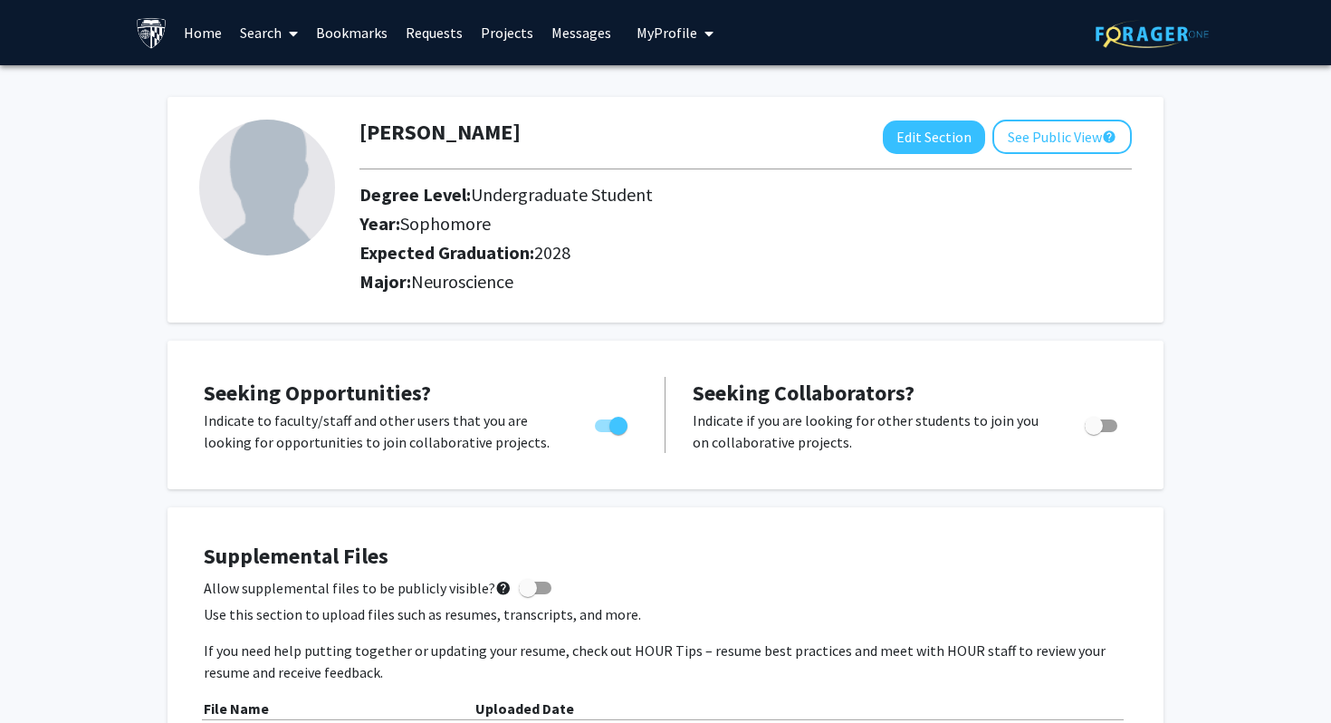
click at [249, 34] on link "Search" at bounding box center [269, 32] width 76 height 63
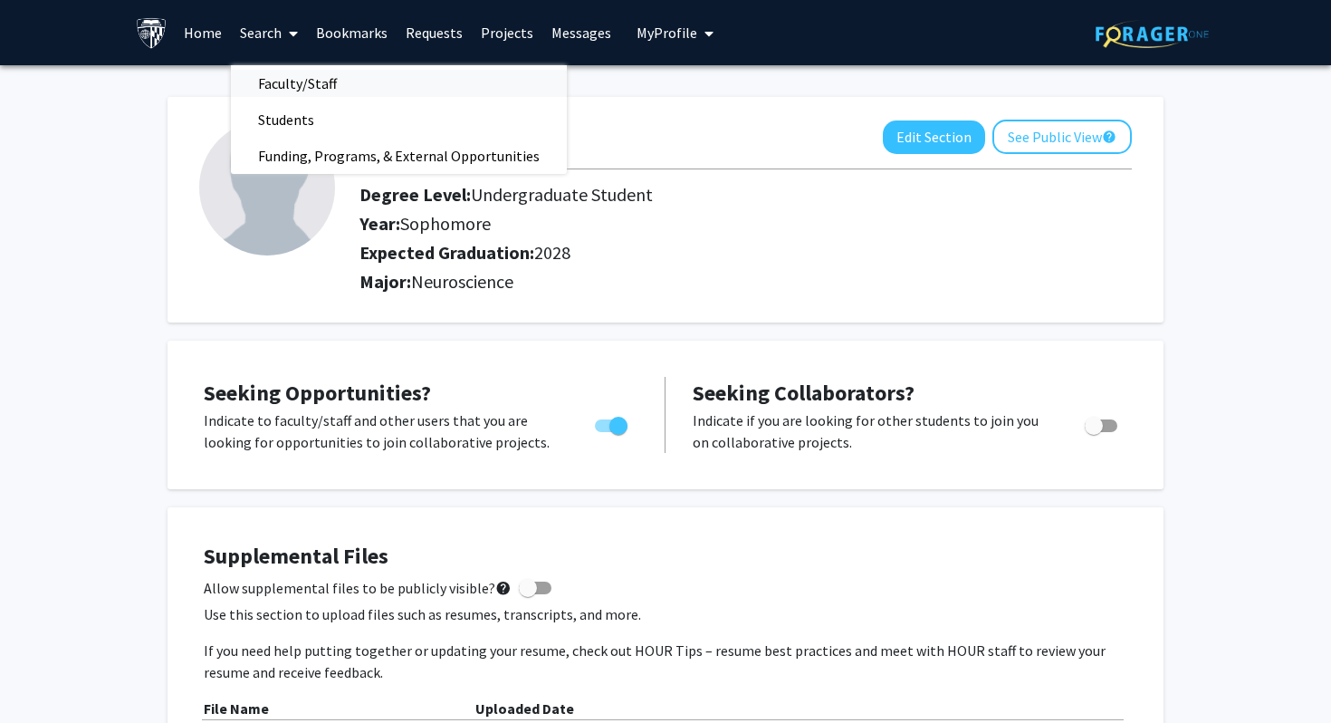
click at [284, 73] on span "Faculty/Staff" at bounding box center [297, 83] width 133 height 36
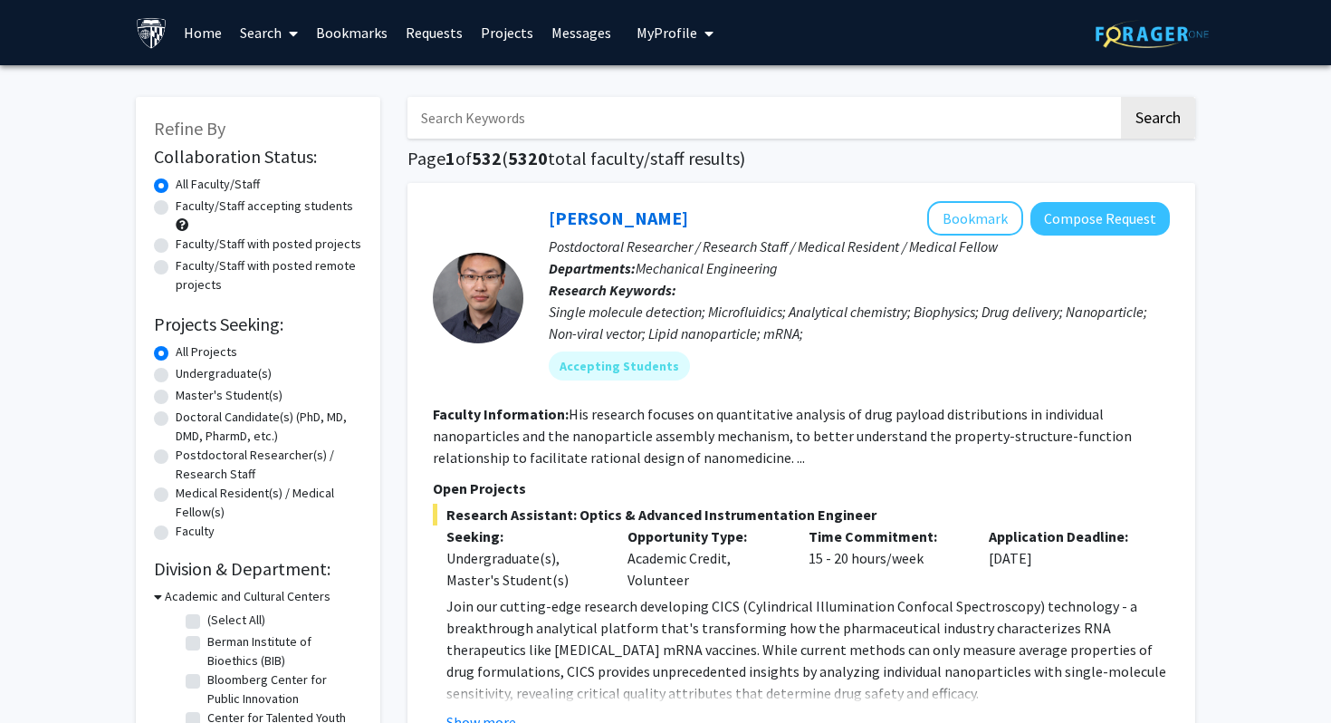
click at [436, 118] on input "Search Keywords" at bounding box center [762, 118] width 711 height 42
paste input "[PERSON_NAME]"
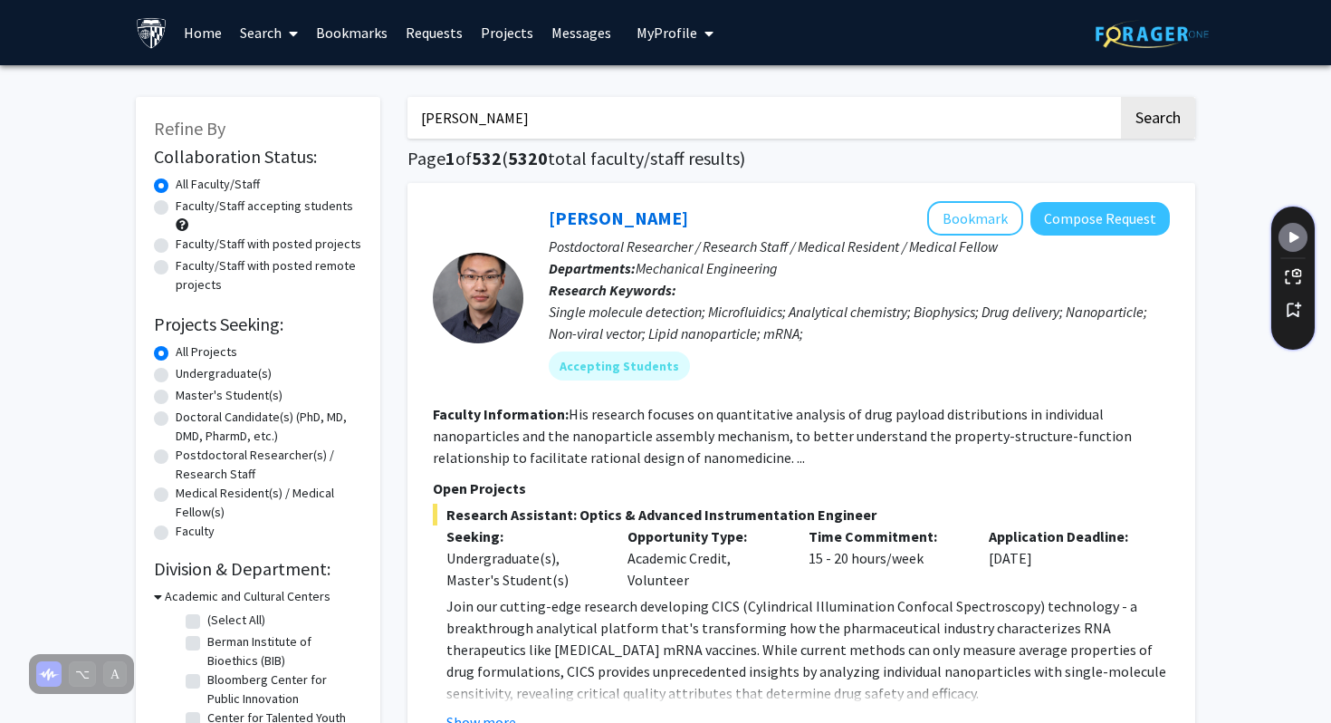
type input "[PERSON_NAME]"
click at [1121, 97] on button "Search" at bounding box center [1158, 118] width 74 height 42
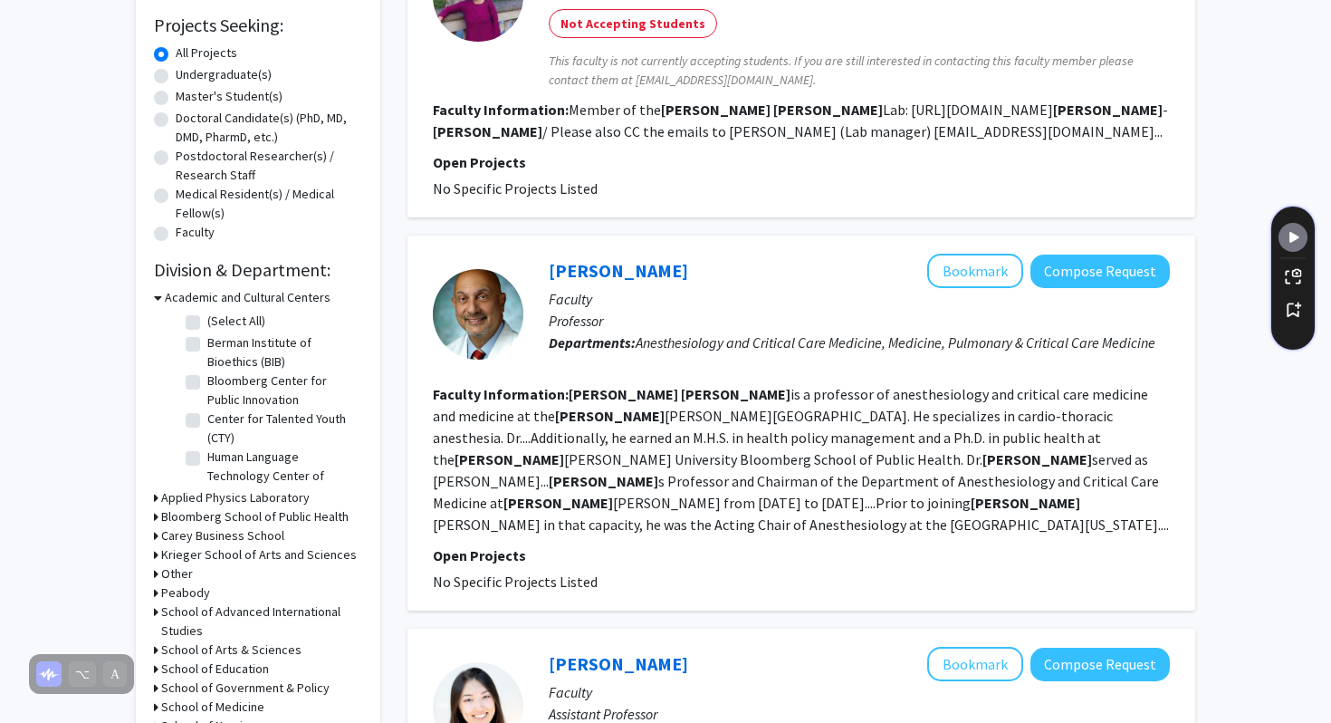
scroll to position [300, 0]
